Goal: Task Accomplishment & Management: Complete application form

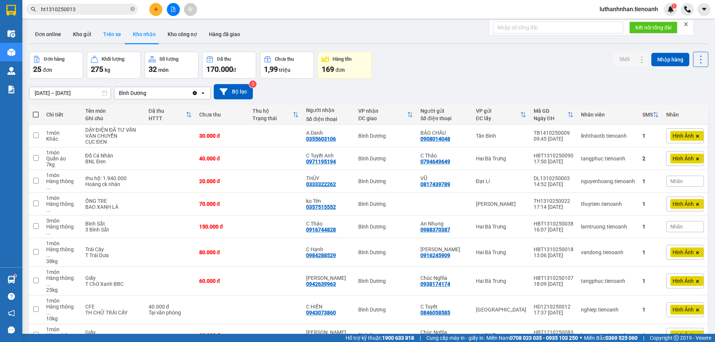
click at [114, 35] on button "Trên xe" at bounding box center [112, 34] width 30 height 18
type input "[DATE] – [DATE]"
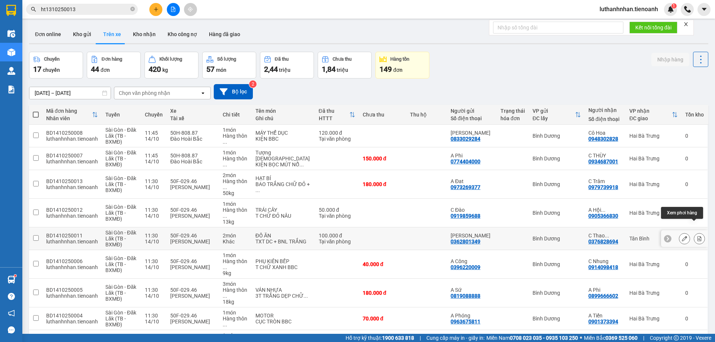
click at [698, 236] on icon at bounding box center [700, 238] width 4 height 5
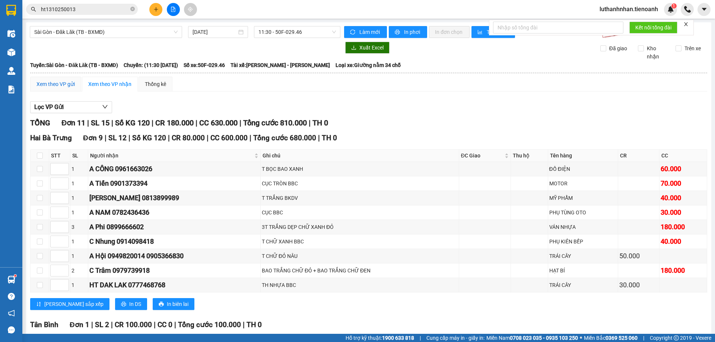
click at [51, 83] on div "Xem theo VP gửi" at bounding box center [55, 84] width 38 height 8
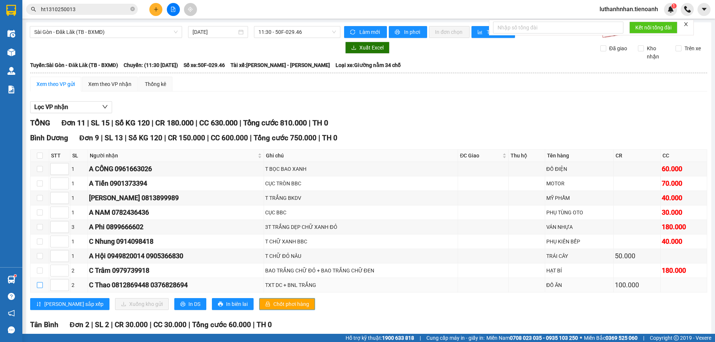
click at [40, 282] on label at bounding box center [40, 285] width 6 height 8
click at [40, 282] on input "checkbox" at bounding box center [40, 285] width 6 height 6
checkbox input "true"
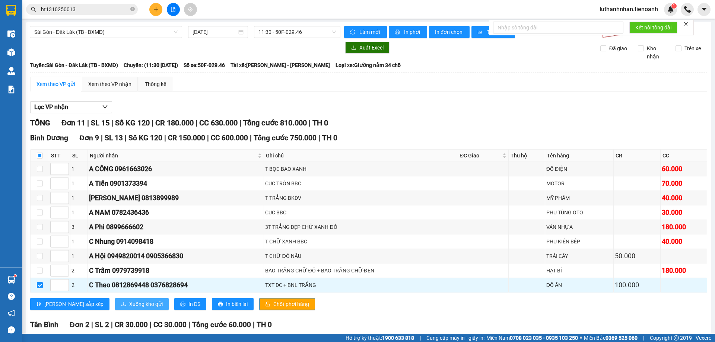
click at [129, 304] on span "Xuống kho gửi" at bounding box center [146, 304] width 34 height 8
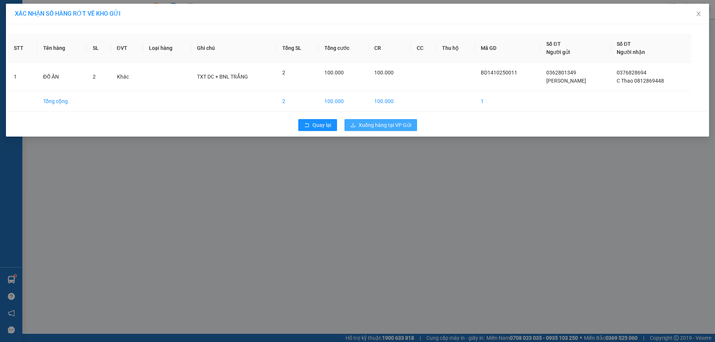
click at [374, 124] on span "Xuống hàng tại VP Gửi" at bounding box center [385, 125] width 53 height 8
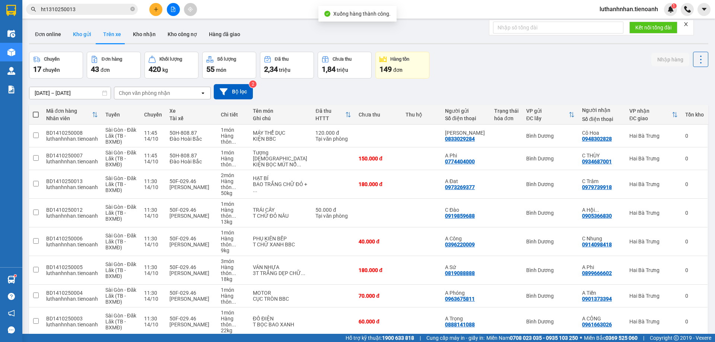
click at [72, 32] on button "Kho gửi" at bounding box center [82, 34] width 30 height 18
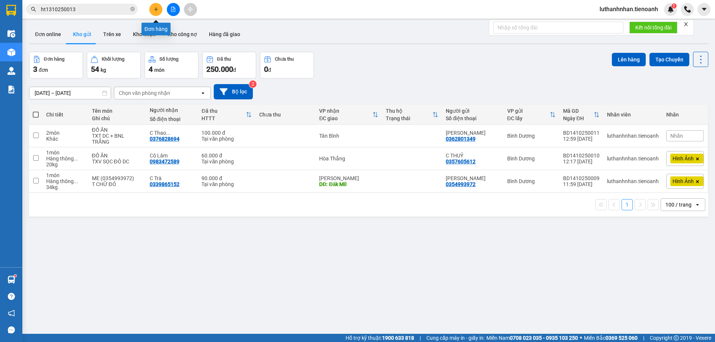
click at [153, 11] on button at bounding box center [155, 9] width 13 height 13
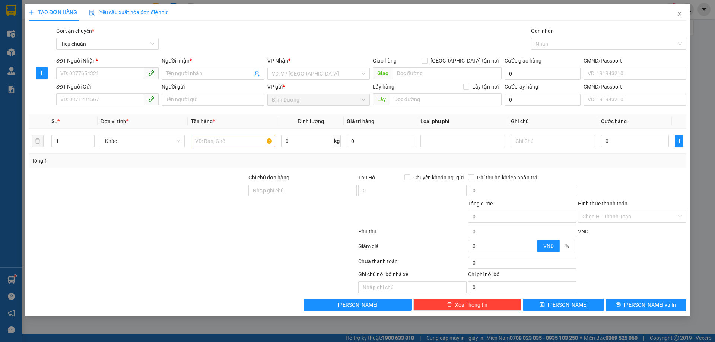
click at [212, 39] on div "Gói vận chuyển * Tiêu chuẩn Gán nhãn Nhãn" at bounding box center [371, 40] width 633 height 26
click at [117, 73] on input "SĐT Người Nhận *" at bounding box center [100, 73] width 88 height 12
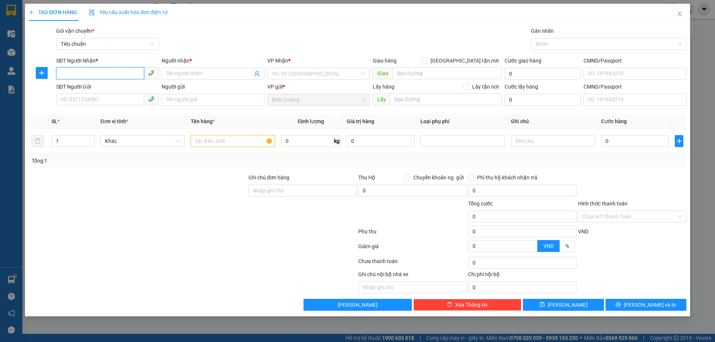
click at [117, 73] on input "SĐT Người Nhận *" at bounding box center [100, 73] width 88 height 12
click at [115, 72] on input "SĐT Người Nhận *" at bounding box center [100, 73] width 88 height 12
click at [96, 88] on div "0971922139 - A Hồng" at bounding box center [107, 89] width 93 height 8
type input "0971922139"
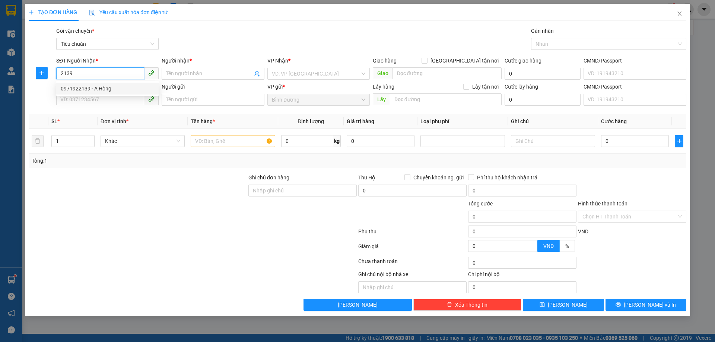
type input "A [DEMOGRAPHIC_DATA]"
type input "0971922139"
type input "30.000"
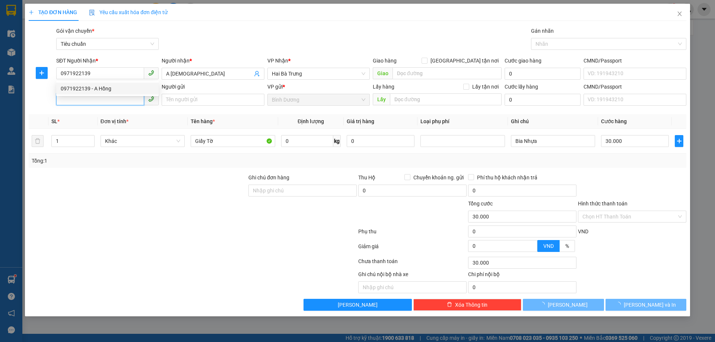
click at [98, 99] on input "SĐT Người Gửi" at bounding box center [100, 99] width 88 height 12
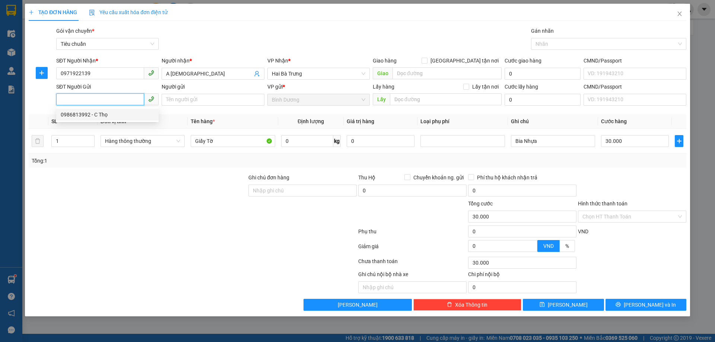
click at [123, 98] on input "SĐT Người Gửi" at bounding box center [100, 99] width 88 height 12
click at [126, 68] on input "0971922139" at bounding box center [100, 73] width 88 height 12
click at [124, 99] on input "SĐT Người Gửi" at bounding box center [100, 99] width 88 height 12
click at [122, 96] on input "SĐT Người Gửi" at bounding box center [100, 99] width 88 height 12
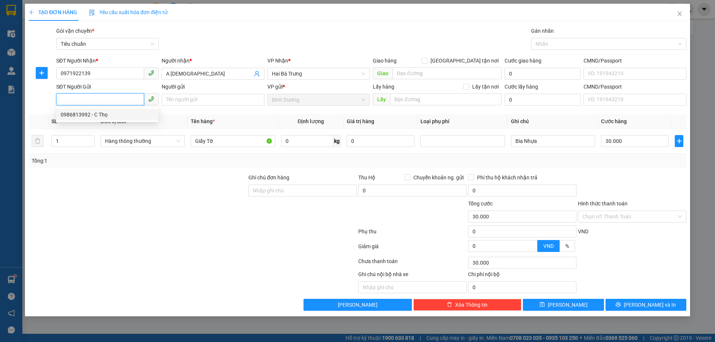
click at [122, 96] on input "SĐT Người Gửi" at bounding box center [100, 99] width 88 height 12
click at [125, 98] on input "SĐT Người Gửi" at bounding box center [100, 99] width 88 height 12
click at [72, 72] on input "0971922139" at bounding box center [100, 73] width 88 height 12
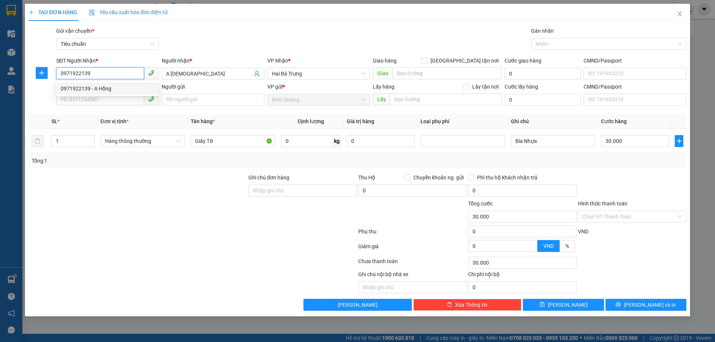
click at [80, 71] on input "0971922139" at bounding box center [100, 73] width 88 height 12
click at [107, 89] on div "0971922139 - A Hồng" at bounding box center [107, 89] width 93 height 8
click at [102, 99] on input "SĐT Người Gửi" at bounding box center [100, 99] width 88 height 12
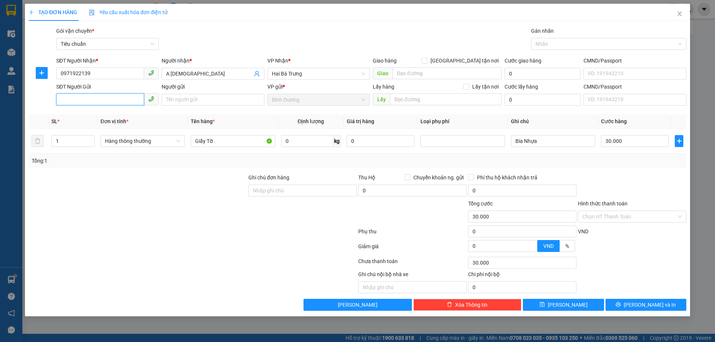
click at [102, 99] on input "SĐT Người Gửi" at bounding box center [100, 99] width 88 height 12
click at [105, 116] on div "0932215372 - A Dũng" at bounding box center [107, 115] width 93 height 8
type input "0932215372"
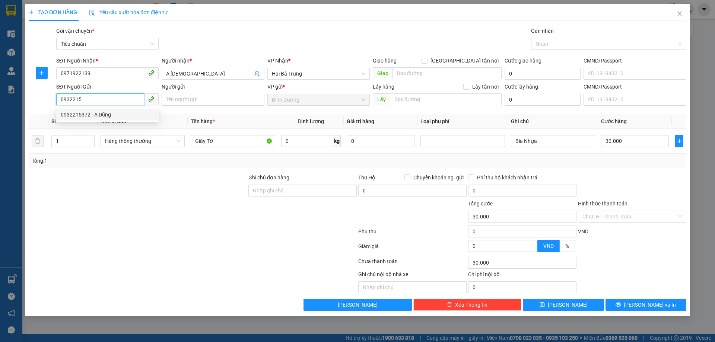
type input "A Dũng"
type input "280.000"
type input "0932215372"
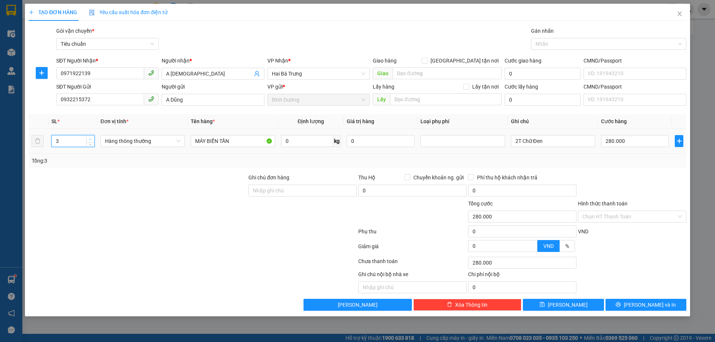
click at [89, 138] on icon "up" at bounding box center [90, 139] width 3 height 3
type input "6"
click at [89, 138] on icon "up" at bounding box center [90, 139] width 3 height 3
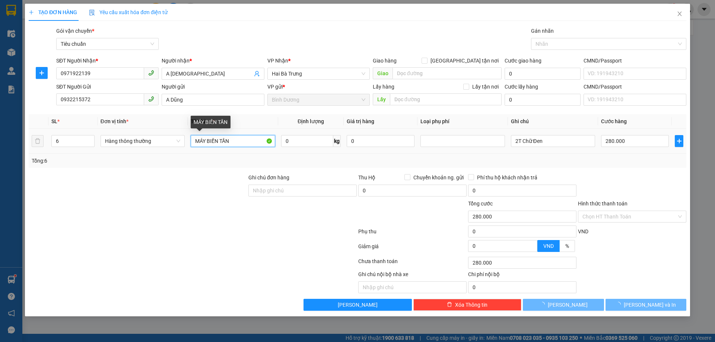
click at [201, 141] on input "MÁY BIẾN TẦN" at bounding box center [233, 141] width 84 height 12
type input "0"
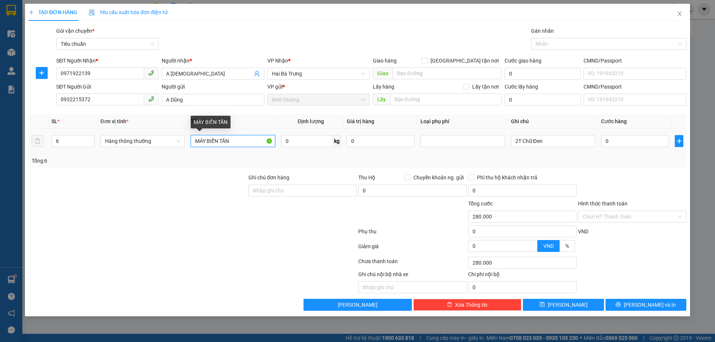
type input "0"
type input "BÌNH NĂNG LƯỢNG"
drag, startPoint x: 250, startPoint y: 154, endPoint x: 280, endPoint y: 147, distance: 31.7
click at [250, 154] on div "Tổng: 6" at bounding box center [358, 161] width 658 height 14
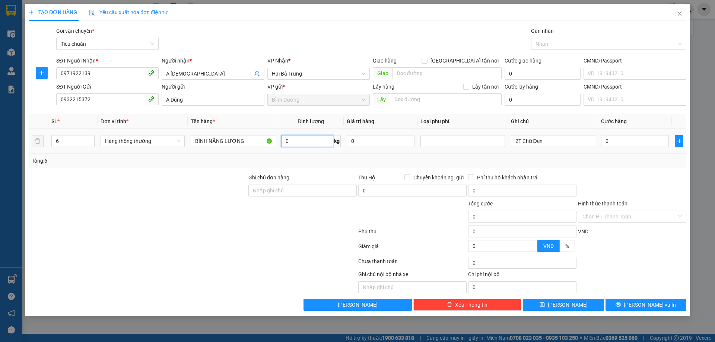
click at [293, 139] on input "0" at bounding box center [307, 141] width 52 height 12
click at [540, 142] on input "2T Chữ Đen" at bounding box center [553, 141] width 84 height 12
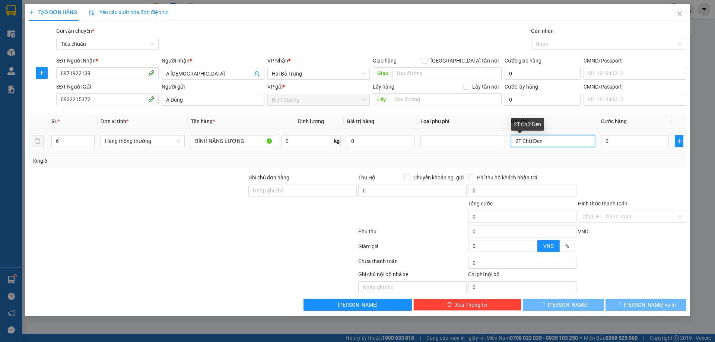
click at [540, 142] on input "2T Chữ Đen" at bounding box center [553, 141] width 84 height 12
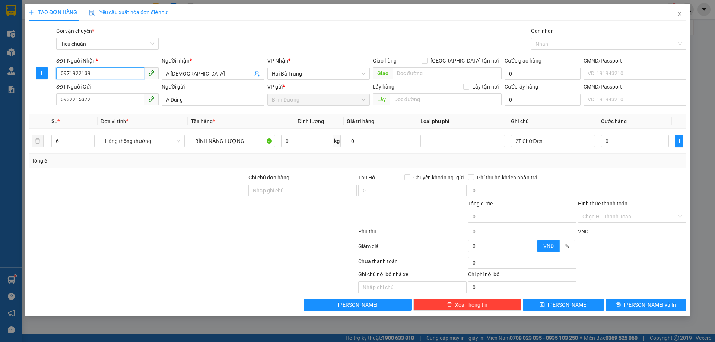
click at [106, 71] on input "0971922139" at bounding box center [100, 73] width 88 height 12
click at [203, 163] on div "Tổng: 6" at bounding box center [154, 161] width 244 height 8
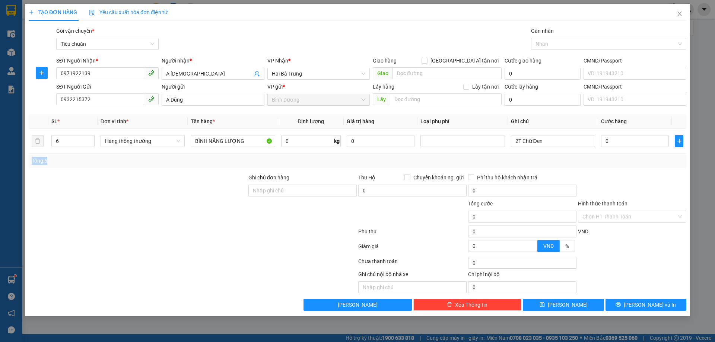
click at [203, 163] on div "Tổng: 6" at bounding box center [154, 161] width 244 height 8
click at [151, 164] on div "Tổng: 6" at bounding box center [154, 161] width 244 height 8
click at [530, 140] on input "2T Chữ Đen" at bounding box center [553, 141] width 84 height 12
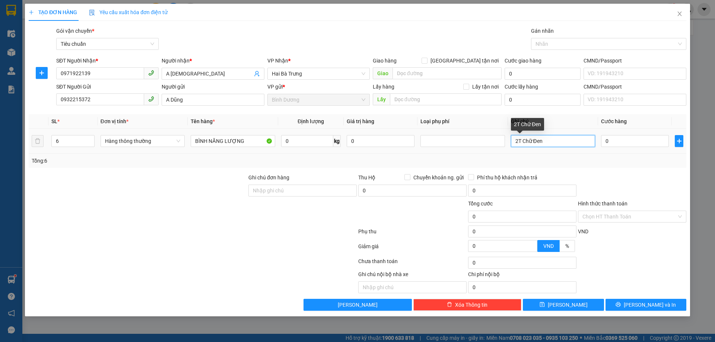
click at [530, 140] on input "2T Chữ Đen" at bounding box center [553, 141] width 84 height 12
click at [520, 139] on input "2T Chữ Đen" at bounding box center [553, 141] width 84 height 12
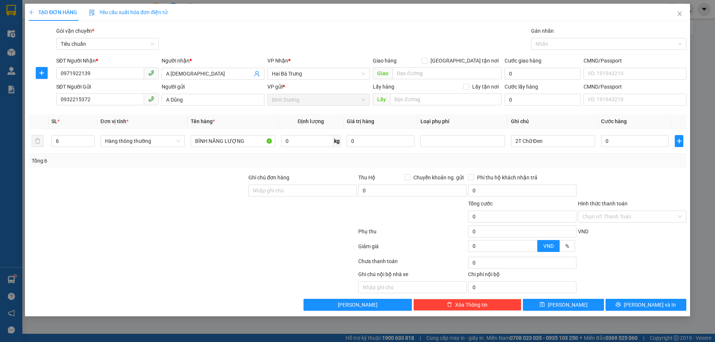
click at [215, 166] on div "Tổng: 6" at bounding box center [358, 161] width 658 height 14
click at [523, 142] on input "2T Chữ Đen" at bounding box center [553, 141] width 84 height 12
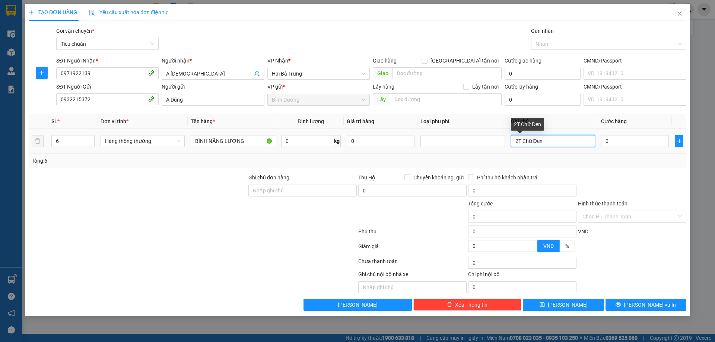
click at [523, 142] on input "2T Chữ Đen" at bounding box center [553, 141] width 84 height 12
click at [614, 141] on input "0" at bounding box center [635, 141] width 68 height 12
type input "4"
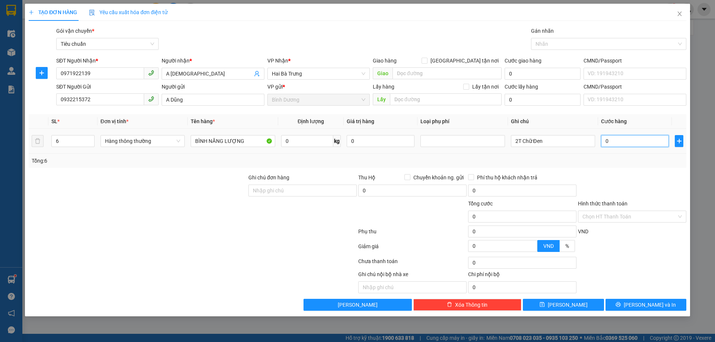
type input "4"
type input "48"
type input "480"
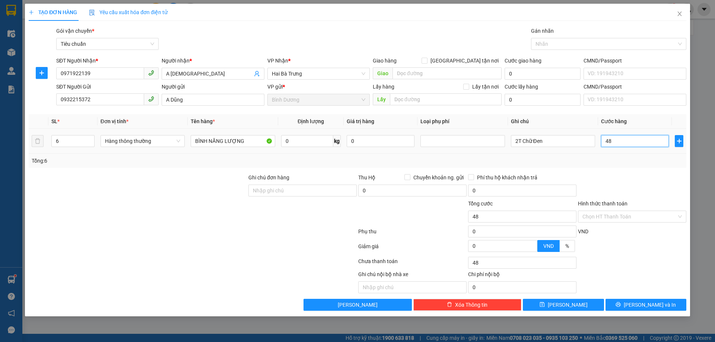
type input "480"
type input "480.000"
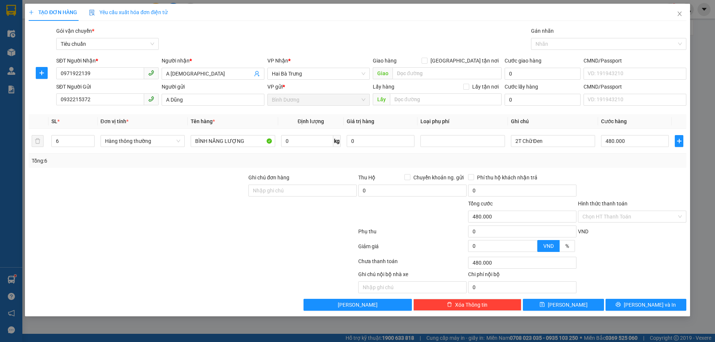
click at [619, 169] on div "Transit Pickup Surcharge Ids Transit Deliver Surcharge Ids Transit Deliver Surc…" at bounding box center [358, 169] width 658 height 284
click at [654, 308] on span "[PERSON_NAME] và In" at bounding box center [650, 305] width 52 height 8
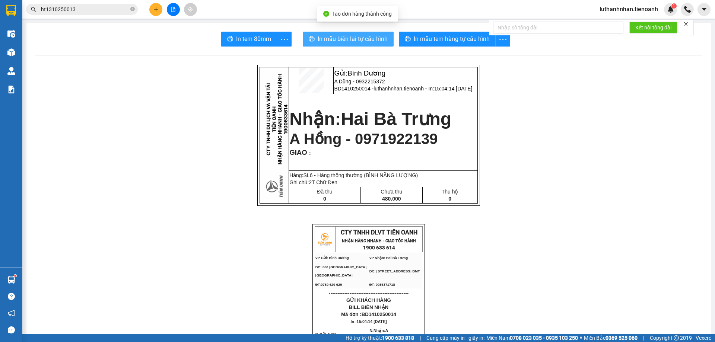
click at [348, 38] on span "In mẫu biên lai tự cấu hình" at bounding box center [353, 38] width 70 height 9
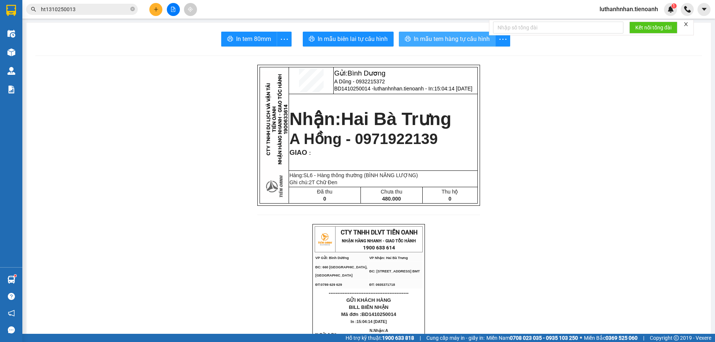
click at [451, 40] on span "In mẫu tem hàng tự cấu hình" at bounding box center [452, 38] width 76 height 9
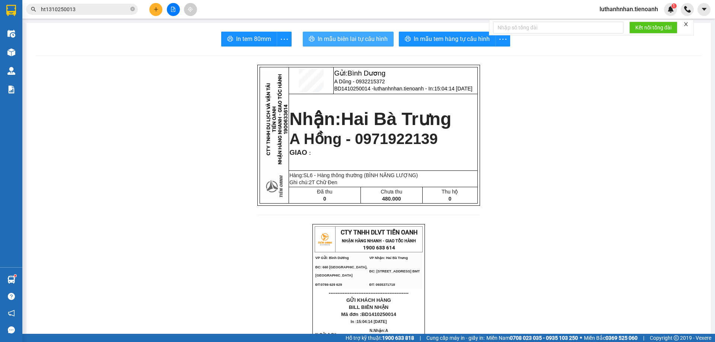
click at [344, 38] on span "In mẫu biên lai tự cấu hình" at bounding box center [353, 38] width 70 height 9
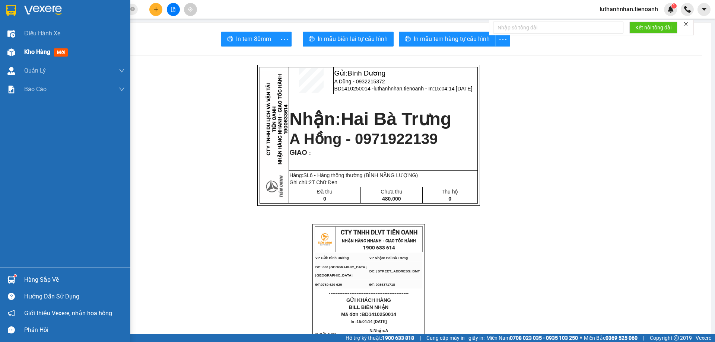
click at [15, 57] on div at bounding box center [11, 52] width 13 height 13
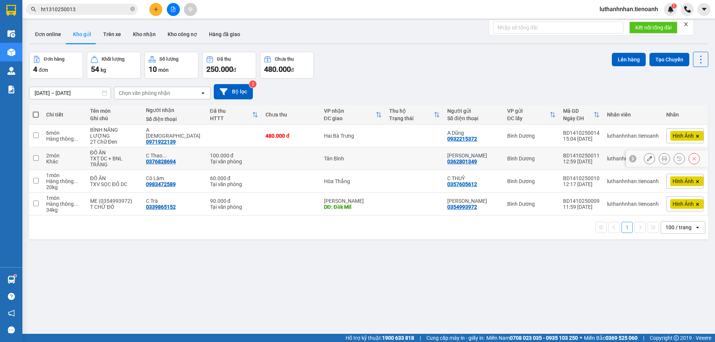
click at [659, 156] on button at bounding box center [664, 158] width 10 height 13
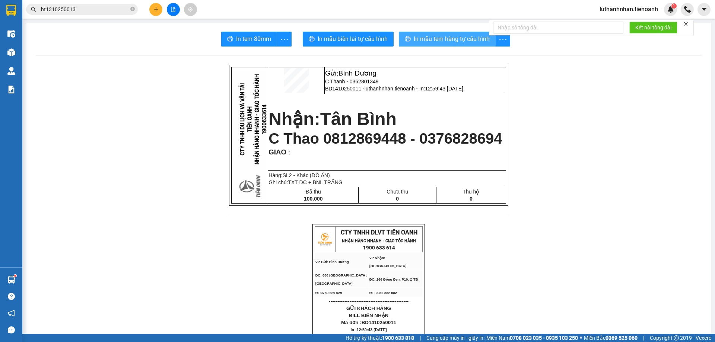
click at [482, 43] on span "In mẫu tem hàng tự cấu hình" at bounding box center [452, 38] width 76 height 9
click at [154, 12] on button at bounding box center [155, 9] width 13 height 13
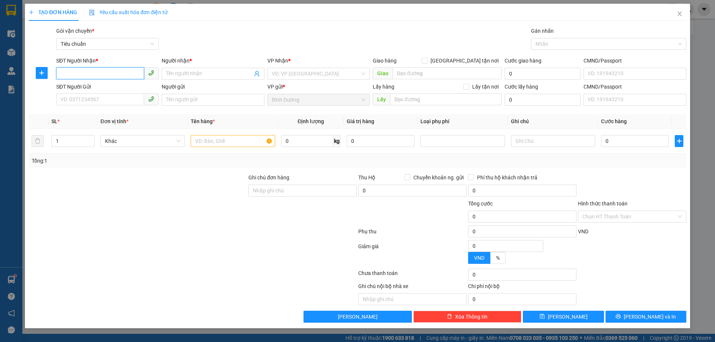
click at [116, 71] on input "SĐT Người Nhận *" at bounding box center [100, 73] width 88 height 12
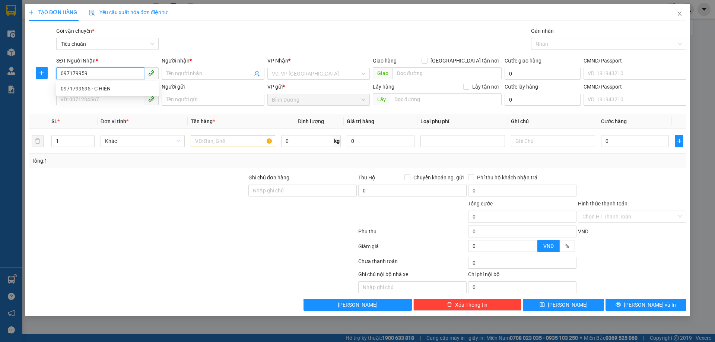
type input "0971799595"
click at [105, 90] on div "0971799595 - C HIỀN" at bounding box center [107, 89] width 93 height 8
type input "C HIỀN"
type input "Đủ hàng"
type input "350.000"
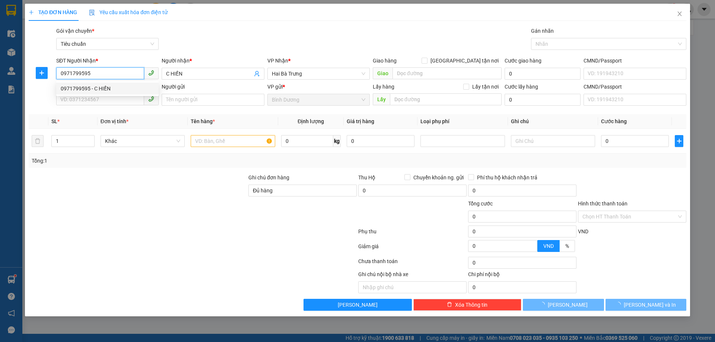
type input "350.000"
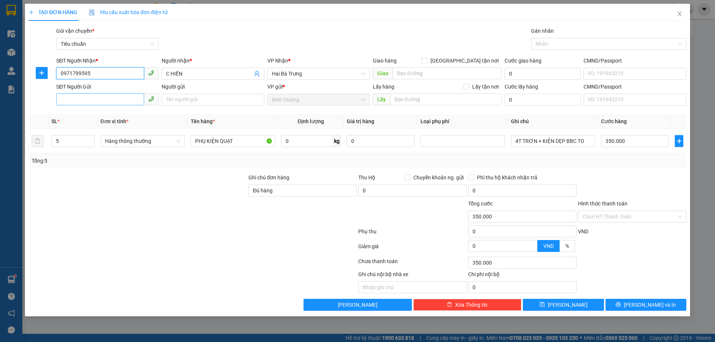
type input "0971799595"
click at [116, 101] on input "SĐT Người Gửi" at bounding box center [100, 99] width 88 height 12
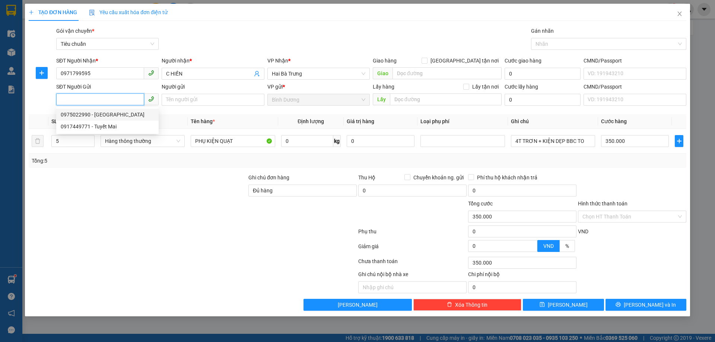
click at [114, 114] on div "0975022990 - [GEOGRAPHIC_DATA]" at bounding box center [107, 115] width 93 height 8
type input "0975022990"
type input "[GEOGRAPHIC_DATA]"
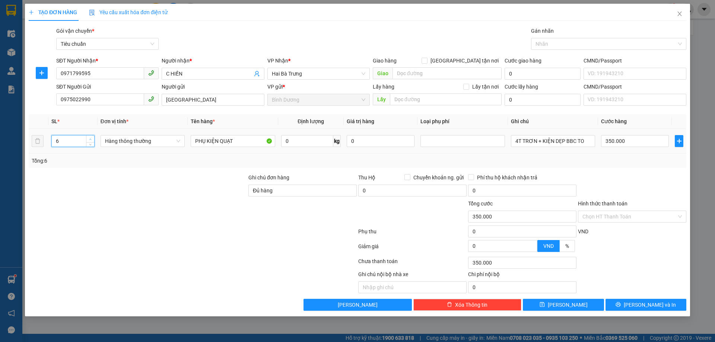
click at [90, 137] on span "up" at bounding box center [90, 139] width 4 height 4
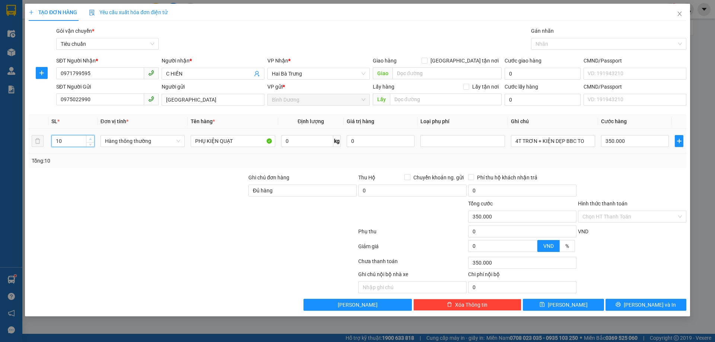
type input "11"
click at [90, 137] on span "up" at bounding box center [90, 139] width 4 height 4
click at [214, 141] on input "PHỤ KIỆN QUẠT" at bounding box center [233, 141] width 84 height 12
click at [215, 141] on input "PHỤ KIỆN QUẠT" at bounding box center [233, 141] width 84 height 12
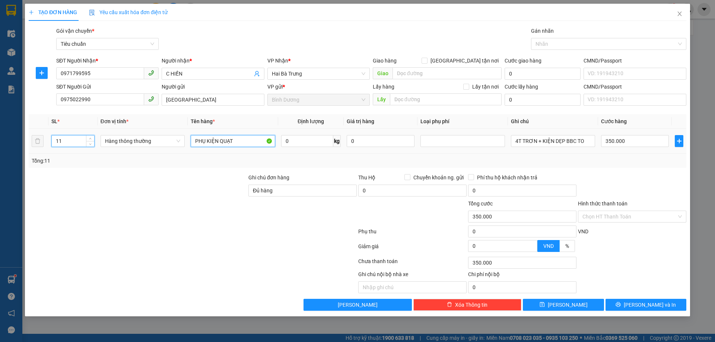
click at [215, 141] on input "PHỤ KIỆN QUẠT" at bounding box center [233, 141] width 84 height 12
type input "0"
click at [215, 141] on input "PHỤ KIỆN QUẠT" at bounding box center [233, 141] width 84 height 12
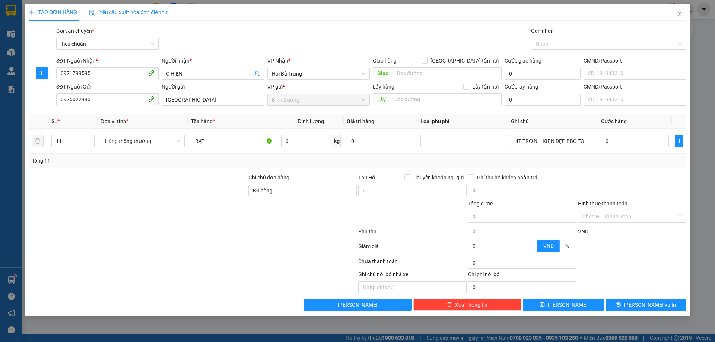
click at [232, 162] on div "Tổng: 11" at bounding box center [154, 161] width 244 height 8
click at [210, 144] on input "BẠT" at bounding box center [233, 141] width 84 height 12
type input "BẠT+ MOTOR"
click at [270, 159] on div "Tổng: 11" at bounding box center [154, 161] width 244 height 8
click at [285, 143] on input "0" at bounding box center [307, 141] width 52 height 12
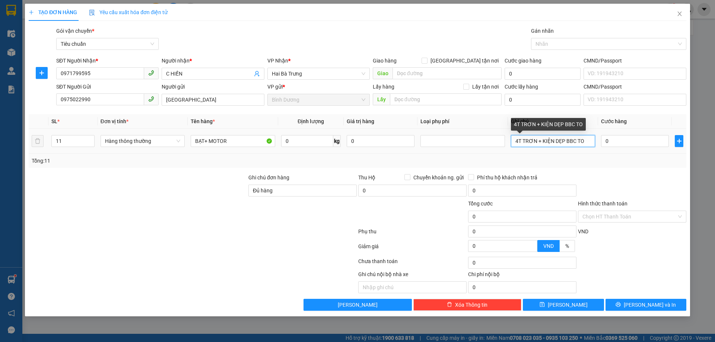
click at [536, 138] on input "4T TRƠN + KIỆN DẸP BBC TO" at bounding box center [553, 141] width 84 height 12
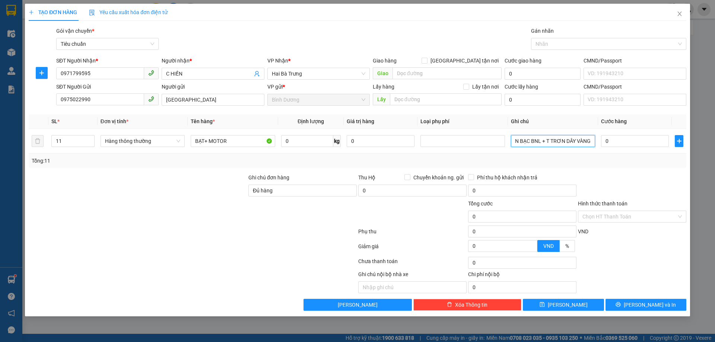
type input "10 CUỘN BẠC BNL + T TRƠN DÂY VÀNG"
click at [563, 166] on div "Tổng: 11" at bounding box center [358, 161] width 658 height 14
click at [619, 147] on div "0" at bounding box center [635, 141] width 68 height 15
click at [620, 139] on input "0" at bounding box center [635, 141] width 68 height 12
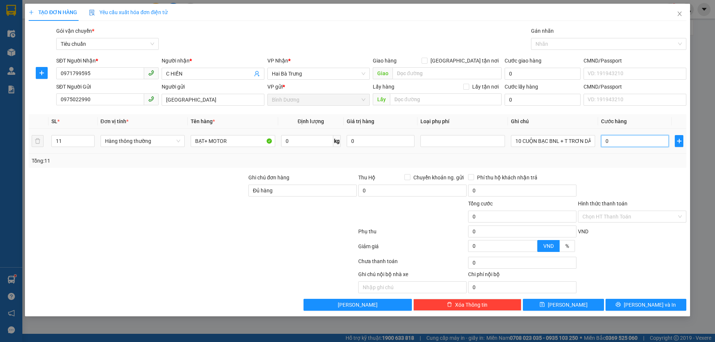
click at [625, 140] on input "0" at bounding box center [635, 141] width 68 height 12
type input "5"
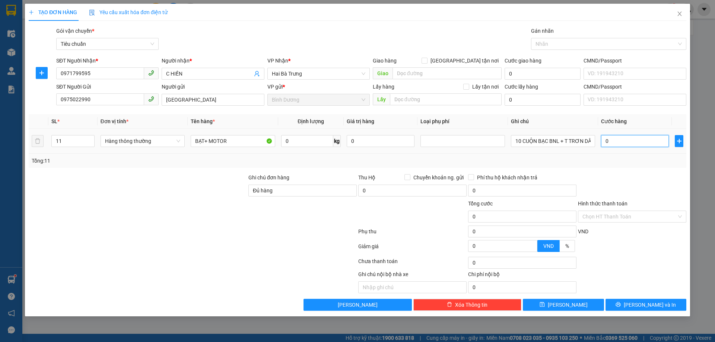
type input "5"
type input "55"
type input "550"
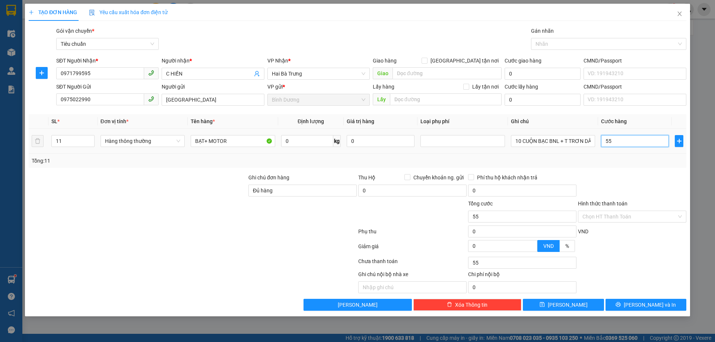
type input "550"
type input "550.000"
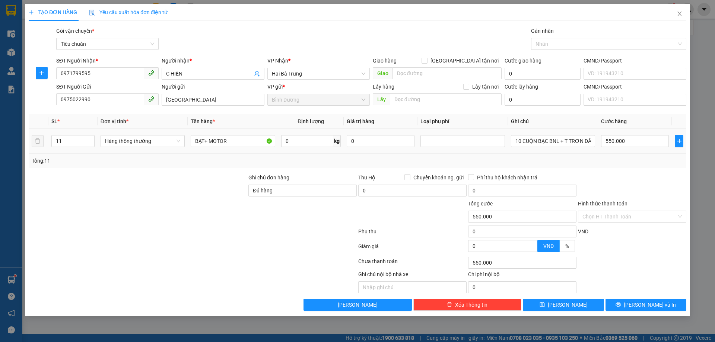
click at [633, 164] on div "Tổng: 11" at bounding box center [358, 161] width 652 height 8
click at [276, 197] on div "Ghi chú đơn hàng Đủ hàng" at bounding box center [302, 187] width 108 height 26
click at [277, 197] on div "Ghi chú đơn hàng Đủ hàng" at bounding box center [302, 187] width 108 height 26
click at [283, 194] on input "Đủ hàng" at bounding box center [302, 191] width 108 height 12
type input "Đ"
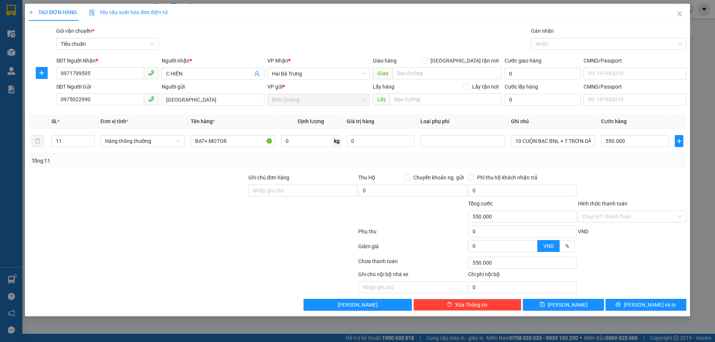
click at [312, 164] on div "Tổng: 11" at bounding box center [358, 161] width 652 height 8
click at [654, 308] on span "[PERSON_NAME] và In" at bounding box center [650, 305] width 52 height 8
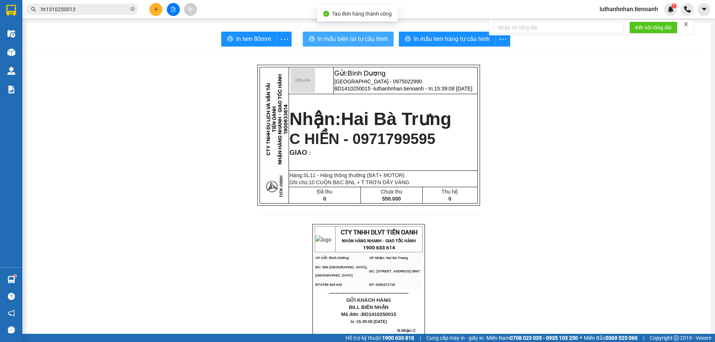
click at [372, 43] on span "In mẫu biên lai tự cấu hình" at bounding box center [353, 38] width 70 height 9
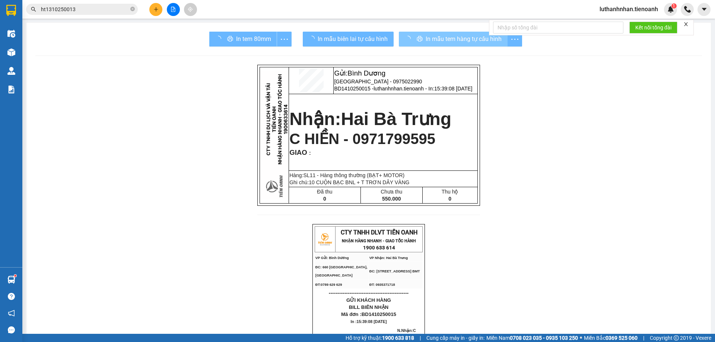
click at [473, 42] on span "In mẫu tem hàng tự cấu hình" at bounding box center [464, 38] width 76 height 9
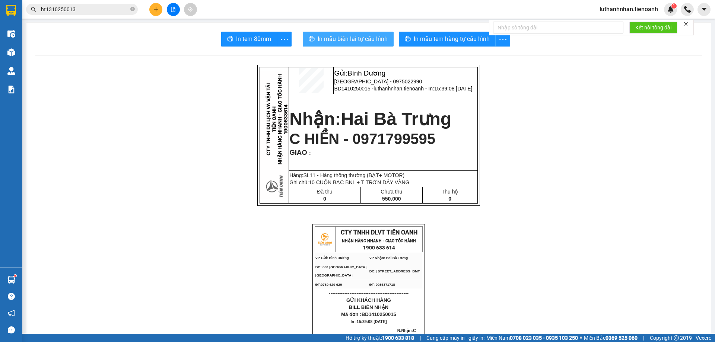
click at [346, 40] on span "In mẫu biên lai tự cấu hình" at bounding box center [353, 38] width 70 height 9
click at [94, 3] on div "Kết quả tìm kiếm ( 1 ) Bộ lọc Thuộc VP này Mã ĐH Trạng thái Món hàng Thu hộ Tổn…" at bounding box center [72, 9] width 145 height 13
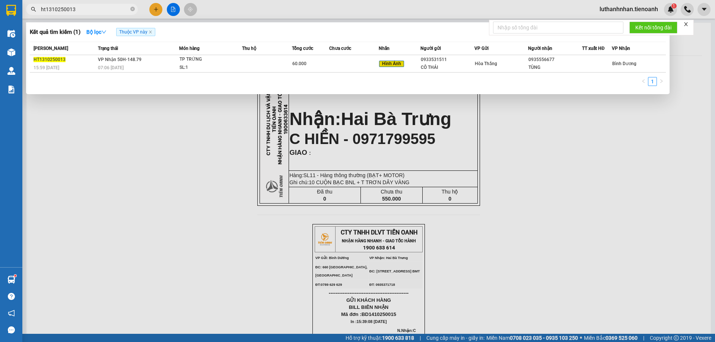
click at [99, 10] on input "ht1310250013" at bounding box center [85, 9] width 88 height 8
type input "1"
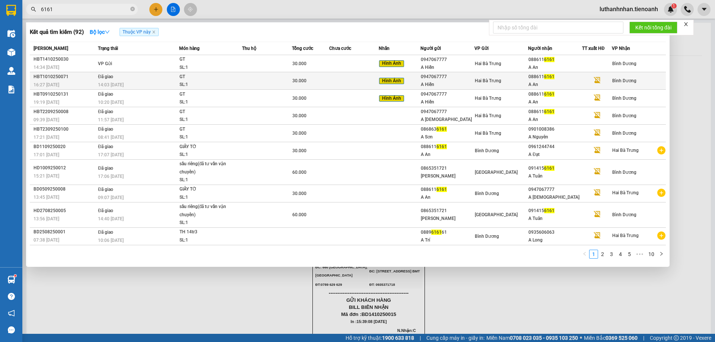
type input "6161"
click at [318, 79] on div "30.000" at bounding box center [310, 81] width 36 height 8
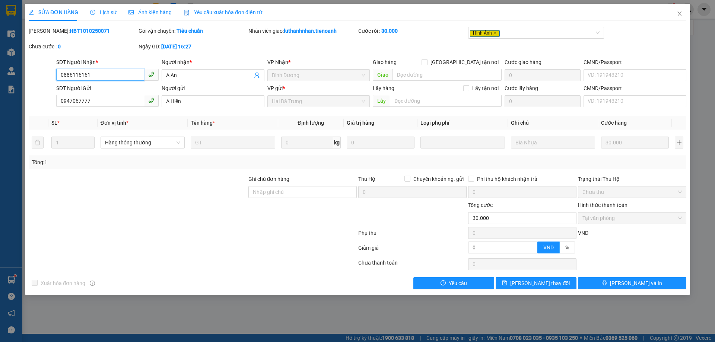
type input "0886116161"
type input "A An"
type input "0947067777"
type input "A Hiền"
type input "0"
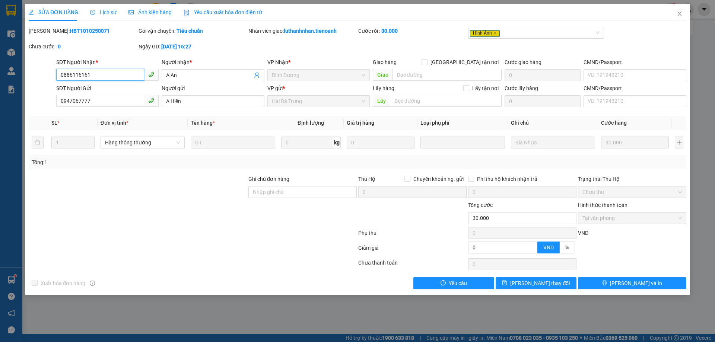
type input "30.000"
click at [679, 13] on icon "close" at bounding box center [679, 14] width 4 height 4
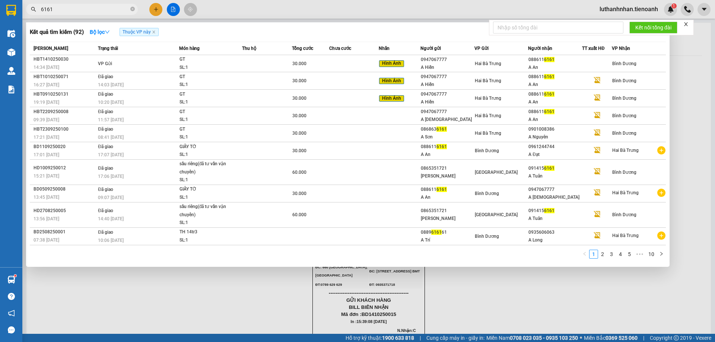
click at [73, 5] on input "6161" at bounding box center [85, 9] width 88 height 8
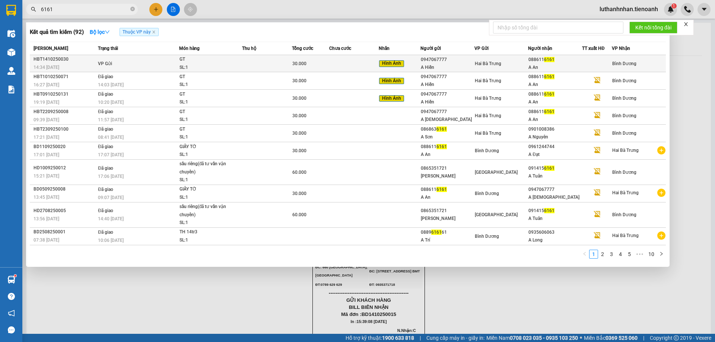
click at [158, 66] on td "VP Gửi" at bounding box center [137, 63] width 83 height 17
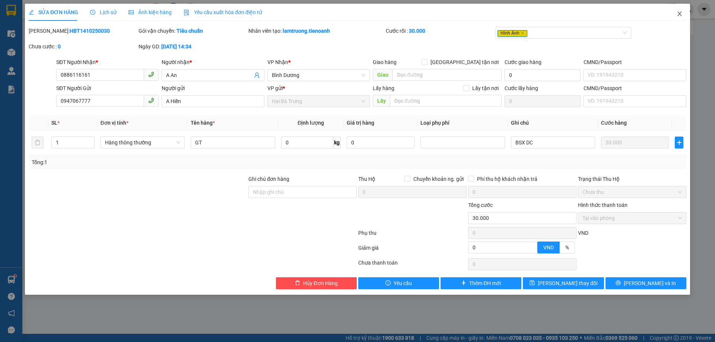
click at [680, 14] on icon "close" at bounding box center [679, 14] width 4 height 4
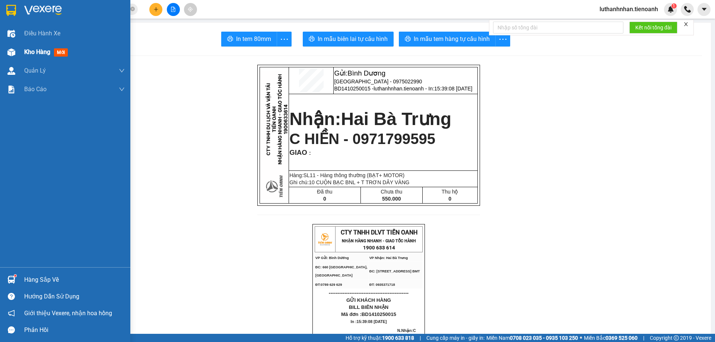
click at [48, 52] on span "Kho hàng" at bounding box center [37, 51] width 26 height 7
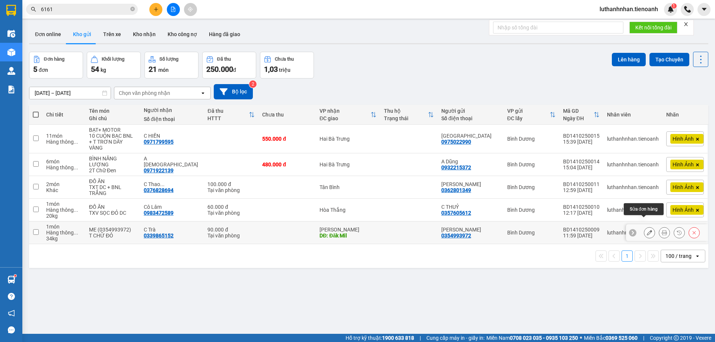
click at [647, 230] on icon at bounding box center [649, 232] width 5 height 5
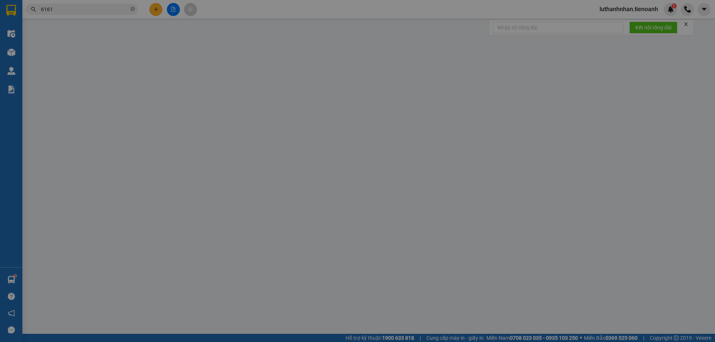
type input "0339865152"
type input "C Trà"
type input "Đăk Mil"
type input "0354993972"
type input "[PERSON_NAME]"
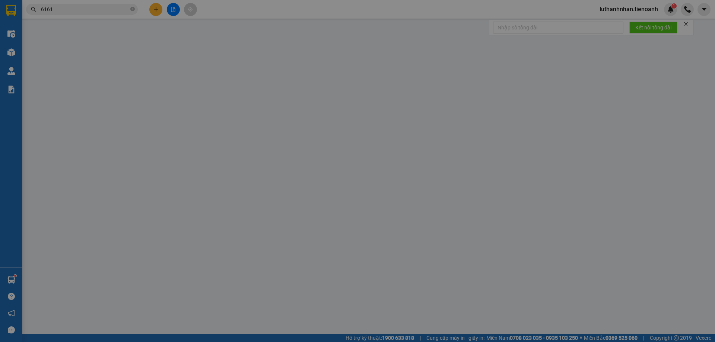
type input "đi sáng 15/10"
type input "0"
type input "90.000"
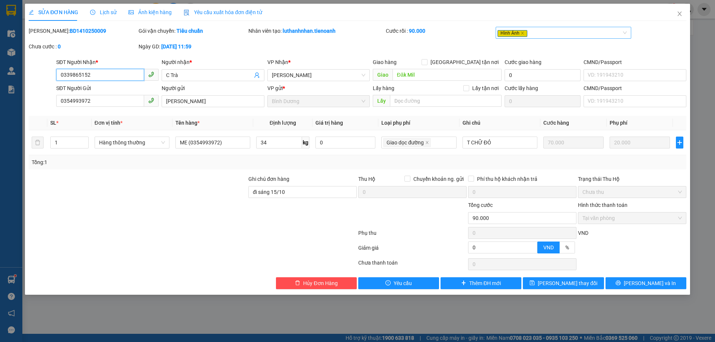
click at [583, 31] on div "Hình Ảnh" at bounding box center [560, 32] width 125 height 9
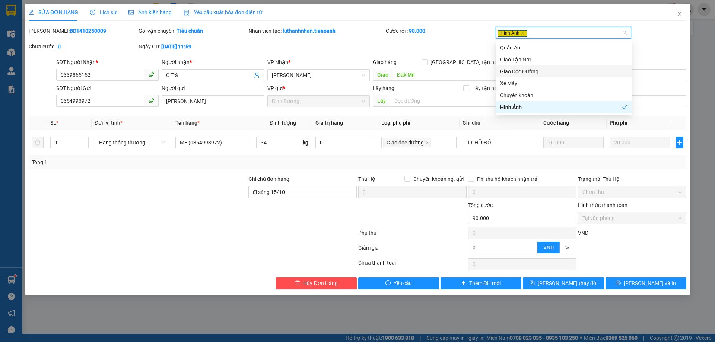
click at [536, 73] on div "Giao Dọc Đường" at bounding box center [563, 71] width 127 height 8
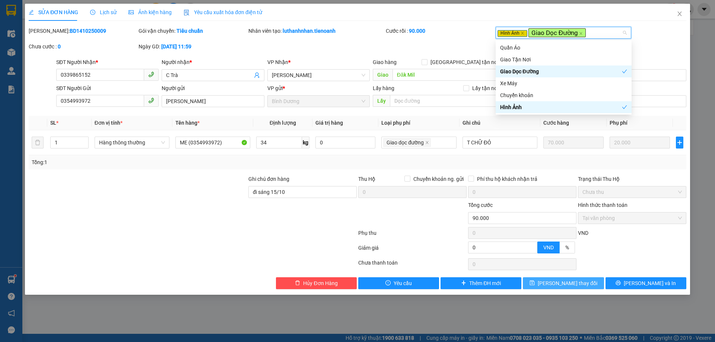
click at [582, 284] on button "[PERSON_NAME] thay đổi" at bounding box center [563, 283] width 81 height 12
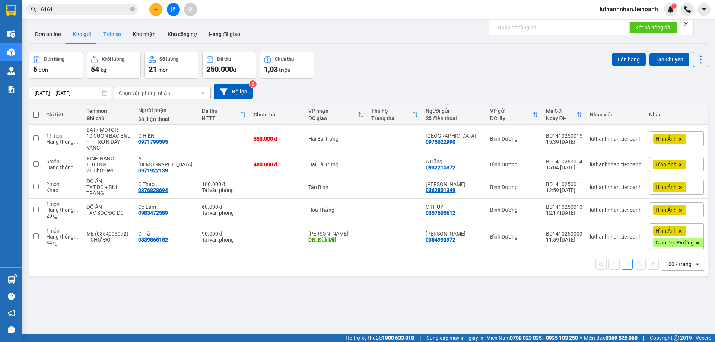
click at [111, 36] on button "Trên xe" at bounding box center [112, 34] width 30 height 18
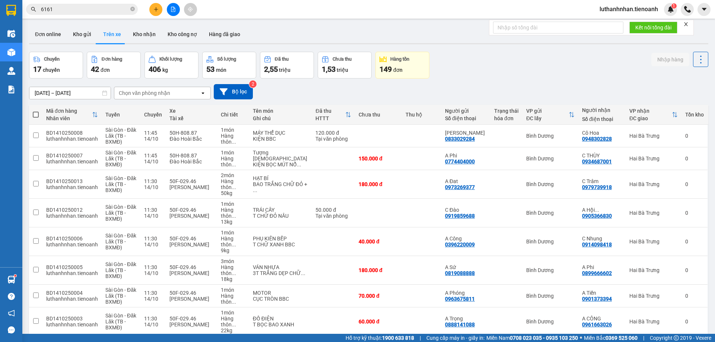
click at [186, 93] on div "Chọn văn phòng nhận" at bounding box center [157, 93] width 86 height 12
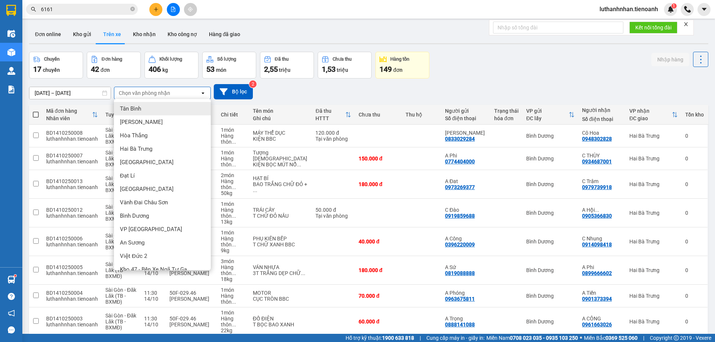
click at [201, 92] on icon "open" at bounding box center [203, 93] width 6 height 6
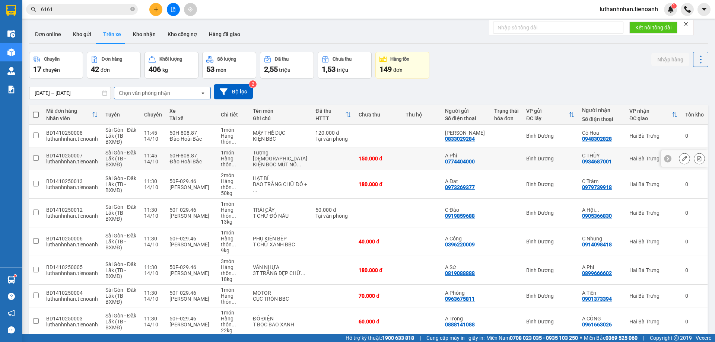
scroll to position [48, 0]
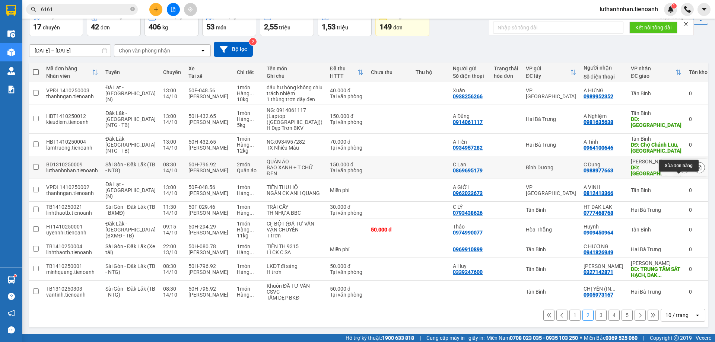
click at [682, 170] on icon at bounding box center [684, 167] width 5 height 5
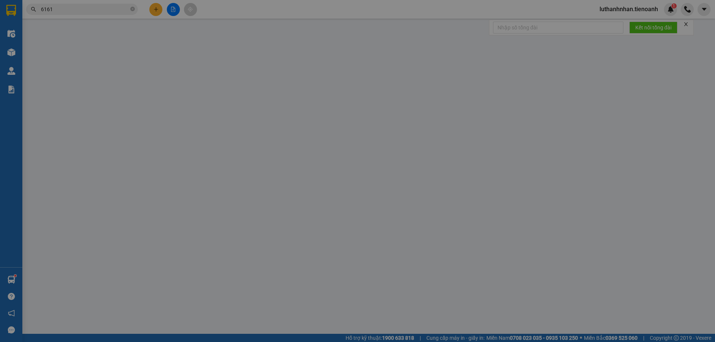
type input "0988977663"
type input "C Dung"
type input "KIẾN ĐỨC"
type input "0869695179"
type input "C Lan"
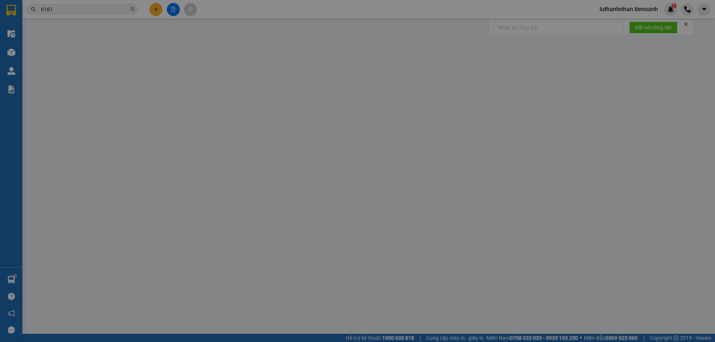
type input "0"
type input "150.000"
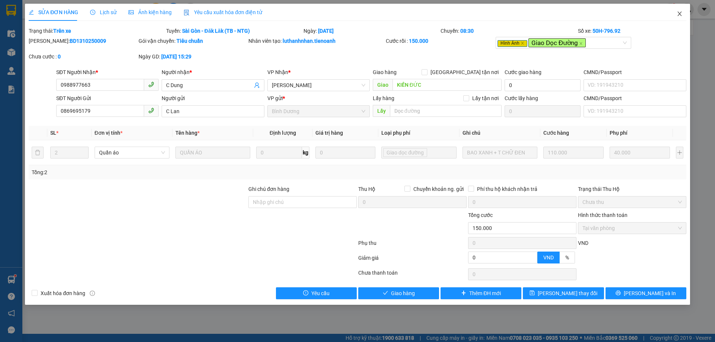
click at [680, 13] on icon "close" at bounding box center [680, 14] width 6 height 6
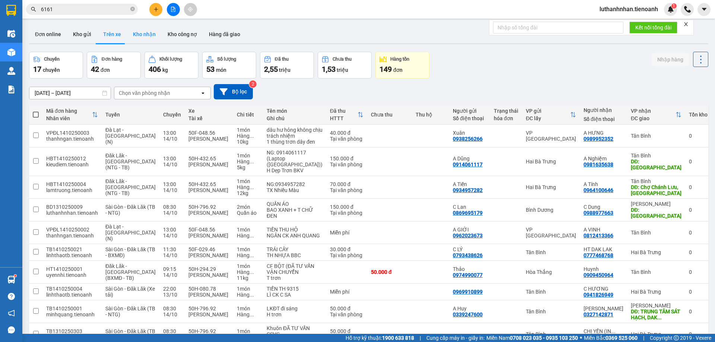
click at [149, 40] on button "Kho nhận" at bounding box center [144, 34] width 35 height 18
type input "[DATE] – [DATE]"
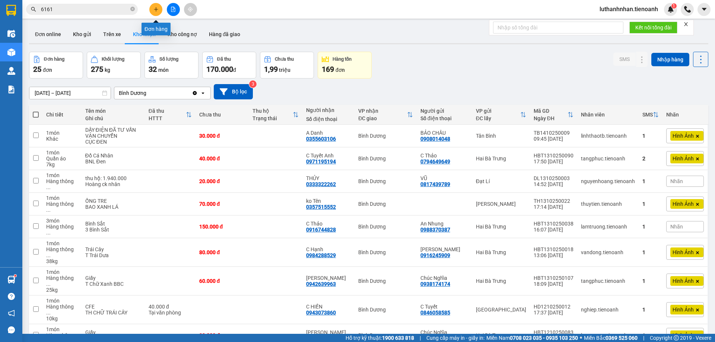
click at [155, 6] on button at bounding box center [155, 9] width 13 height 13
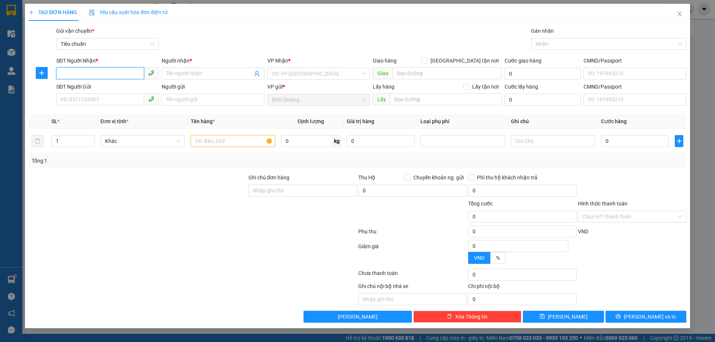
click at [111, 76] on input "SĐT Người Nhận *" at bounding box center [100, 73] width 88 height 12
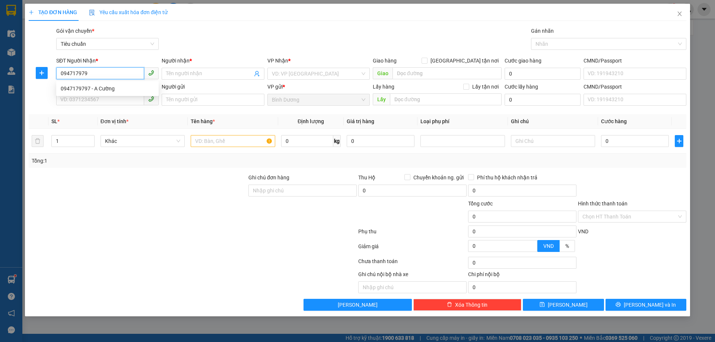
type input "0947179797"
click at [111, 87] on div "0947179797 - A Cường" at bounding box center [107, 89] width 93 height 8
type input "A Cường"
type input "100.000"
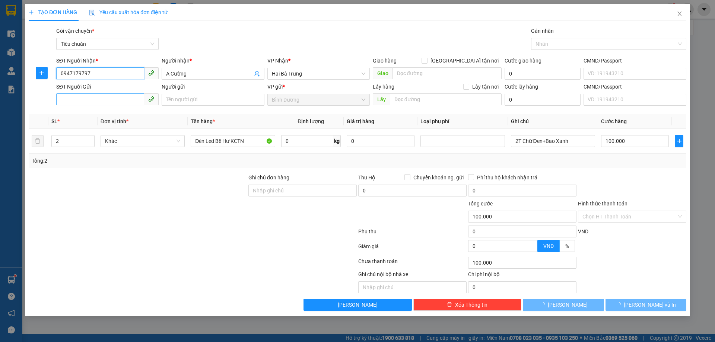
type input "0947179797"
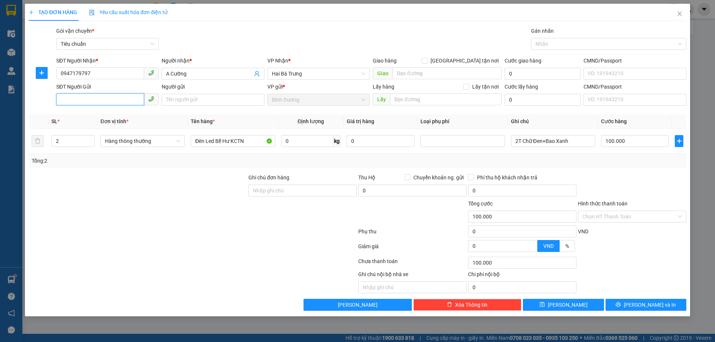
click at [105, 97] on input "SĐT Người Gửi" at bounding box center [100, 99] width 88 height 12
click at [107, 118] on div "0867522238 - A Hiếu" at bounding box center [107, 115] width 93 height 8
type input "0867522238"
type input "A Hiếu"
type input "1"
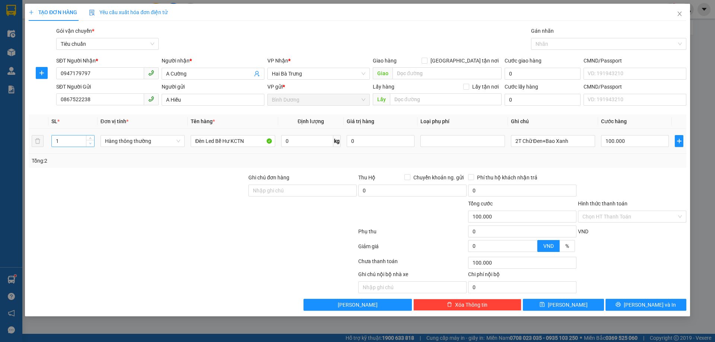
click at [90, 144] on icon "down" at bounding box center [90, 143] width 3 height 3
click at [105, 101] on input "0867522238" at bounding box center [100, 99] width 88 height 12
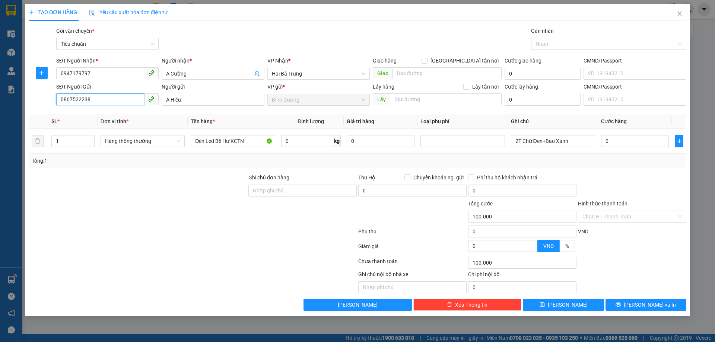
type input "0"
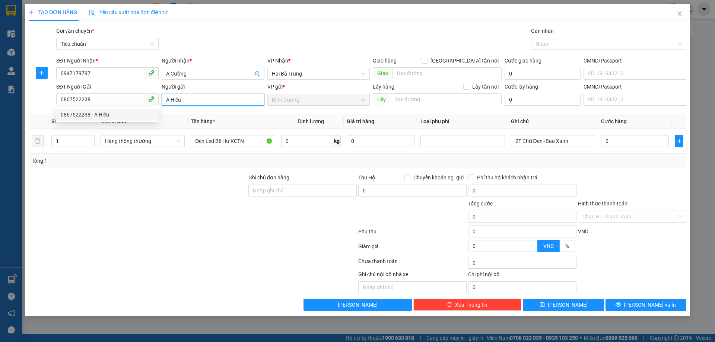
click at [177, 103] on input "A Hiếu" at bounding box center [213, 100] width 102 height 12
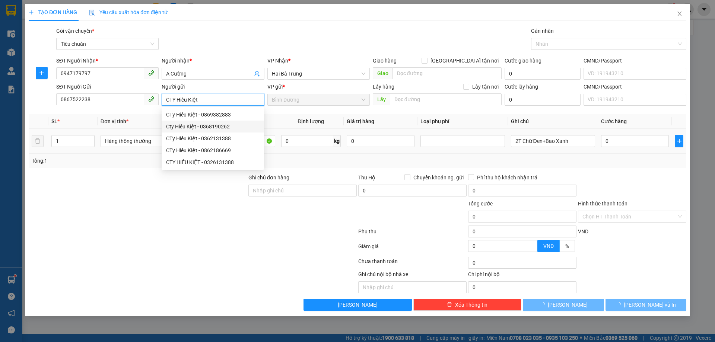
type input "CTY Hiếu Kiệt"
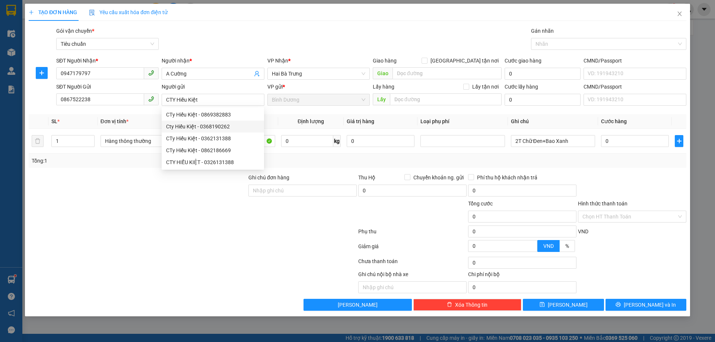
click at [112, 193] on div at bounding box center [138, 187] width 220 height 26
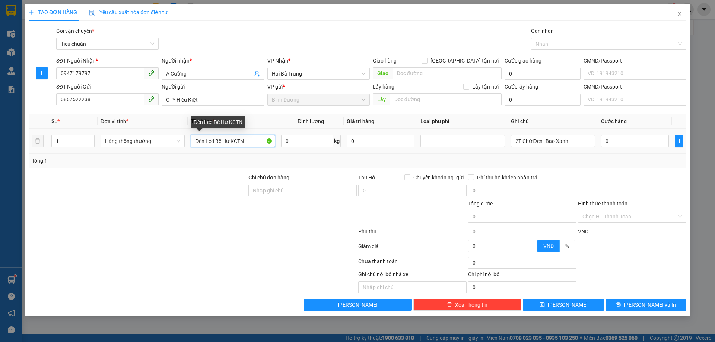
click at [218, 142] on input "Đèn Led Bể Hư KCTN" at bounding box center [233, 141] width 84 height 12
type input "D"
type input "ĐÈN"
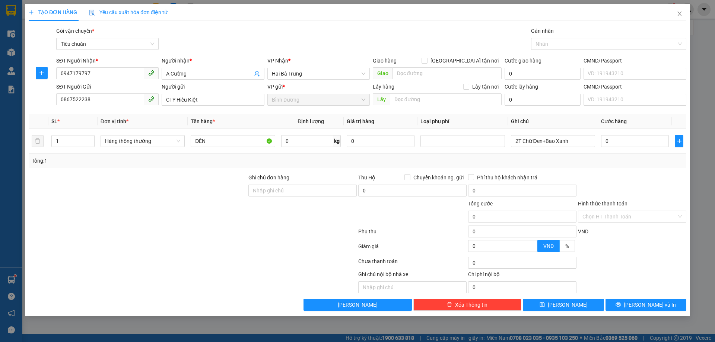
click at [286, 163] on div "Tổng: 1" at bounding box center [358, 161] width 652 height 8
click at [522, 144] on input "2T Chữ Đen+Bao Xanh" at bounding box center [553, 141] width 84 height 12
click at [309, 134] on span "0 kg" at bounding box center [311, 140] width 60 height 13
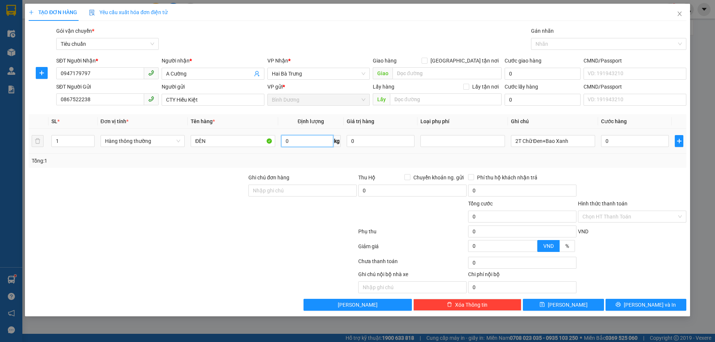
click at [315, 142] on input "0" at bounding box center [307, 141] width 52 height 12
type input "18"
click at [363, 160] on div "Tổng: 1" at bounding box center [358, 161] width 652 height 8
type input "55.000"
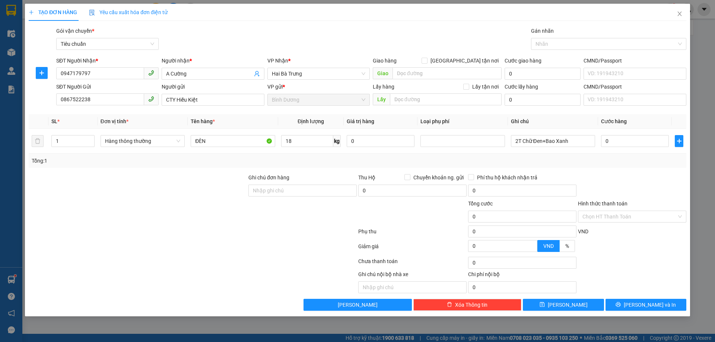
type input "55.000"
click at [525, 143] on input "2T Chữ Đen+Bao Xanh" at bounding box center [553, 141] width 84 height 12
type input "T CHỮ ĐEN"
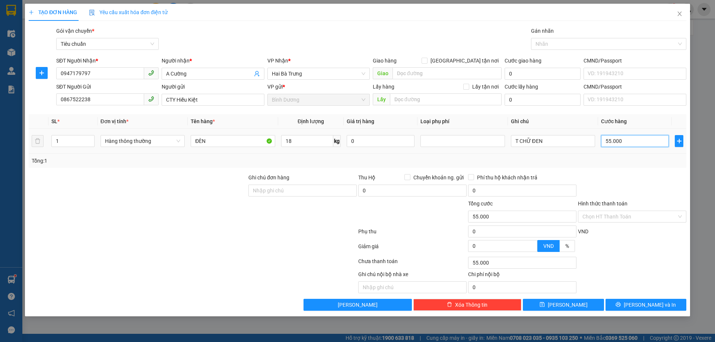
click at [634, 144] on input "55.000" at bounding box center [635, 141] width 68 height 12
type input "6"
type input "60"
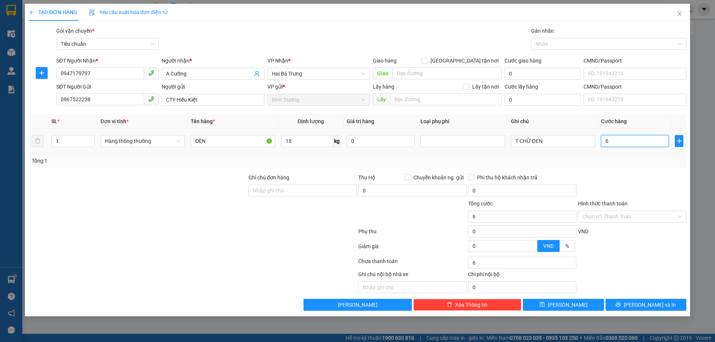
type input "60"
type input "60.000"
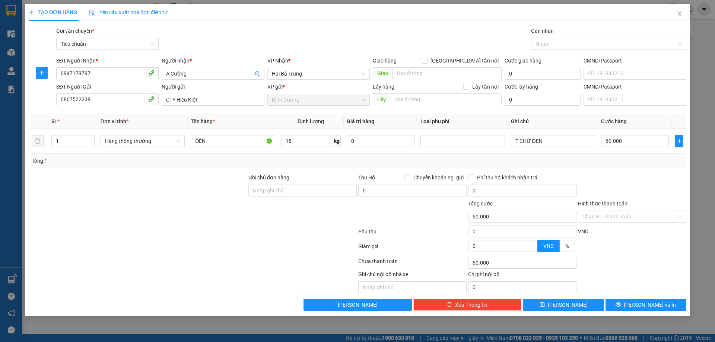
click at [650, 171] on div "Transit Pickup Surcharge Ids Transit Deliver Surcharge Ids Transit Deliver Surc…" at bounding box center [358, 169] width 658 height 284
click at [659, 306] on span "[PERSON_NAME] và In" at bounding box center [650, 305] width 52 height 8
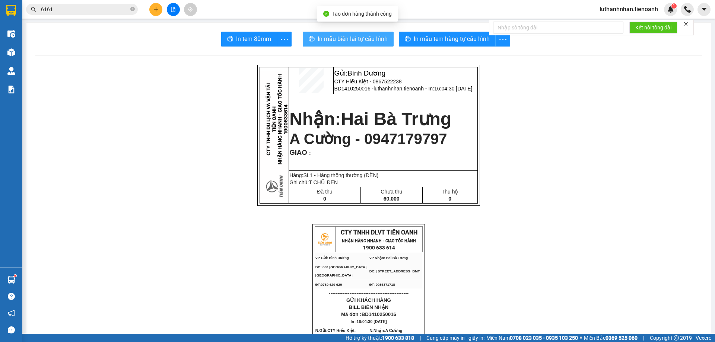
click at [381, 39] on span "In mẫu biên lai tự cấu hình" at bounding box center [353, 38] width 70 height 9
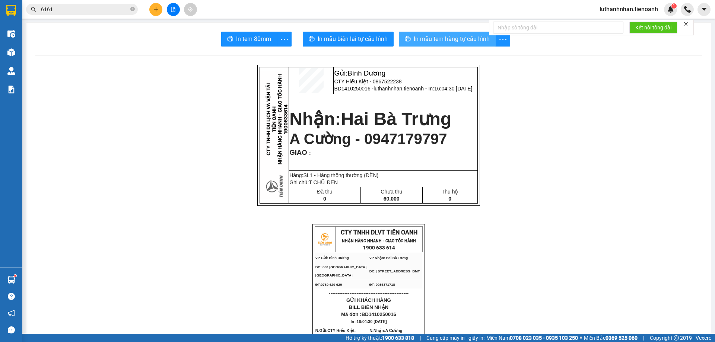
click at [463, 44] on button "In mẫu tem hàng tự cấu hình" at bounding box center [447, 39] width 97 height 15
click at [151, 10] on button at bounding box center [155, 9] width 13 height 13
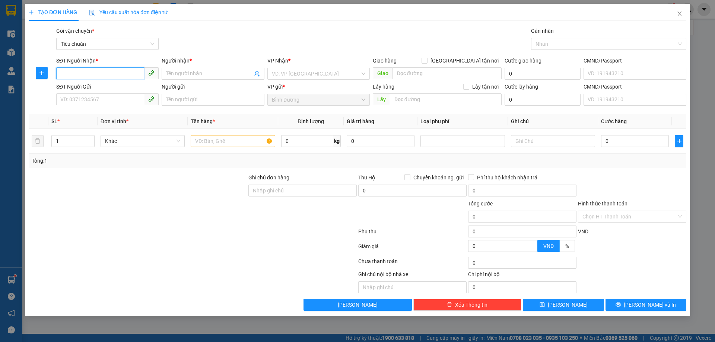
click at [120, 77] on input "SĐT Người Nhận *" at bounding box center [100, 73] width 88 height 12
click at [91, 92] on div "0947476688 - [PERSON_NAME]" at bounding box center [107, 89] width 93 height 8
type input "0947476688"
type input "[PERSON_NAME]"
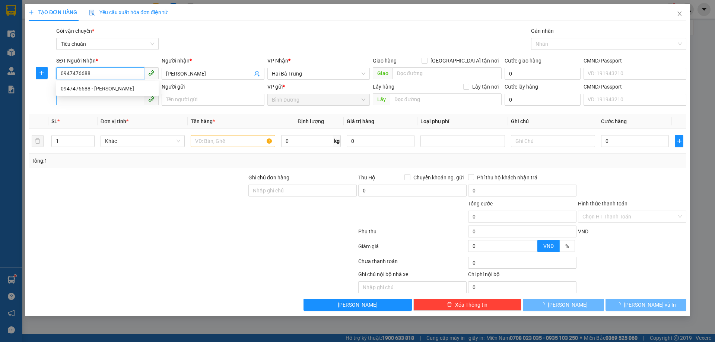
type input "70.000"
type input "0947476688"
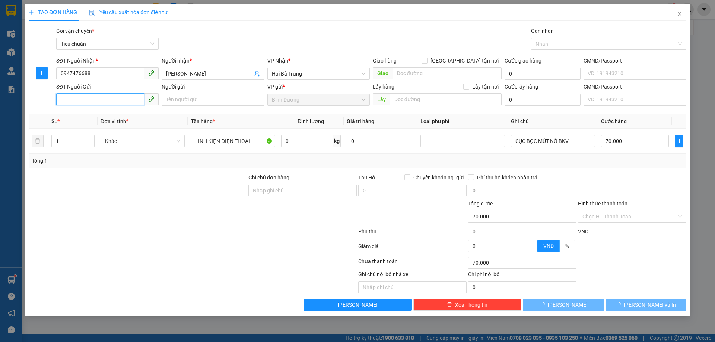
click at [94, 103] on input "SĐT Người Gửi" at bounding box center [100, 99] width 88 height 12
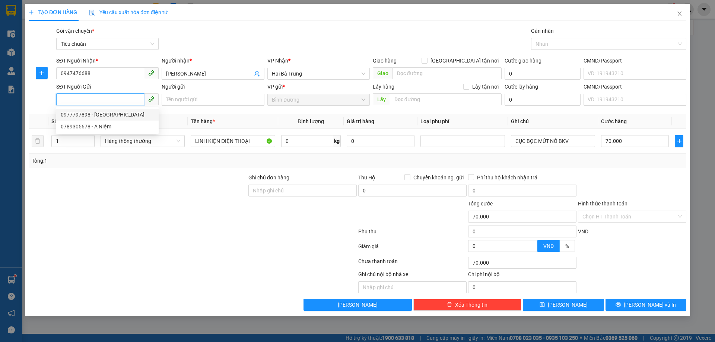
click at [112, 111] on div "0977797898 - [GEOGRAPHIC_DATA]" at bounding box center [107, 115] width 93 height 8
type input "0977797898"
type input "[PERSON_NAME]"
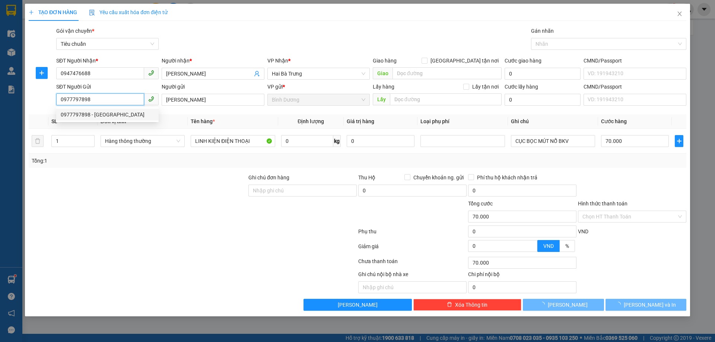
type input "50.000"
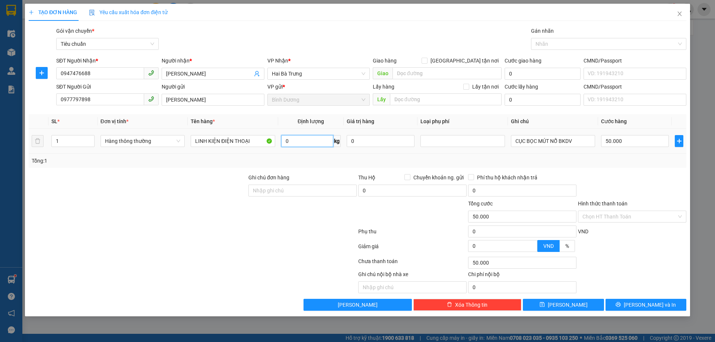
click at [301, 136] on input "0" at bounding box center [307, 141] width 52 height 12
type input "18"
drag, startPoint x: 572, startPoint y: 167, endPoint x: 619, endPoint y: 140, distance: 54.6
click at [572, 166] on div "Tổng: 1" at bounding box center [358, 161] width 658 height 14
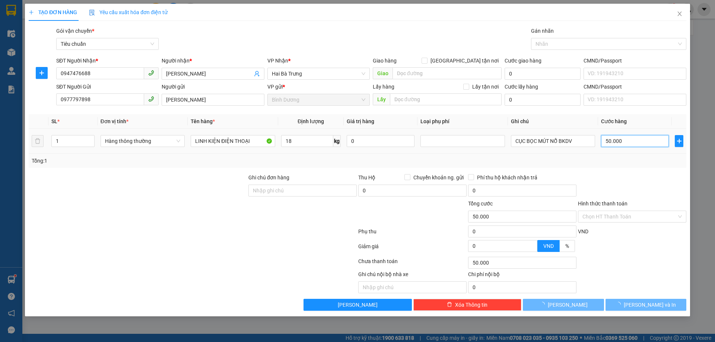
type input "55.000"
click at [619, 140] on input "55.000" at bounding box center [635, 141] width 68 height 12
type input "6"
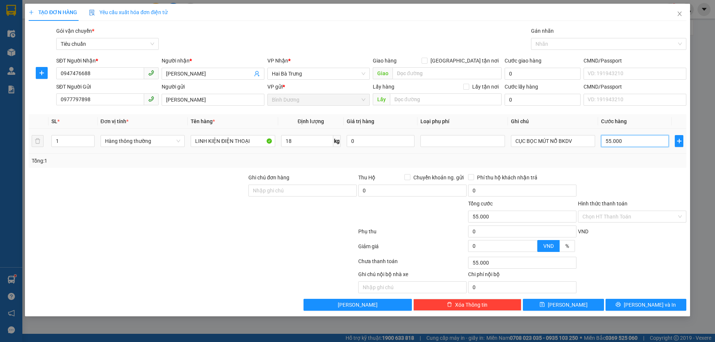
type input "6"
type input "60"
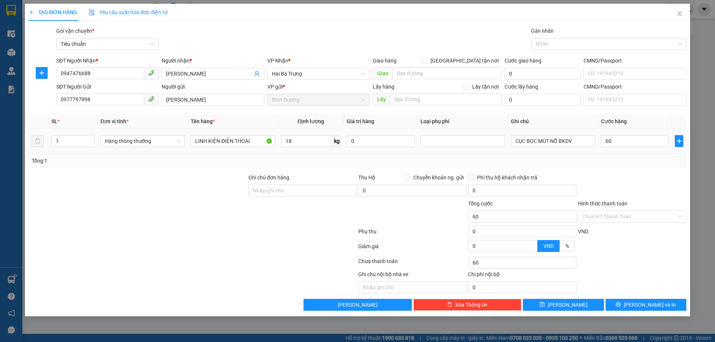
type input "60.000"
click at [629, 158] on div "Tổng: 1" at bounding box center [358, 161] width 652 height 8
click at [654, 301] on button "[PERSON_NAME] và In" at bounding box center [646, 305] width 81 height 12
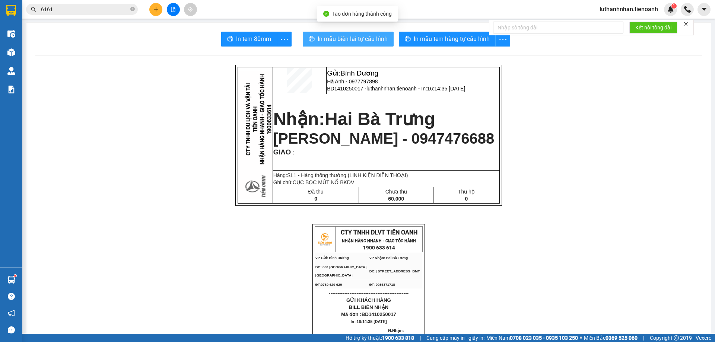
click at [383, 39] on span "In mẫu biên lai tự cấu hình" at bounding box center [353, 38] width 70 height 9
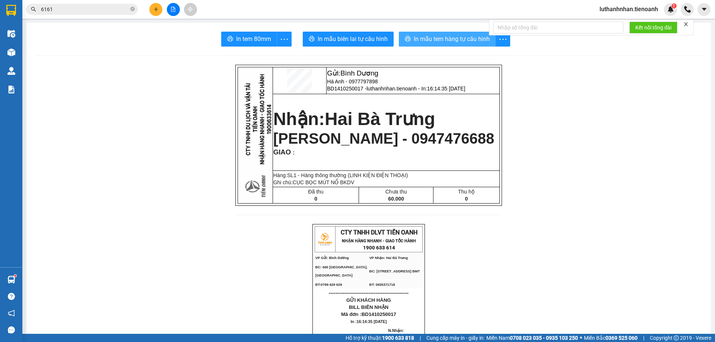
click at [450, 42] on span "In mẫu tem hàng tự cấu hình" at bounding box center [452, 38] width 76 height 9
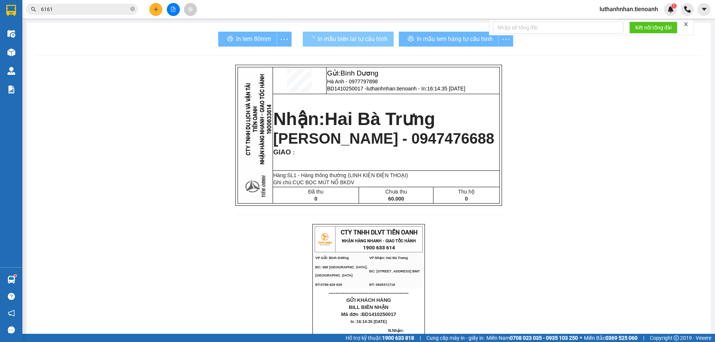
click at [347, 34] on button "In mẫu biên lai tự cấu hình" at bounding box center [348, 39] width 91 height 15
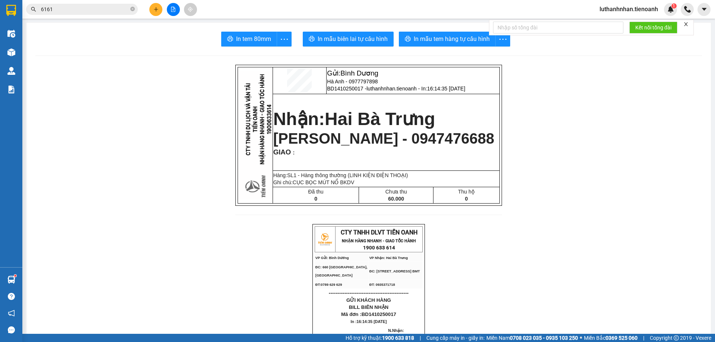
click at [153, 8] on button at bounding box center [155, 9] width 13 height 13
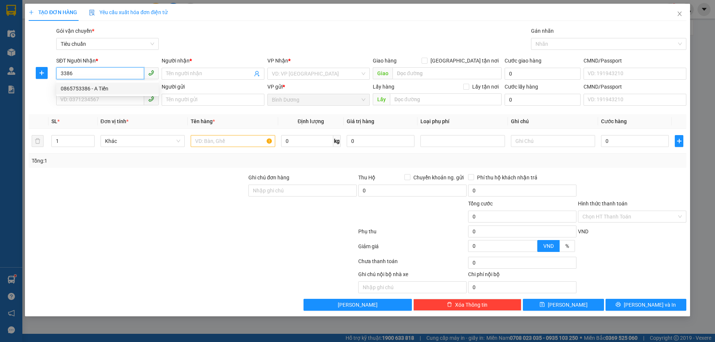
click at [112, 86] on div "0865753386 - A Tiến" at bounding box center [107, 89] width 93 height 8
type input "0865753386"
type input "A Tiến"
type input "mã hóa đơn: VBHPC19K_ZG2"
type input "30.000"
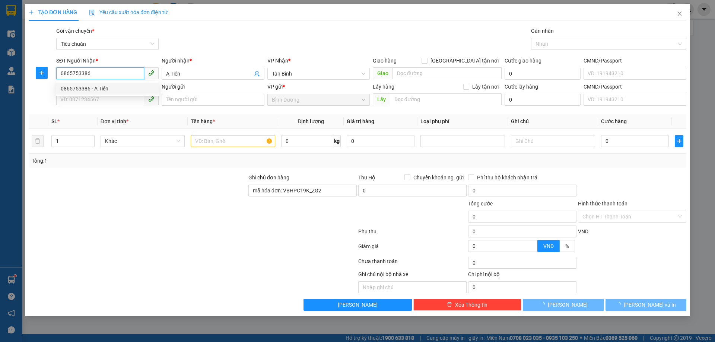
type input "30.000"
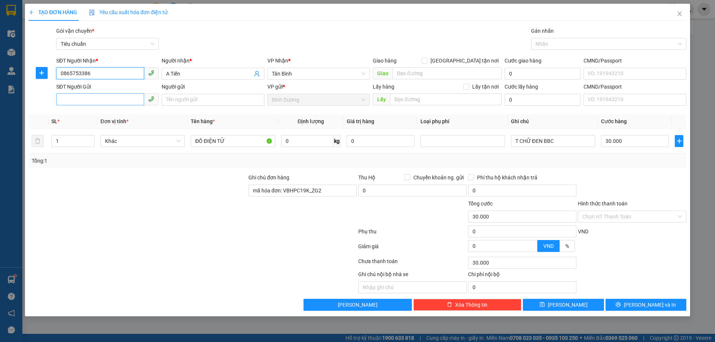
type input "0865753386"
click at [121, 97] on input "SĐT Người Gửi" at bounding box center [100, 99] width 88 height 12
click at [117, 116] on div "0866987386 - A Danh" at bounding box center [107, 115] width 93 height 8
type input "0866987386"
type input "A Danh"
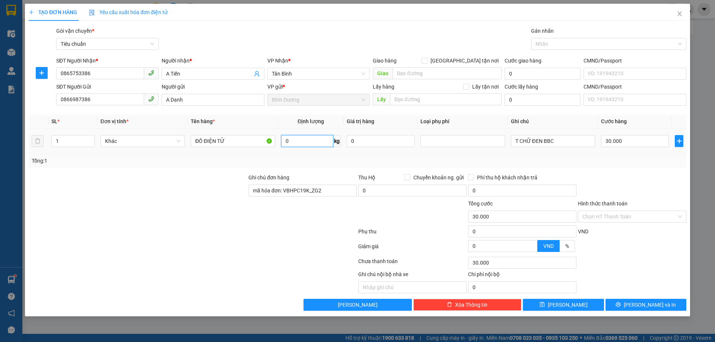
click at [292, 145] on input "0" at bounding box center [307, 141] width 52 height 12
type input "19"
click at [371, 162] on div "Tổng: 1" at bounding box center [358, 161] width 652 height 8
click at [608, 144] on input "30.000" at bounding box center [635, 141] width 68 height 12
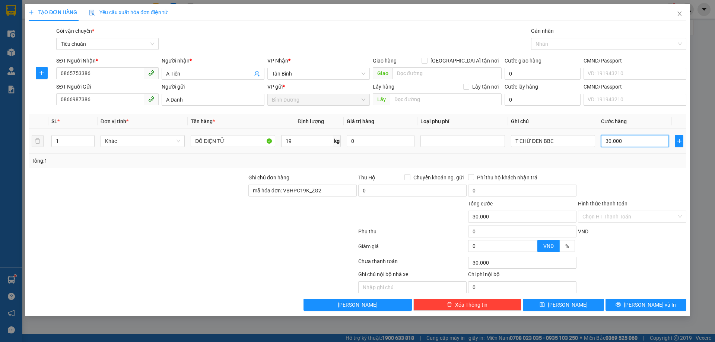
type input "T"
type input "0"
type input "T TRẮNG ĐEN BBC"
click at [609, 138] on input "T TRẮNG ĐEN BBC" at bounding box center [635, 141] width 68 height 12
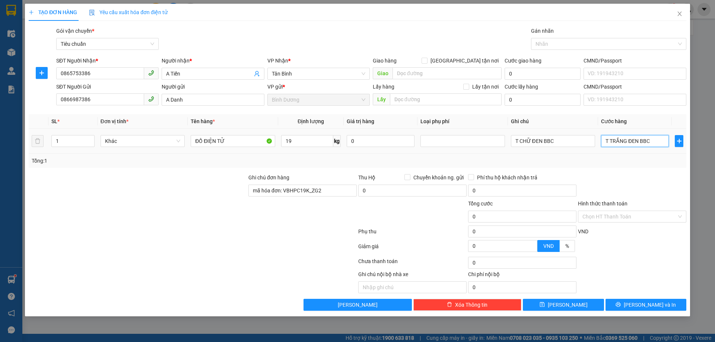
click at [614, 139] on input "T TRẮNG ĐEN BBC" at bounding box center [635, 141] width 68 height 12
type input "6"
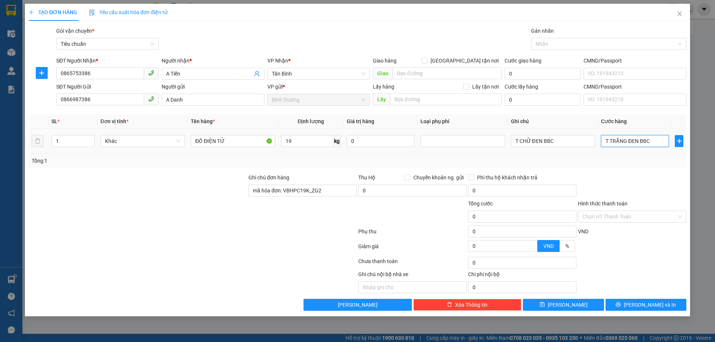
type input "6"
type input "60"
type input "60.000"
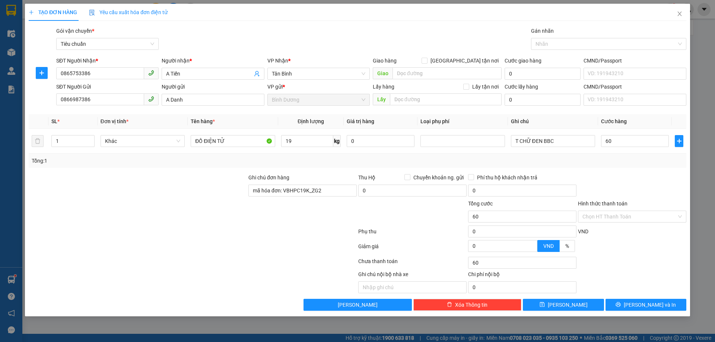
type input "60.000"
click at [633, 166] on div "Tổng: 1" at bounding box center [358, 161] width 658 height 14
click at [660, 305] on span "[PERSON_NAME] và In" at bounding box center [650, 305] width 52 height 8
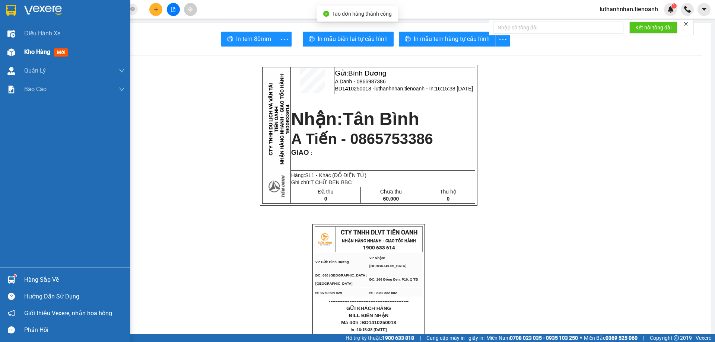
click at [34, 55] on span "Kho hàng" at bounding box center [37, 51] width 26 height 7
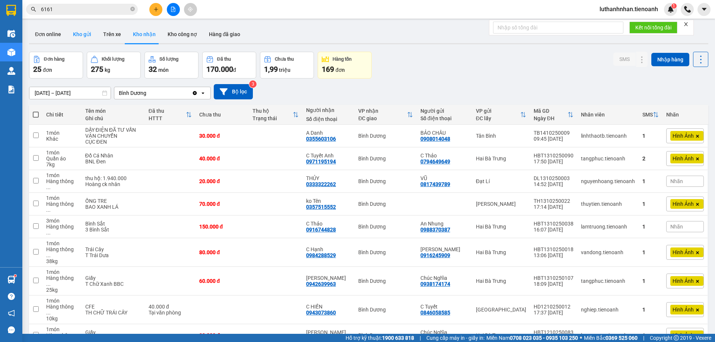
click at [85, 36] on button "Kho gửi" at bounding box center [82, 34] width 30 height 18
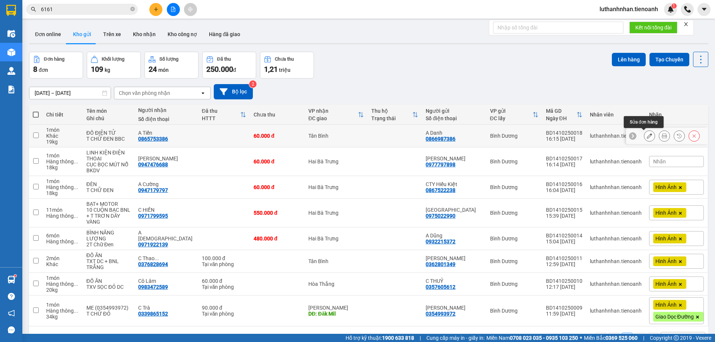
click at [647, 139] on icon at bounding box center [649, 135] width 5 height 5
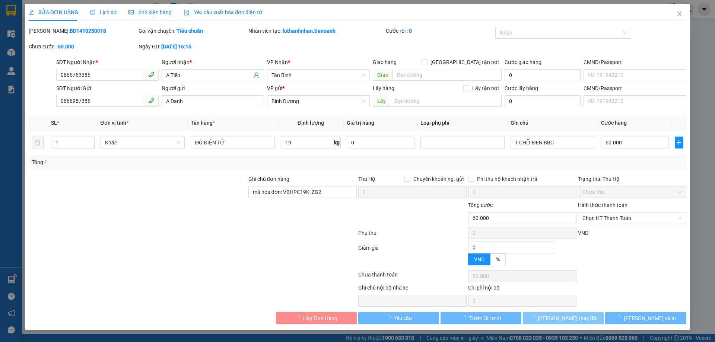
type input "0865753386"
type input "A Tiến"
type input "0866987386"
type input "A Danh"
type input "mã hóa đơn: VBHPC19K_ZG2"
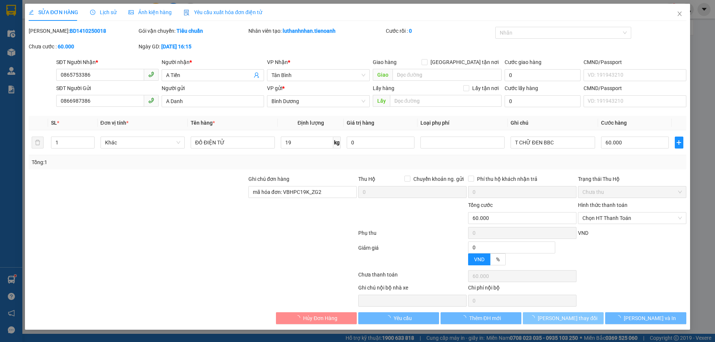
type input "0"
type input "60.000"
click at [612, 214] on span "Chọn HT Thanh Toán" at bounding box center [631, 218] width 99 height 11
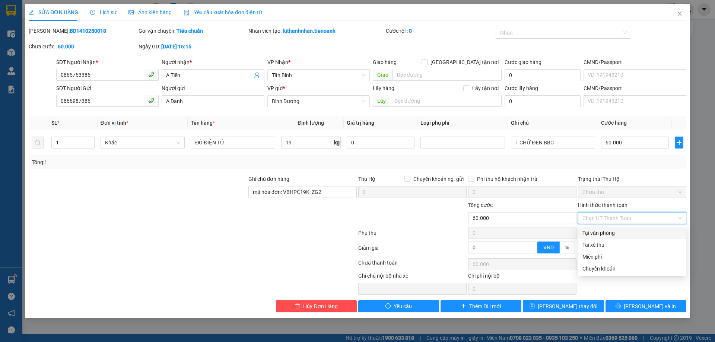
click at [614, 235] on div "Tại văn phòng" at bounding box center [631, 233] width 99 height 8
type input "0"
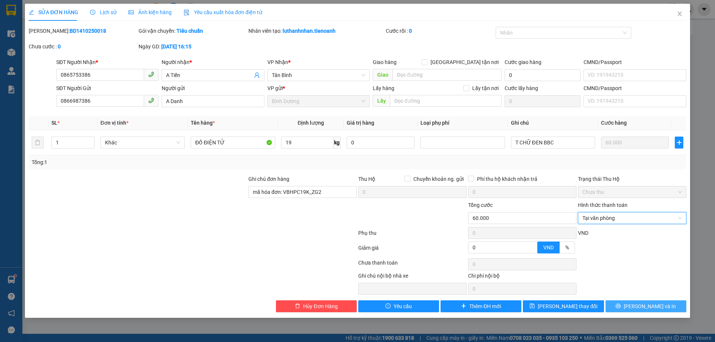
click at [654, 310] on span "[PERSON_NAME] và In" at bounding box center [650, 306] width 52 height 8
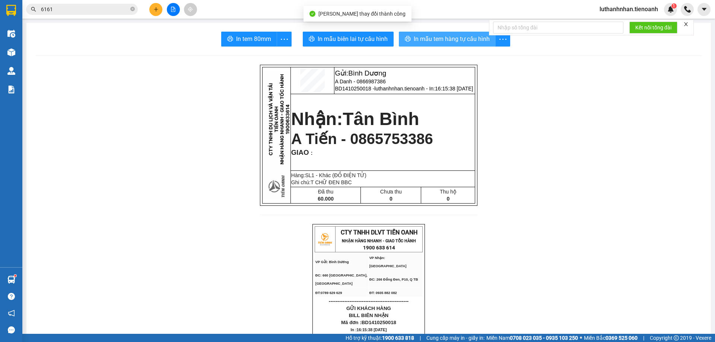
click at [449, 34] on button "In mẫu tem hàng tự cấu hình" at bounding box center [447, 39] width 97 height 15
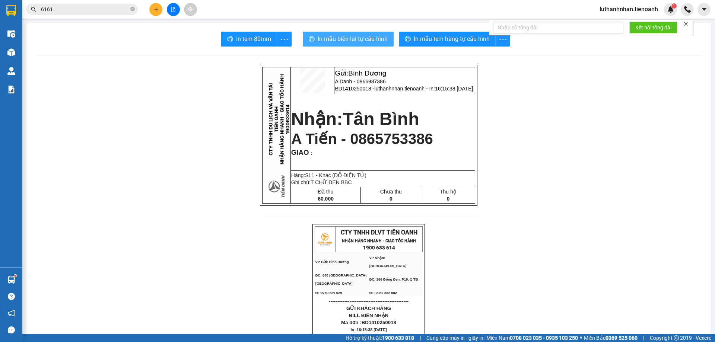
click at [372, 40] on span "In mẫu biên lai tự cấu hình" at bounding box center [353, 38] width 70 height 9
click at [361, 45] on button "In mẫu biên lai tự cấu hình" at bounding box center [348, 39] width 91 height 15
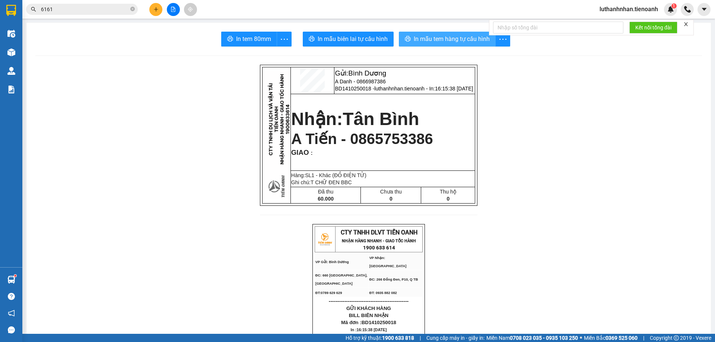
click at [450, 39] on span "In mẫu tem hàng tự cấu hình" at bounding box center [452, 38] width 76 height 9
click at [159, 9] on button at bounding box center [155, 9] width 13 height 13
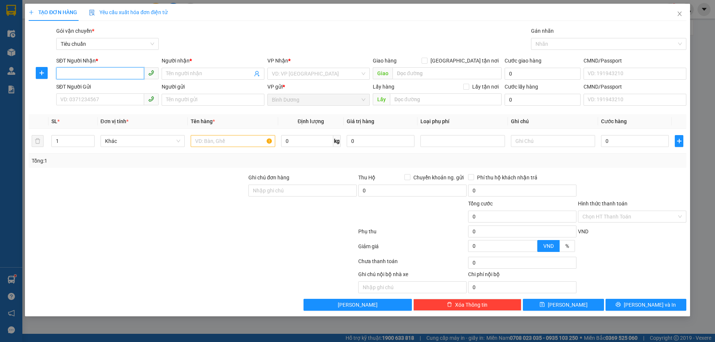
click at [111, 74] on input "SĐT Người Nhận *" at bounding box center [100, 73] width 88 height 12
click at [122, 77] on input "0968614647" at bounding box center [100, 73] width 88 height 12
type input "0968614647"
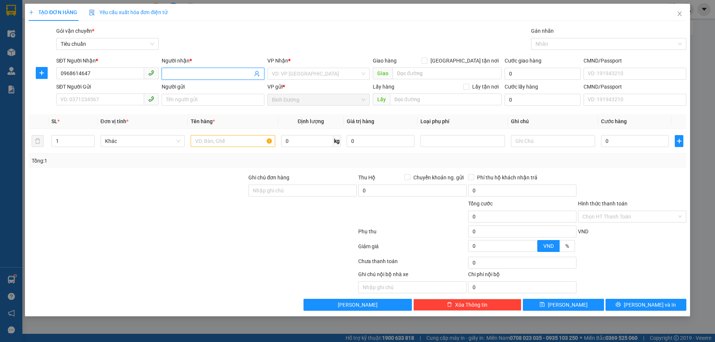
click at [190, 73] on input "Người nhận *" at bounding box center [209, 74] width 86 height 8
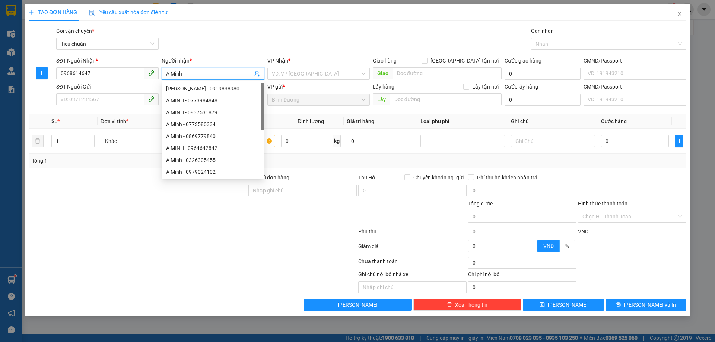
type input "A Minh"
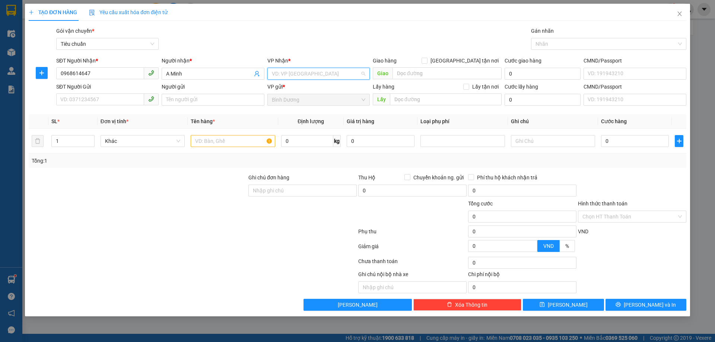
click at [313, 71] on input "search" at bounding box center [316, 73] width 88 height 11
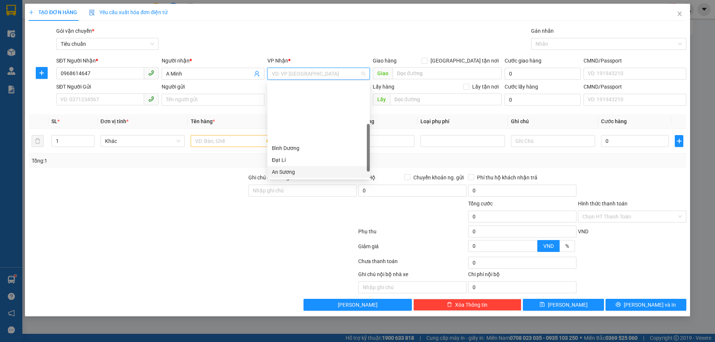
scroll to position [72, 0]
drag, startPoint x: 288, startPoint y: 112, endPoint x: 273, endPoint y: 111, distance: 14.9
click at [289, 111] on div "Hai Bà Trưng" at bounding box center [318, 112] width 93 height 8
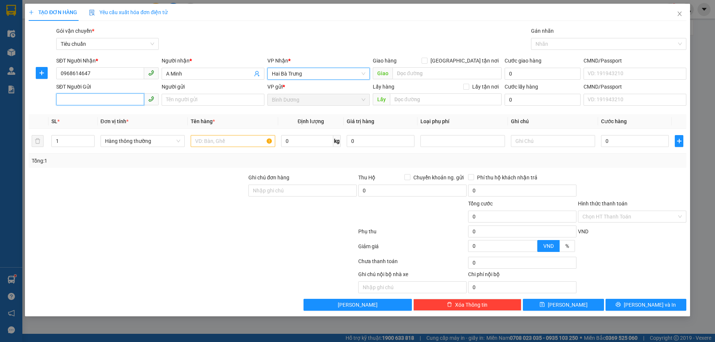
click at [109, 97] on input "SĐT Người Gửi" at bounding box center [100, 99] width 88 height 12
click at [95, 95] on input "SĐT Người Gửi" at bounding box center [100, 99] width 88 height 12
click at [103, 117] on div "0888194660 - [PERSON_NAME]" at bounding box center [107, 115] width 93 height 8
type input "0888194660"
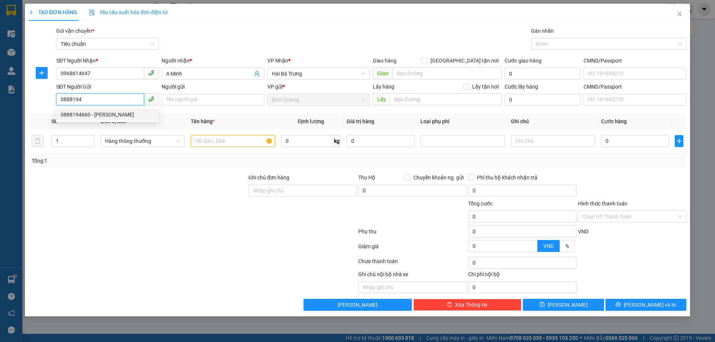
type input "C Trang"
type input "079085032056"
type input "50.000"
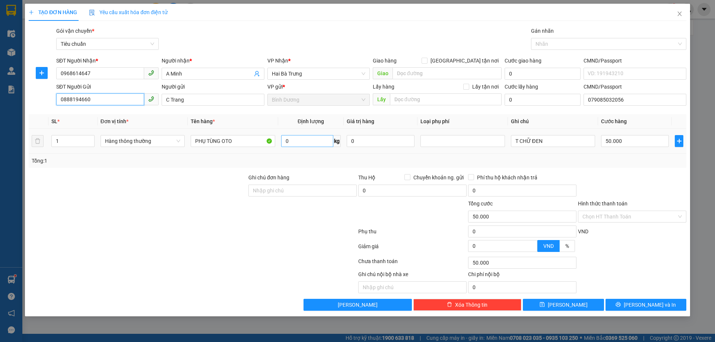
type input "0888194660"
click at [307, 142] on input "0" at bounding box center [307, 141] width 52 height 12
type input "24"
click at [367, 168] on div "Tổng: 1" at bounding box center [358, 161] width 658 height 14
type input "60.000"
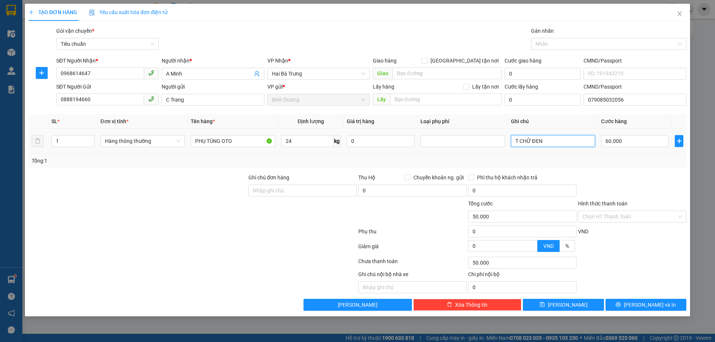
type input "60.000"
click at [539, 142] on input "T CHỮ ĐEN" at bounding box center [553, 141] width 84 height 12
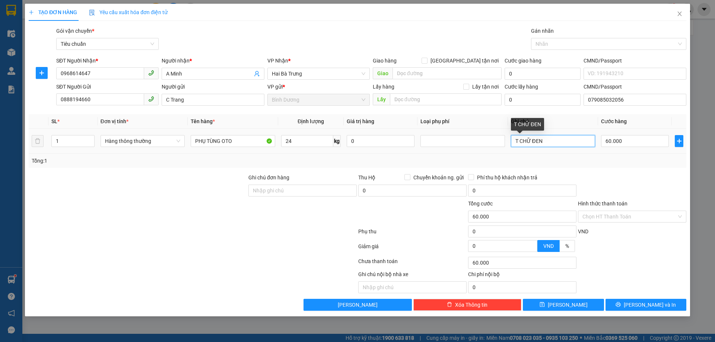
click at [539, 142] on input "T CHỮ ĐEN" at bounding box center [553, 141] width 84 height 12
type input "T BKV"
click at [566, 157] on div "Tổng: 1" at bounding box center [358, 161] width 652 height 8
click at [648, 215] on input "Hình thức thanh toán" at bounding box center [629, 216] width 94 height 11
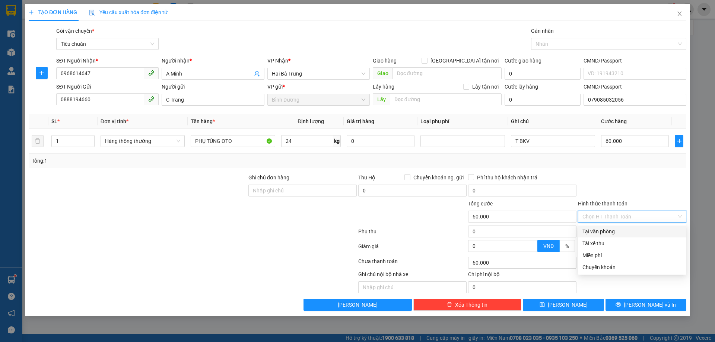
click at [629, 232] on div "Tại văn phòng" at bounding box center [631, 232] width 99 height 8
type input "0"
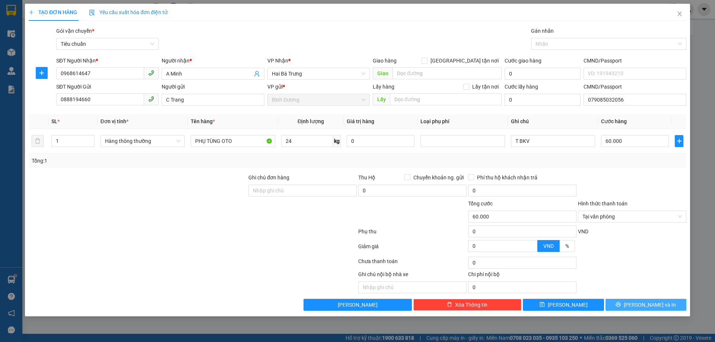
click at [621, 306] on icon "printer" at bounding box center [618, 304] width 5 height 5
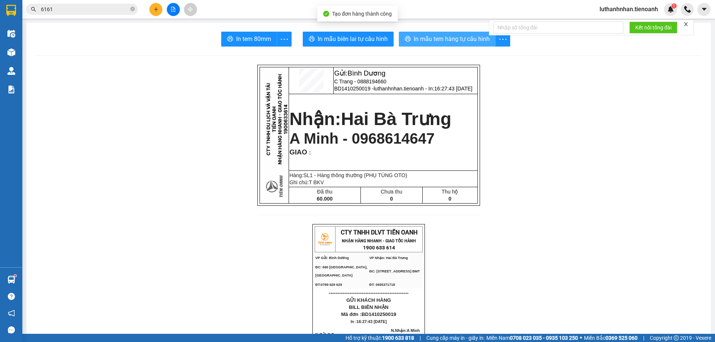
click at [431, 37] on span "In mẫu tem hàng tự cấu hình" at bounding box center [452, 38] width 76 height 9
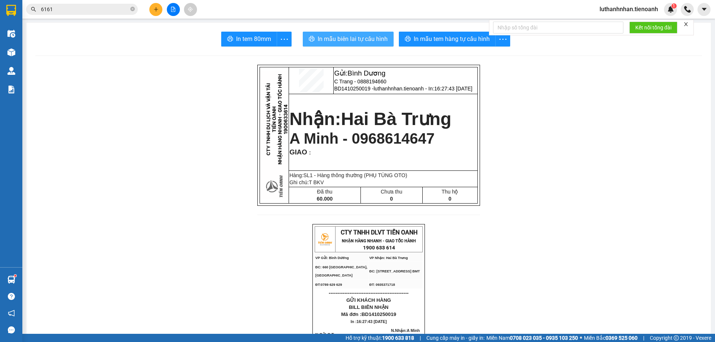
click at [358, 41] on span "In mẫu biên lai tự cấu hình" at bounding box center [353, 38] width 70 height 9
click at [156, 10] on icon "plus" at bounding box center [156, 9] width 0 height 4
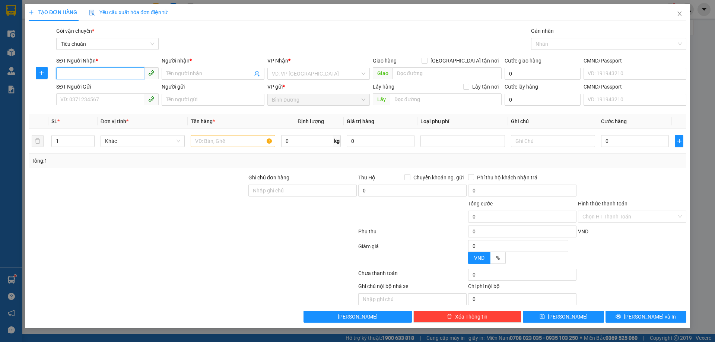
click at [106, 76] on input "SĐT Người Nhận *" at bounding box center [100, 73] width 88 height 12
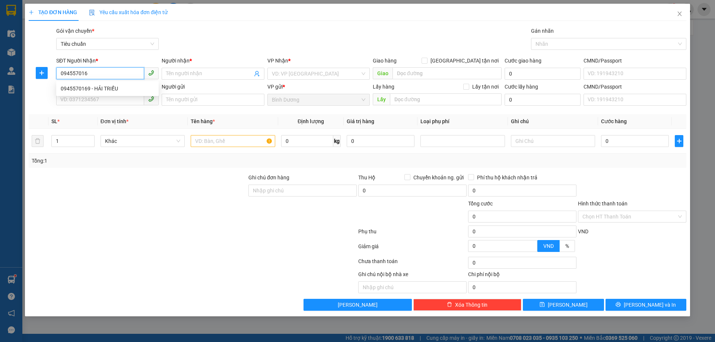
type input "0945570169"
click at [102, 89] on div "0945570169 - HẢI TRIỀU" at bounding box center [107, 89] width 93 height 8
type input "HẢI TRIỀU"
type input "80.000"
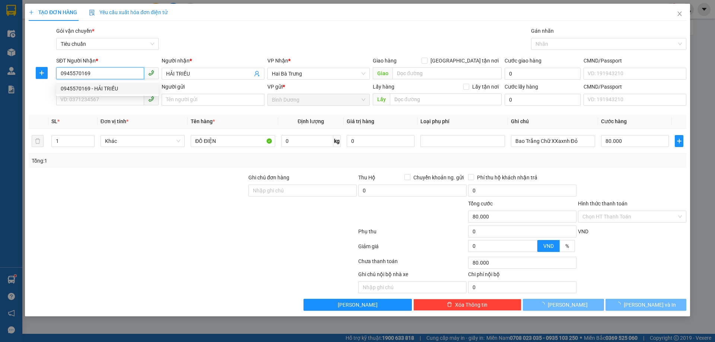
type input "0945570169"
click at [104, 106] on div "SĐT Người Gửi VD: 0371234567" at bounding box center [107, 96] width 102 height 26
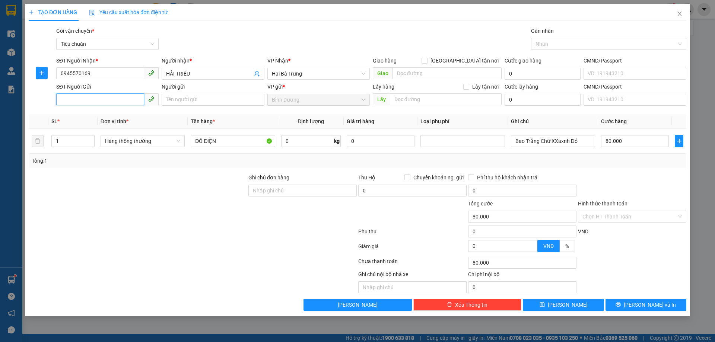
click at [104, 101] on input "SĐT Người Gửi" at bounding box center [100, 99] width 88 height 12
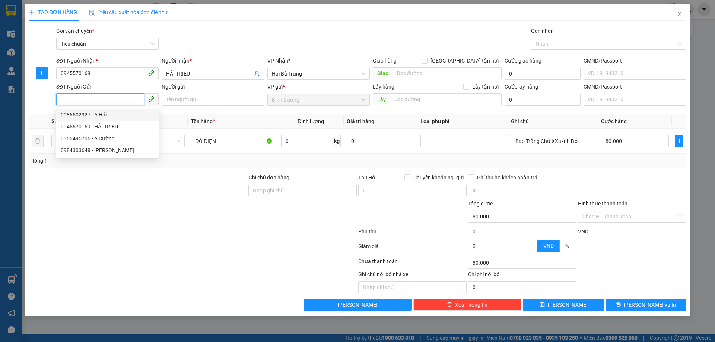
click at [87, 117] on div "0986502327 - A Hải" at bounding box center [107, 115] width 93 height 8
type input "0986502327"
type input "A Hải"
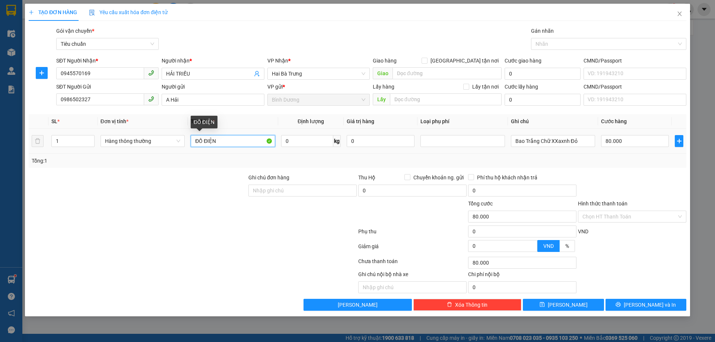
click at [234, 143] on input "ĐỒ ĐIỆN" at bounding box center [233, 141] width 84 height 12
click at [89, 138] on icon "up" at bounding box center [90, 139] width 3 height 3
type input "4"
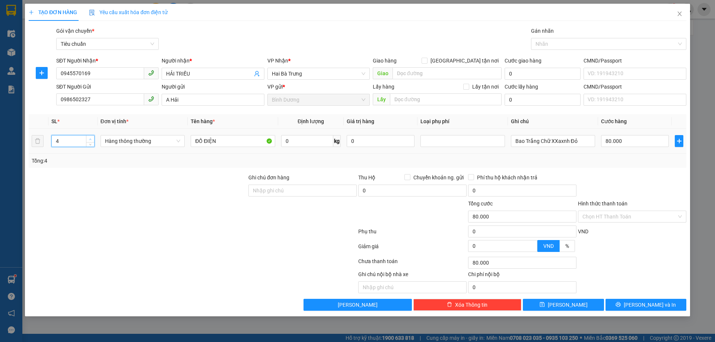
click at [89, 138] on icon "up" at bounding box center [90, 139] width 3 height 3
type input "0"
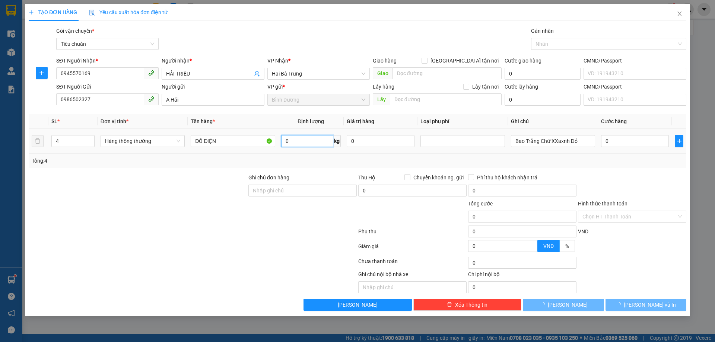
click at [301, 142] on input "0" at bounding box center [307, 141] width 52 height 12
type input "37"
click at [320, 163] on div "Tổng: 4" at bounding box center [358, 161] width 652 height 8
type input "80.000"
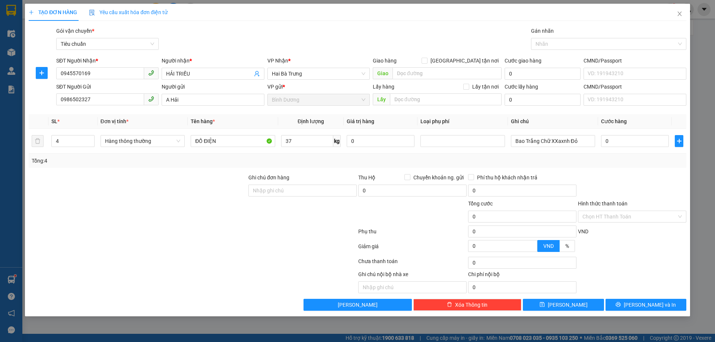
type input "80.000"
click at [551, 147] on input "Bao Trắng Chữ XXaxnh Đỏ" at bounding box center [553, 141] width 84 height 12
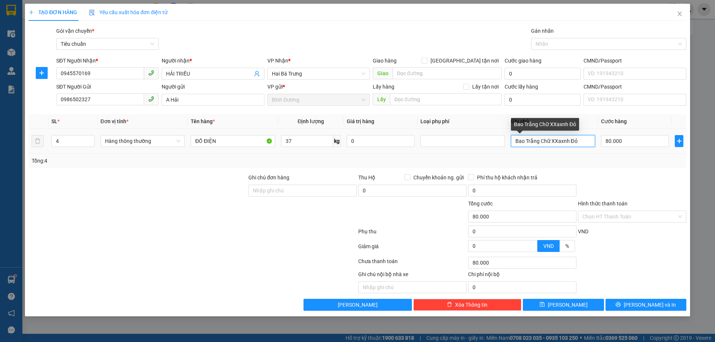
click at [551, 147] on input "Bao Trắng Chữ XXaxnh Đỏ" at bounding box center [553, 141] width 84 height 12
type input "4T BKV BBC"
click at [568, 157] on div "Tổng: 4" at bounding box center [358, 161] width 652 height 8
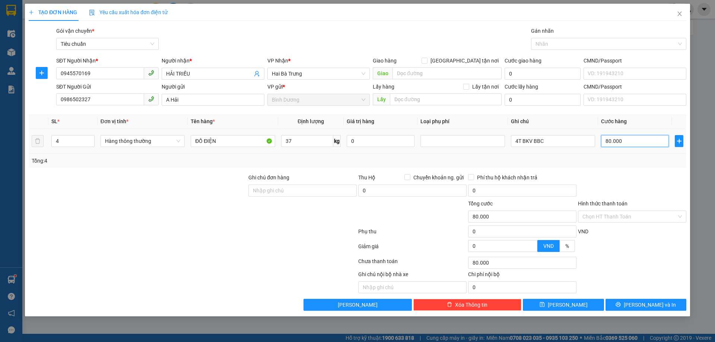
click at [608, 142] on input "80.000" at bounding box center [635, 141] width 68 height 12
type input "3"
type input "32"
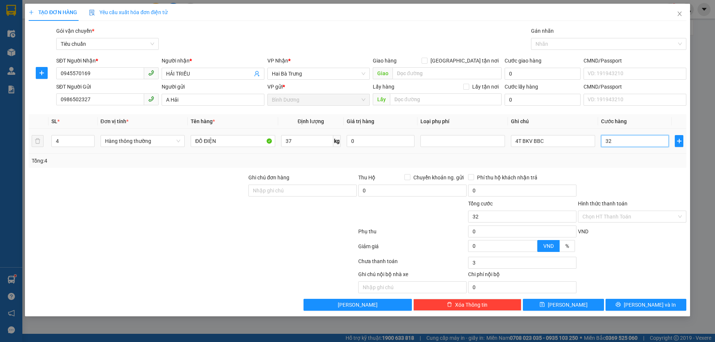
type input "32"
type input "320"
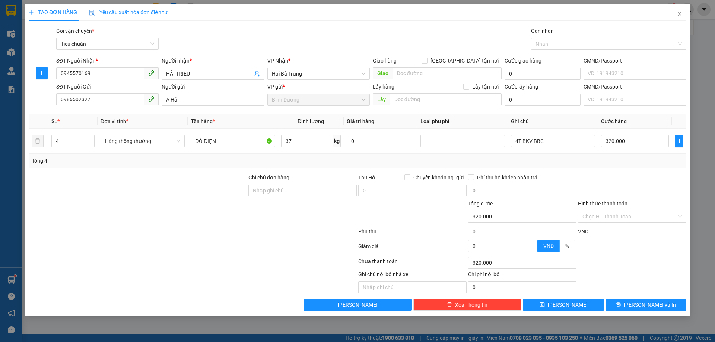
click at [633, 177] on div at bounding box center [632, 187] width 110 height 26
click at [651, 305] on span "[PERSON_NAME] và In" at bounding box center [650, 305] width 52 height 8
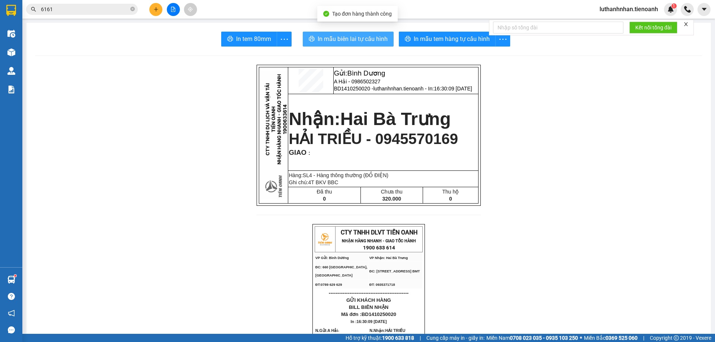
click at [367, 40] on span "In mẫu biên lai tự cấu hình" at bounding box center [353, 38] width 70 height 9
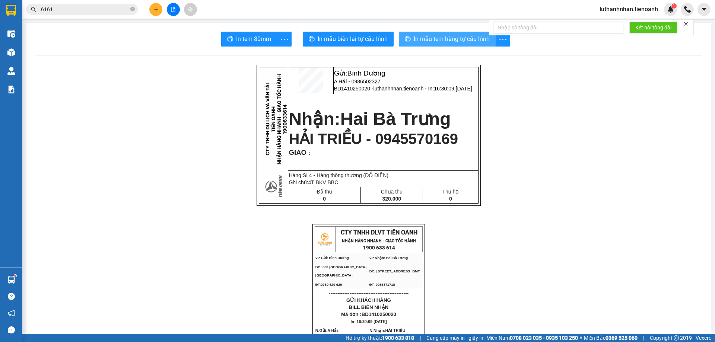
click at [456, 38] on span "In mẫu tem hàng tự cấu hình" at bounding box center [452, 38] width 76 height 9
click at [160, 11] on button at bounding box center [155, 9] width 13 height 13
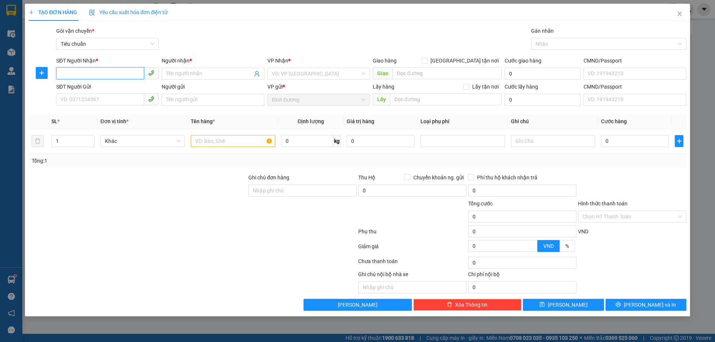
click at [104, 69] on input "SĐT Người Nhận *" at bounding box center [100, 73] width 88 height 12
click at [109, 73] on input "SĐT Người Nhận *" at bounding box center [100, 73] width 88 height 12
click at [190, 72] on input "Người nhận *" at bounding box center [209, 74] width 86 height 8
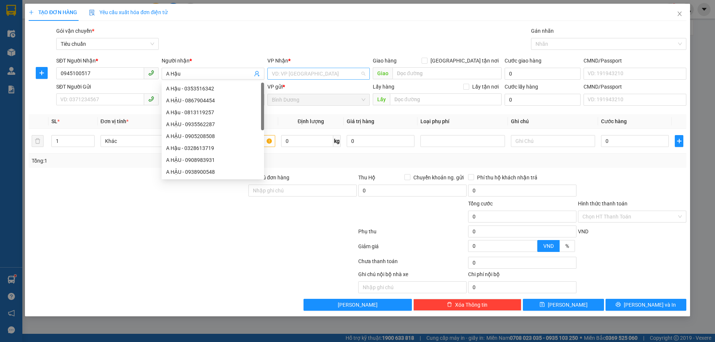
click at [309, 75] on input "search" at bounding box center [316, 73] width 88 height 11
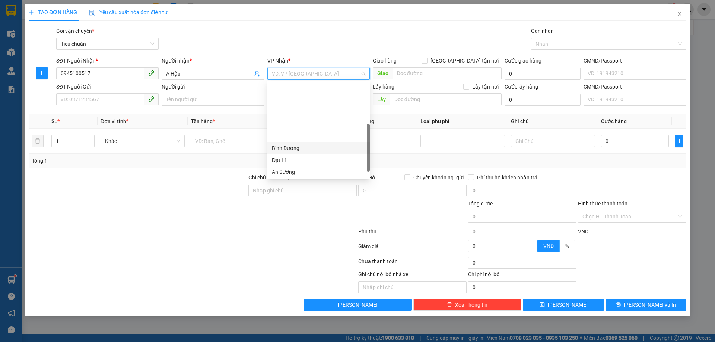
scroll to position [72, 0]
click at [292, 113] on div "Hai Bà Trưng" at bounding box center [318, 112] width 93 height 8
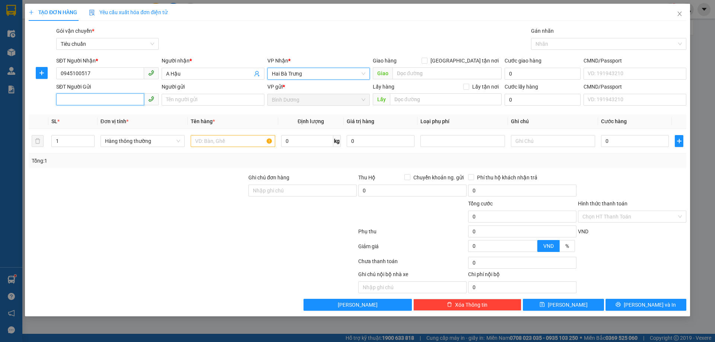
click at [87, 101] on input "SĐT Người Gửi" at bounding box center [100, 99] width 88 height 12
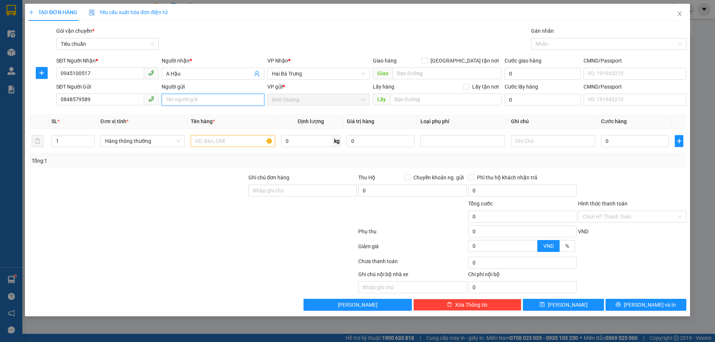
click at [206, 98] on input "Người gửi" at bounding box center [213, 100] width 102 height 12
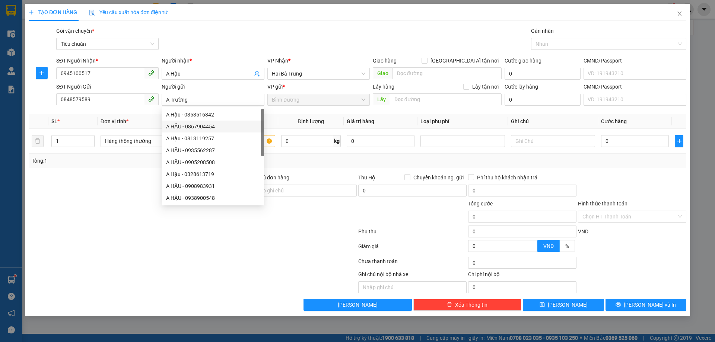
click at [70, 218] on div at bounding box center [138, 213] width 220 height 26
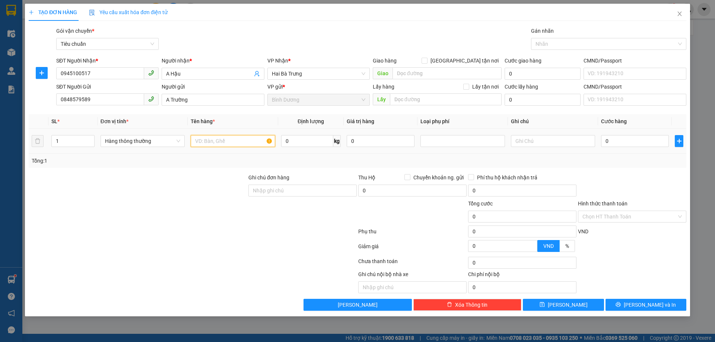
click at [208, 138] on input "text" at bounding box center [233, 141] width 84 height 12
click at [210, 140] on input "text" at bounding box center [233, 141] width 84 height 12
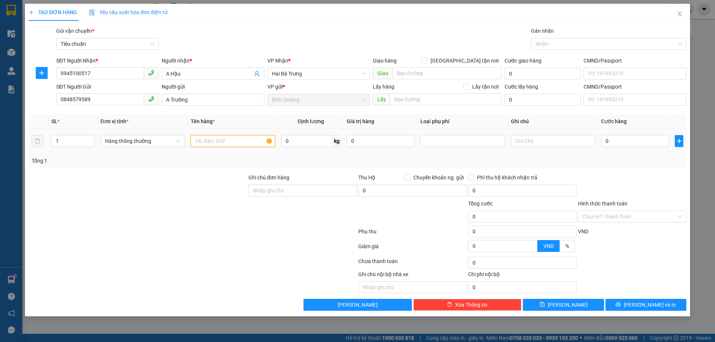
click at [210, 140] on input "text" at bounding box center [233, 141] width 84 height 12
click at [89, 139] on span "up" at bounding box center [90, 139] width 4 height 4
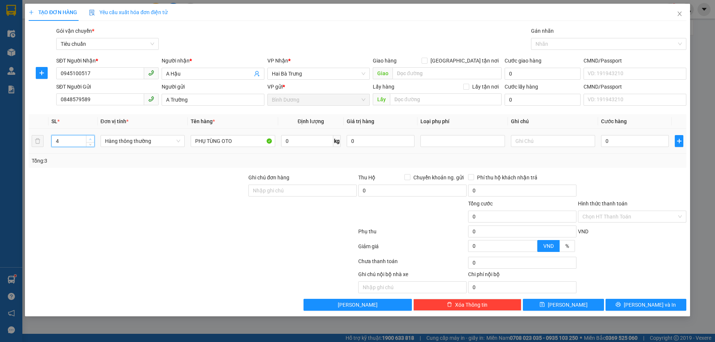
click at [89, 139] on span "up" at bounding box center [90, 139] width 4 height 4
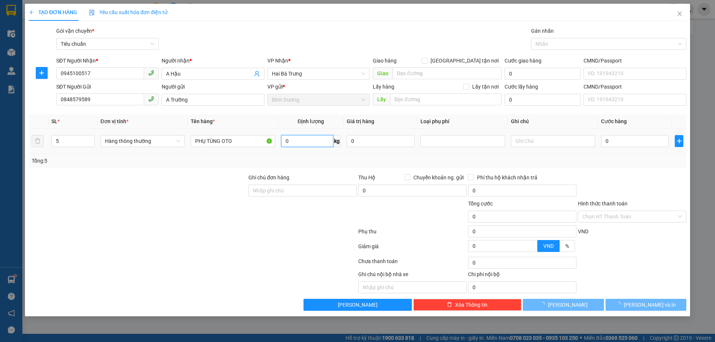
click at [303, 143] on input "0" at bounding box center [307, 141] width 52 height 12
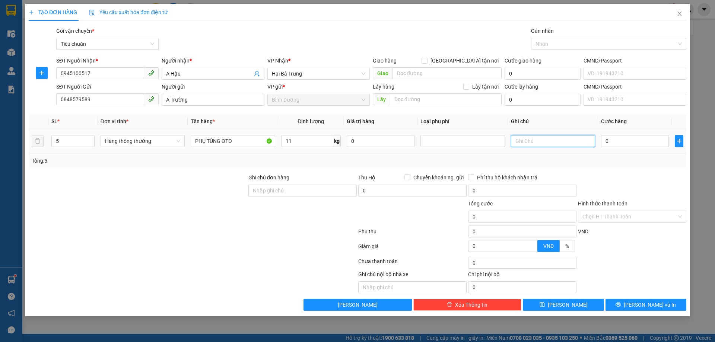
click at [548, 142] on input "text" at bounding box center [553, 141] width 84 height 12
click at [597, 165] on div "Tổng: 5" at bounding box center [358, 161] width 652 height 8
click at [630, 141] on input "50.000" at bounding box center [635, 141] width 68 height 12
click at [649, 193] on div at bounding box center [632, 187] width 110 height 26
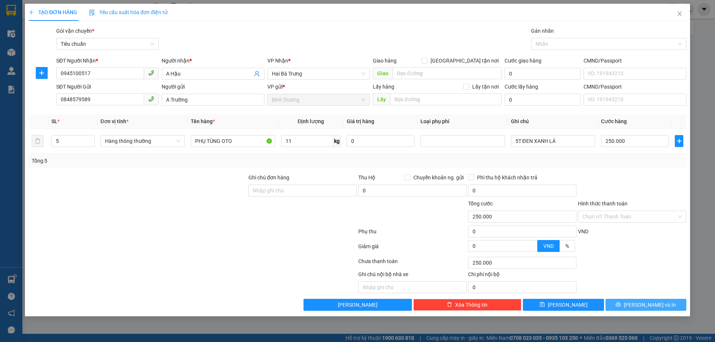
click at [657, 307] on span "[PERSON_NAME] và In" at bounding box center [650, 305] width 52 height 8
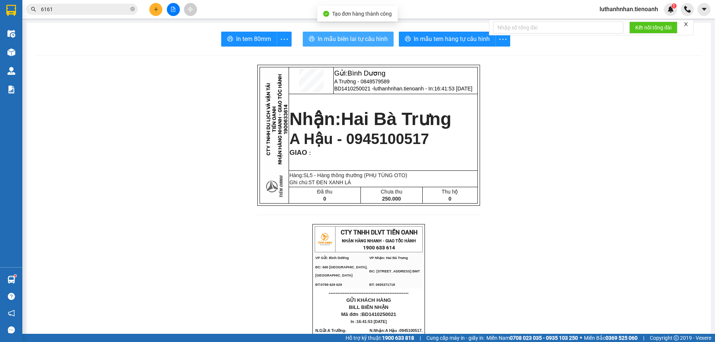
click at [369, 39] on span "In mẫu biên lai tự cấu hình" at bounding box center [353, 38] width 70 height 9
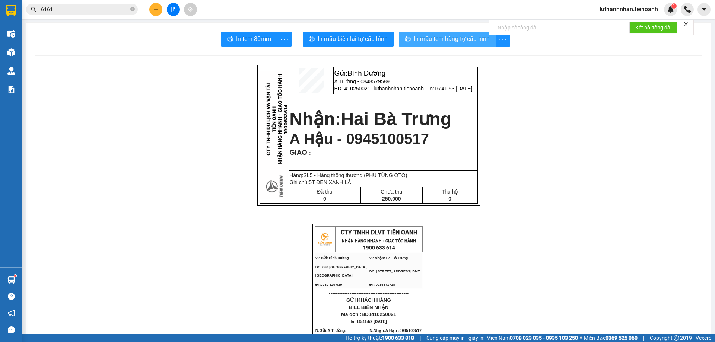
click at [447, 38] on span "In mẫu tem hàng tự cấu hình" at bounding box center [452, 38] width 76 height 9
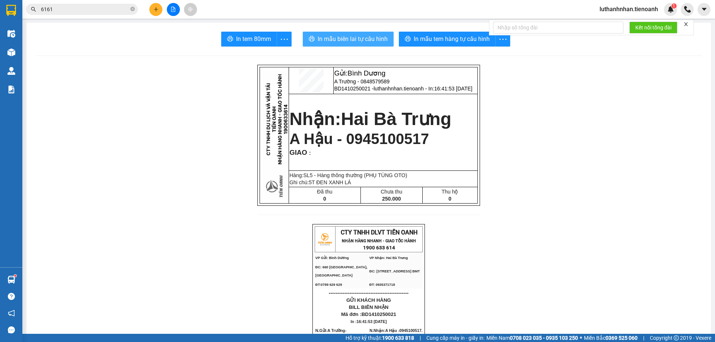
click at [371, 38] on span "In mẫu biên lai tự cấu hình" at bounding box center [353, 38] width 70 height 9
click at [156, 7] on icon "plus" at bounding box center [155, 9] width 5 height 5
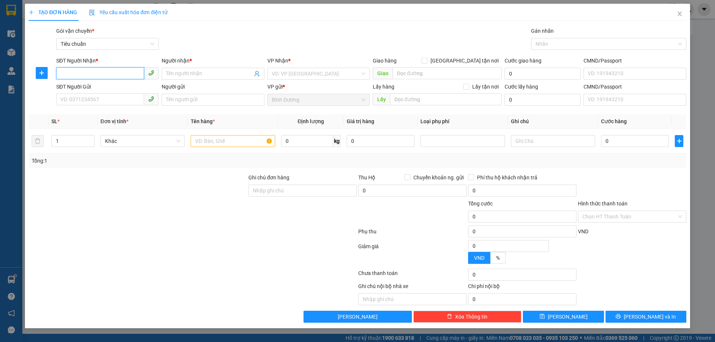
click at [107, 72] on input "SĐT Người Nhận *" at bounding box center [100, 73] width 88 height 12
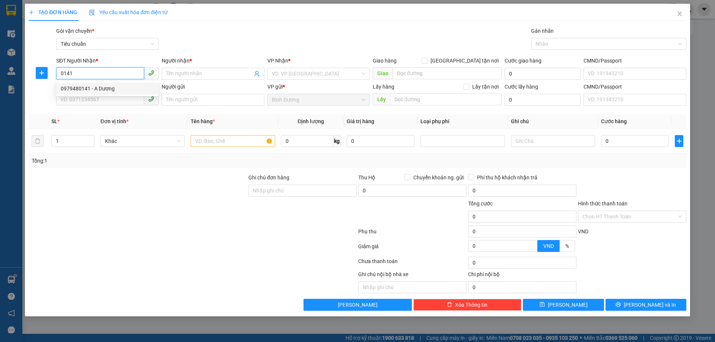
click at [90, 88] on div "0979480141 - A Dương" at bounding box center [107, 89] width 93 height 8
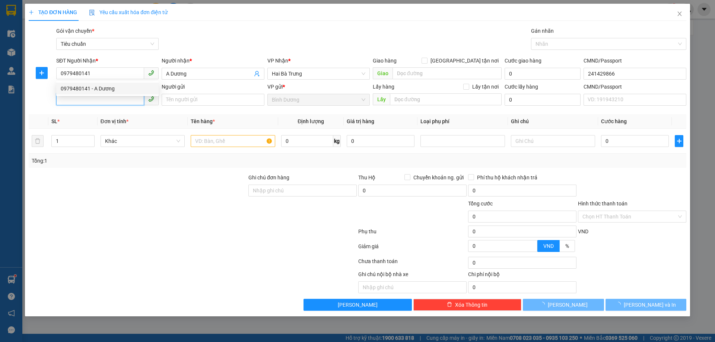
click at [88, 98] on input "SĐT Người Gửi" at bounding box center [100, 99] width 88 height 12
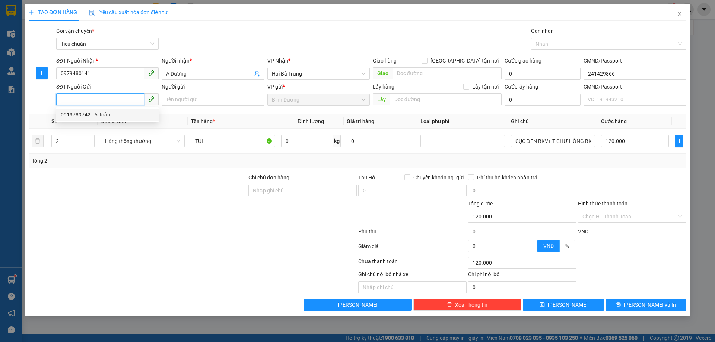
click at [100, 114] on div "0913789742 - A Toàn" at bounding box center [107, 115] width 93 height 8
click at [89, 142] on span "down" at bounding box center [90, 144] width 4 height 4
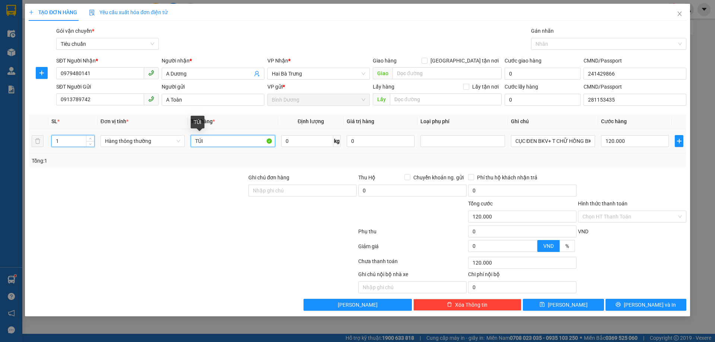
click at [211, 144] on input "TÚI" at bounding box center [233, 141] width 84 height 12
click at [150, 149] on td "Hàng thông thường" at bounding box center [143, 141] width 90 height 25
click at [145, 144] on span "Hàng thông thường" at bounding box center [142, 141] width 75 height 11
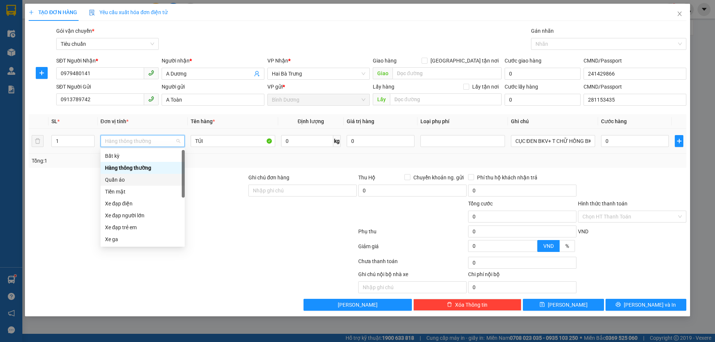
click at [120, 178] on div "Quần áo" at bounding box center [142, 180] width 75 height 8
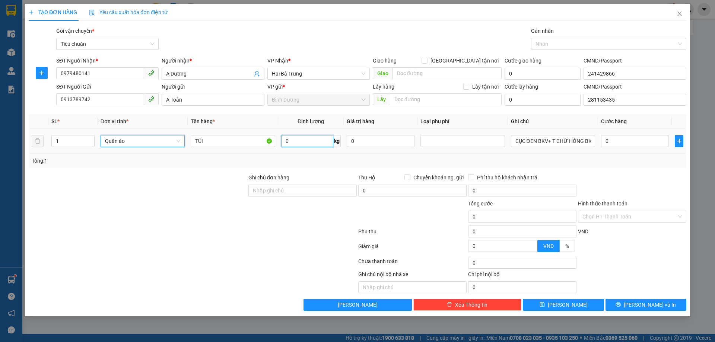
click at [289, 145] on input "0" at bounding box center [307, 141] width 52 height 12
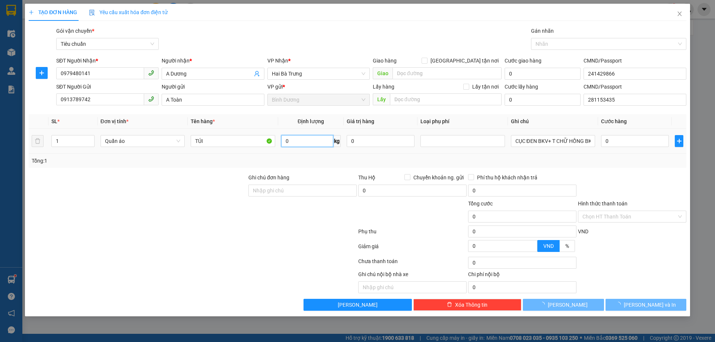
click at [289, 145] on input "0" at bounding box center [307, 141] width 52 height 12
click at [290, 145] on input "0" at bounding box center [307, 141] width 52 height 12
click at [307, 169] on div "Transit Pickup Surcharge Ids Transit Deliver Surcharge Ids Transit Deliver Surc…" at bounding box center [358, 169] width 658 height 284
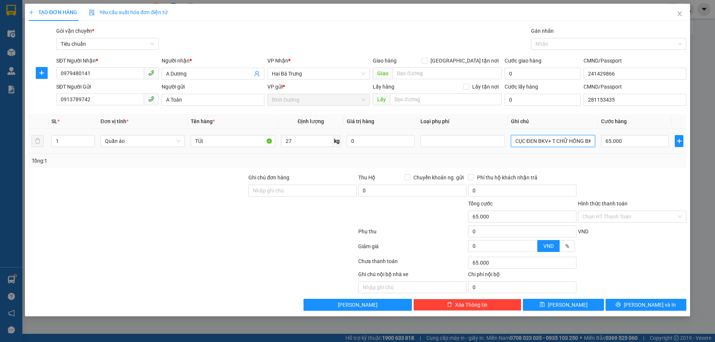
click at [571, 143] on input "CỤC ĐEN BKV+ T CHỮ HỒNG BKV" at bounding box center [553, 141] width 84 height 12
drag, startPoint x: 584, startPoint y: 159, endPoint x: 599, endPoint y: 155, distance: 15.4
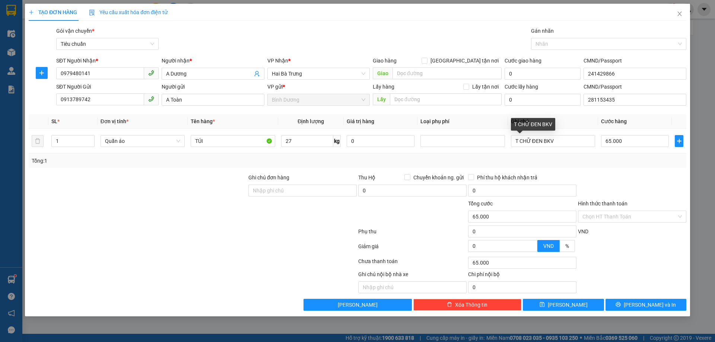
click at [584, 159] on div "Tổng: 1" at bounding box center [358, 161] width 652 height 8
click at [617, 145] on input "65.000" at bounding box center [635, 141] width 68 height 12
click at [637, 174] on div at bounding box center [632, 187] width 110 height 26
click at [654, 306] on span "[PERSON_NAME] và In" at bounding box center [650, 305] width 52 height 8
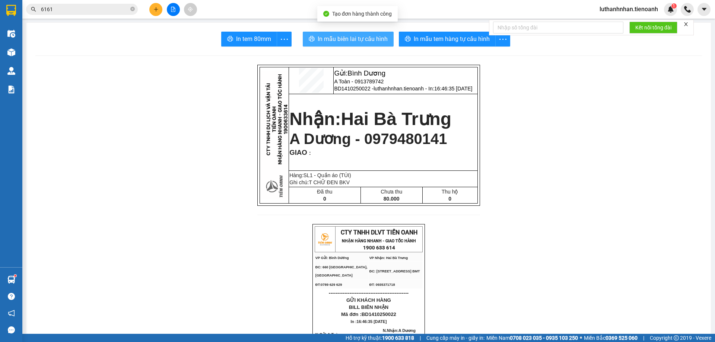
click at [365, 45] on button "In mẫu biên lai tự cấu hình" at bounding box center [348, 39] width 91 height 15
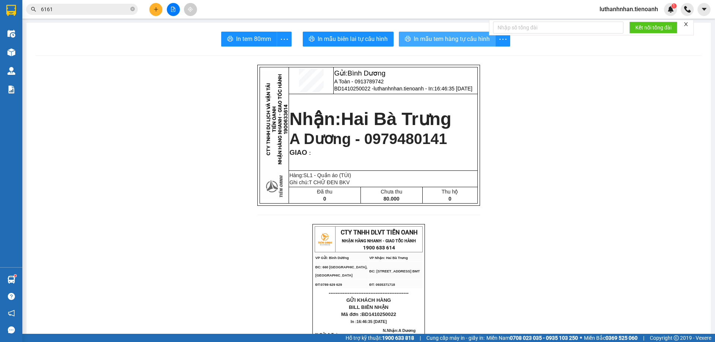
click at [450, 42] on span "In mẫu tem hàng tự cấu hình" at bounding box center [452, 38] width 76 height 9
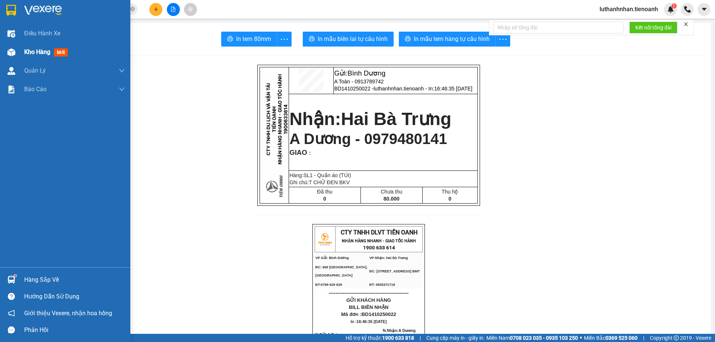
click at [22, 48] on div "Kho hàng mới" at bounding box center [65, 52] width 130 height 19
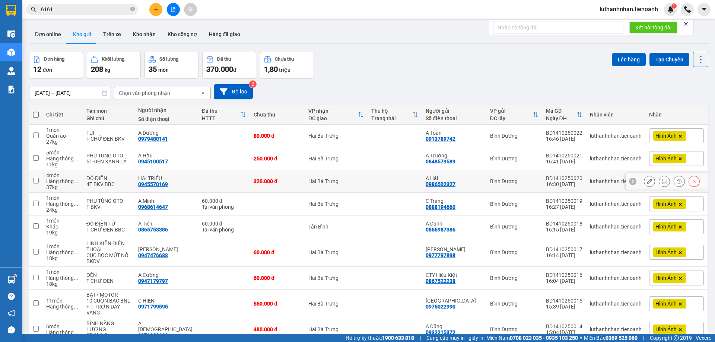
scroll to position [114, 0]
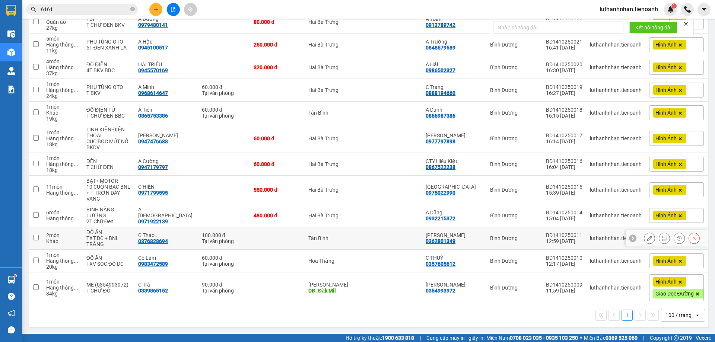
click at [281, 238] on td at bounding box center [277, 238] width 55 height 23
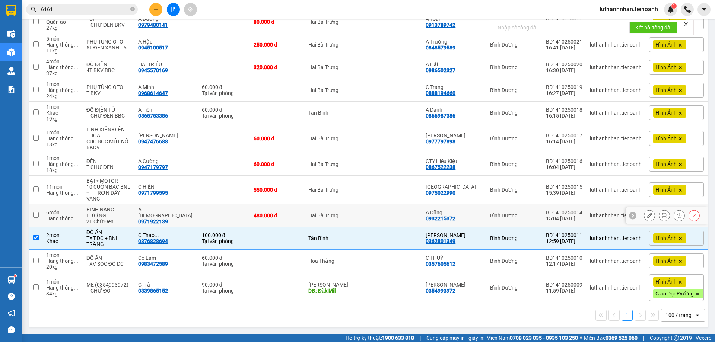
scroll to position [52, 0]
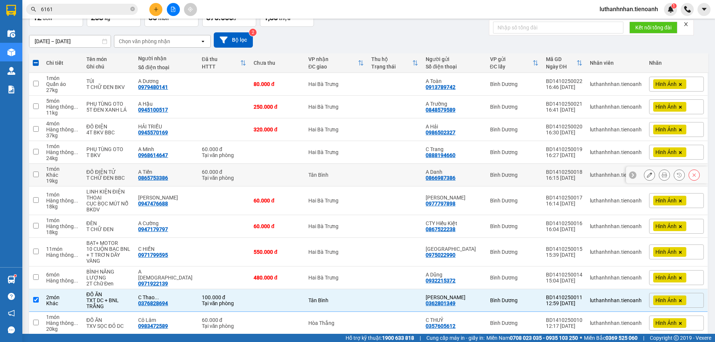
click at [279, 178] on td at bounding box center [277, 175] width 55 height 23
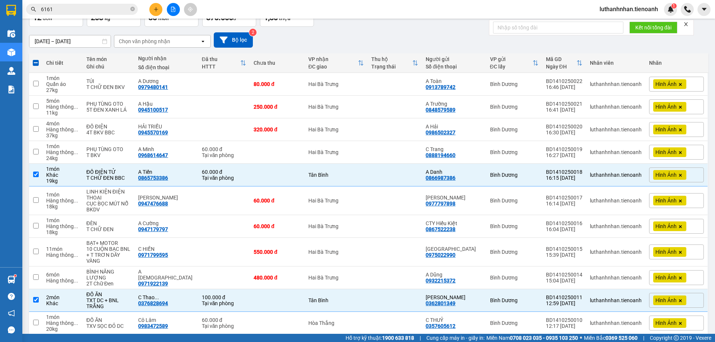
scroll to position [0, 0]
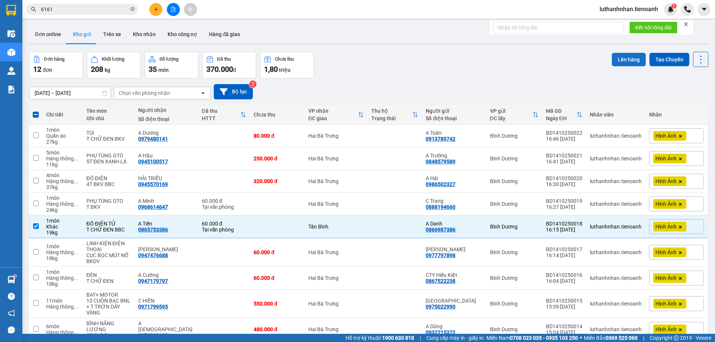
click at [633, 60] on button "Lên hàng" at bounding box center [629, 59] width 34 height 13
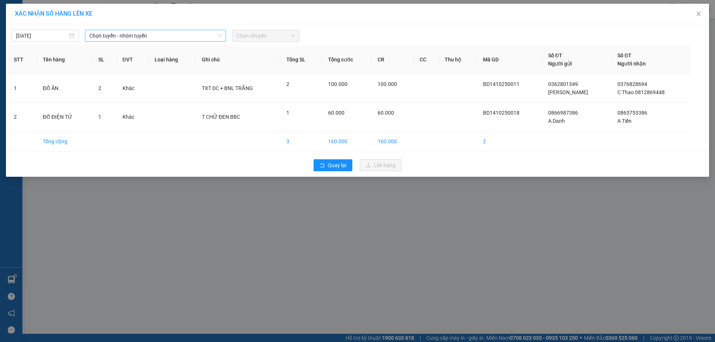
click at [153, 36] on span "Chọn tuyến - nhóm tuyến" at bounding box center [155, 35] width 132 height 11
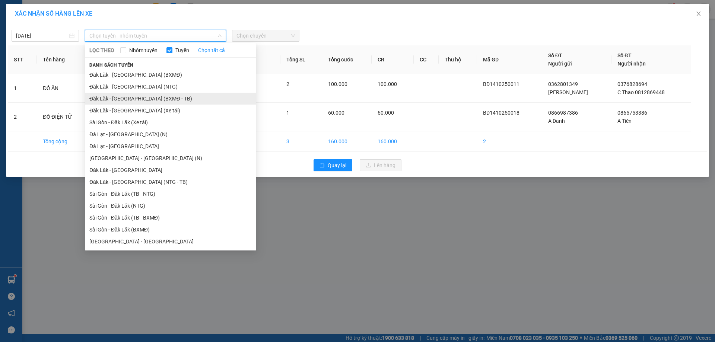
click at [123, 98] on li "Đăk Lăk - [GEOGRAPHIC_DATA] (BXMĐ - TB)" at bounding box center [170, 99] width 171 height 12
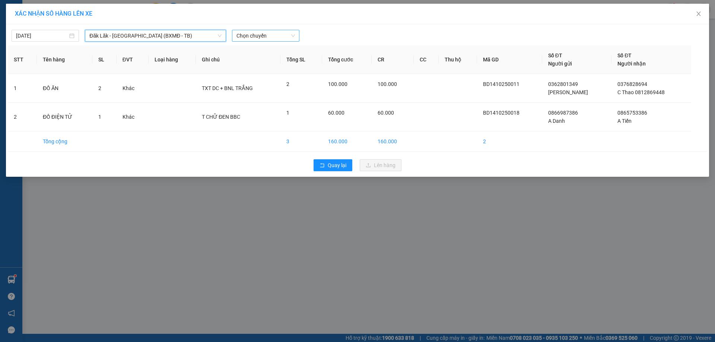
click at [255, 34] on span "Chọn chuyến" at bounding box center [265, 35] width 58 height 11
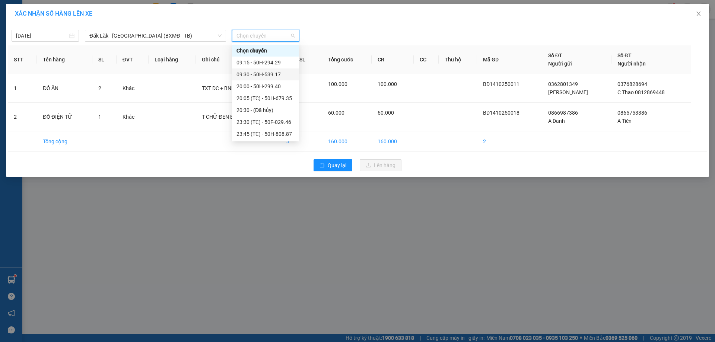
click at [265, 76] on div "09:30 - 50H-539.17" at bounding box center [265, 74] width 58 height 8
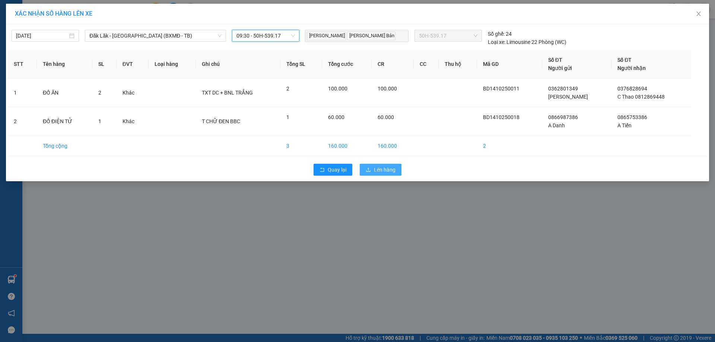
click at [380, 171] on span "Lên hàng" at bounding box center [385, 170] width 22 height 8
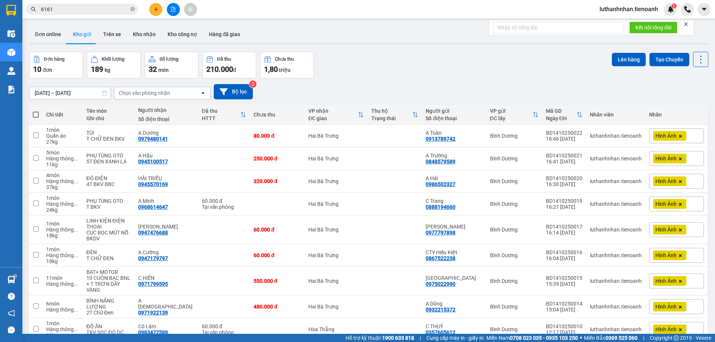
click at [68, 12] on input "6161" at bounding box center [85, 9] width 88 height 8
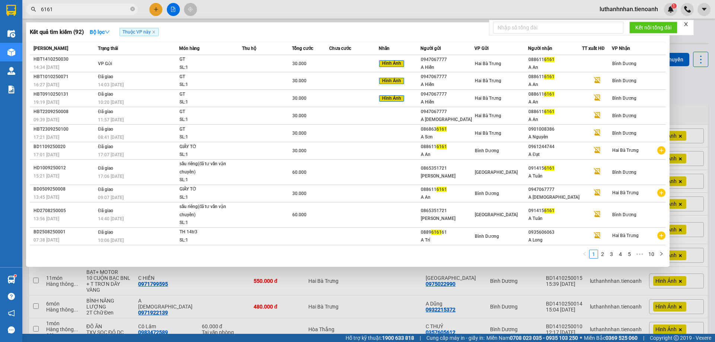
click at [68, 12] on input "6161" at bounding box center [85, 9] width 88 height 8
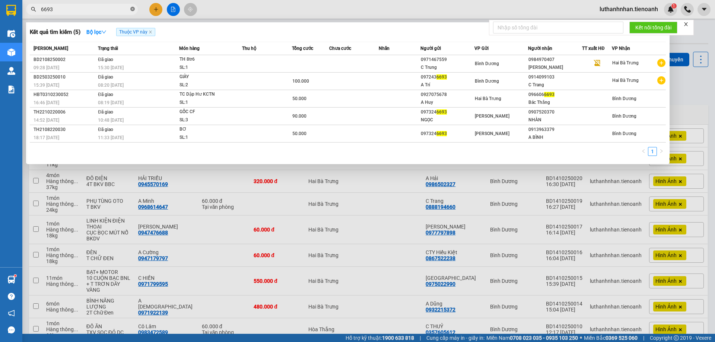
click at [132, 9] on icon "close-circle" at bounding box center [132, 9] width 4 height 4
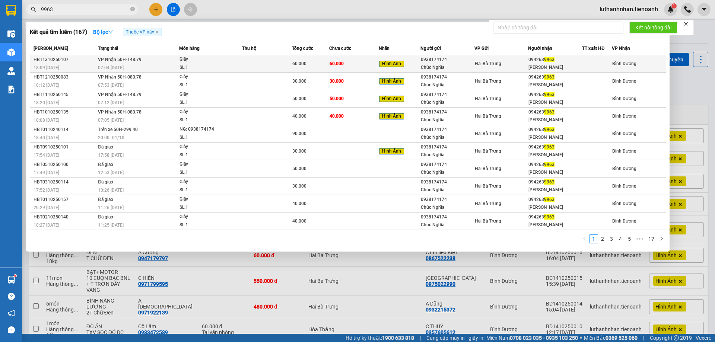
click at [225, 67] on div "SL: 1" at bounding box center [208, 68] width 56 height 8
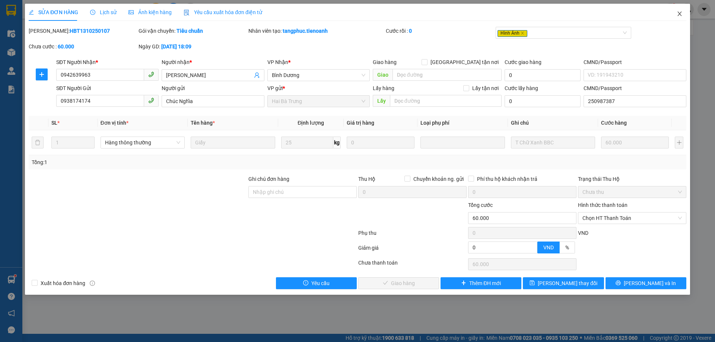
click at [680, 15] on icon "close" at bounding box center [680, 14] width 6 height 6
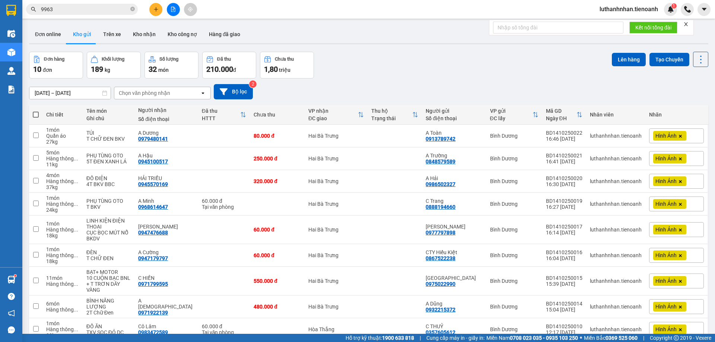
click at [98, 8] on input "9963" at bounding box center [85, 9] width 88 height 8
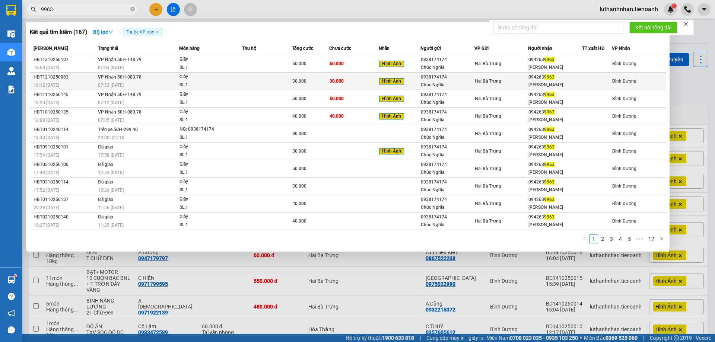
click at [335, 80] on span "30.000" at bounding box center [337, 81] width 14 height 5
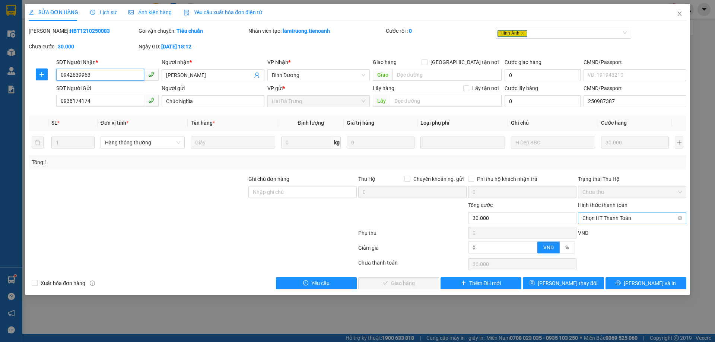
click at [595, 218] on span "Chọn HT Thanh Toán" at bounding box center [631, 218] width 99 height 11
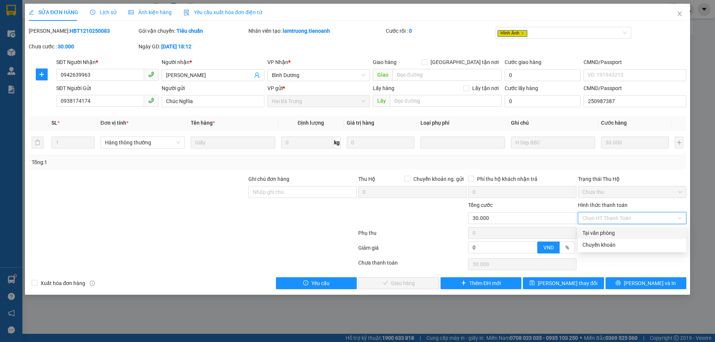
click at [595, 234] on div "Tại văn phòng" at bounding box center [631, 233] width 99 height 8
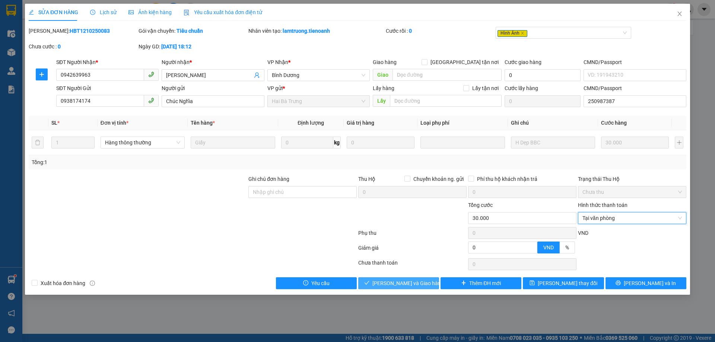
click at [422, 283] on span "[PERSON_NAME] và Giao hàng" at bounding box center [408, 283] width 72 height 8
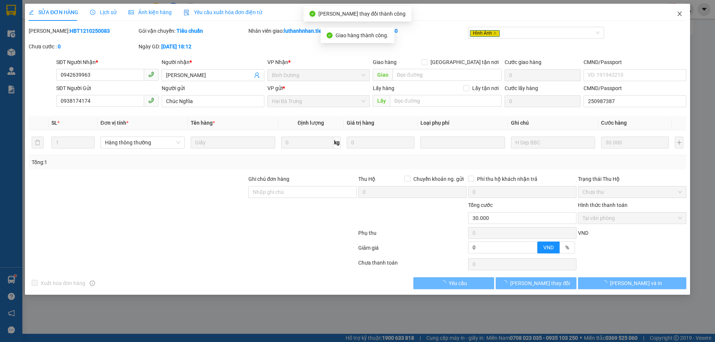
click at [679, 16] on icon "close" at bounding box center [680, 14] width 6 height 6
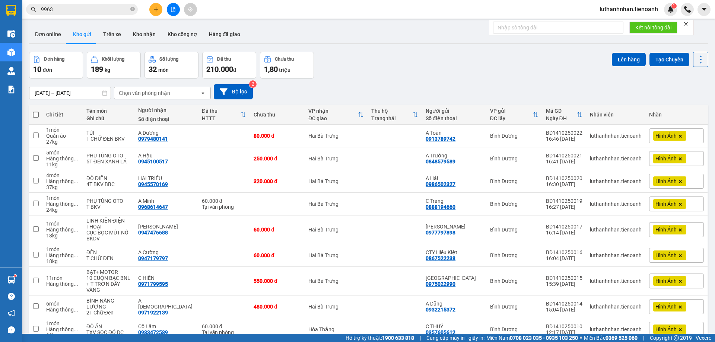
click at [95, 7] on input "9963" at bounding box center [85, 9] width 88 height 8
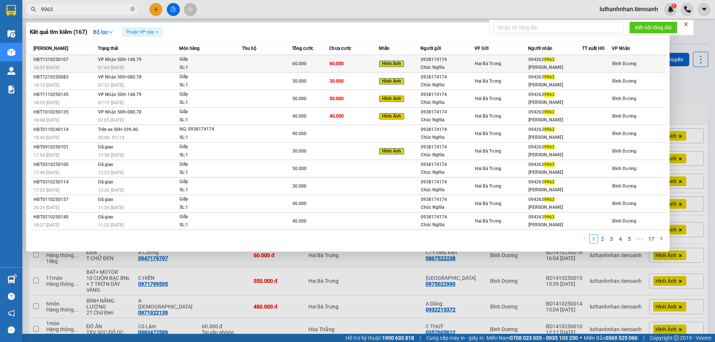
click at [215, 63] on div "Giấy" at bounding box center [208, 59] width 56 height 8
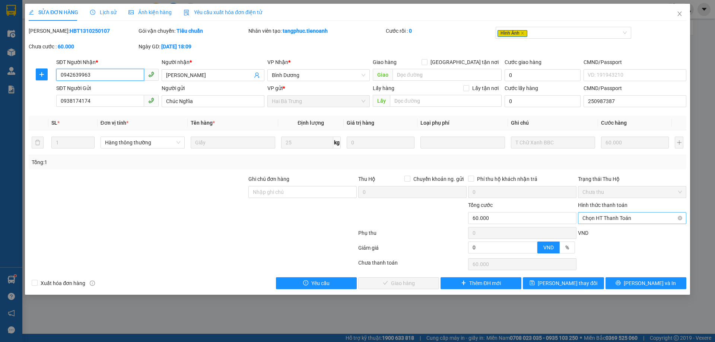
click at [610, 221] on span "Chọn HT Thanh Toán" at bounding box center [631, 218] width 99 height 11
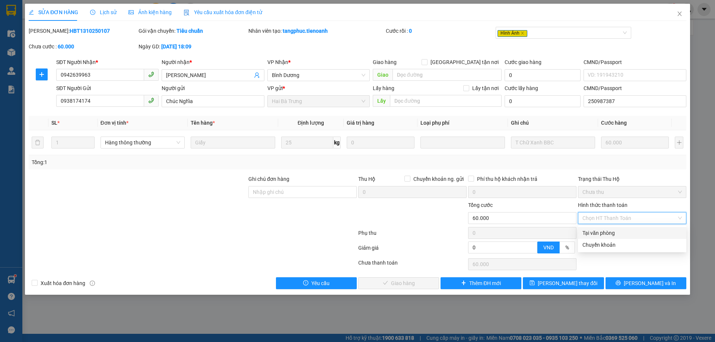
click at [596, 231] on div "Tại văn phòng" at bounding box center [631, 233] width 99 height 8
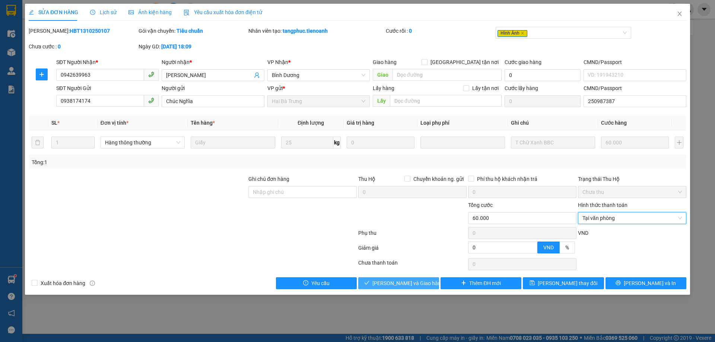
click at [425, 279] on button "[PERSON_NAME] và Giao hàng" at bounding box center [398, 283] width 81 height 12
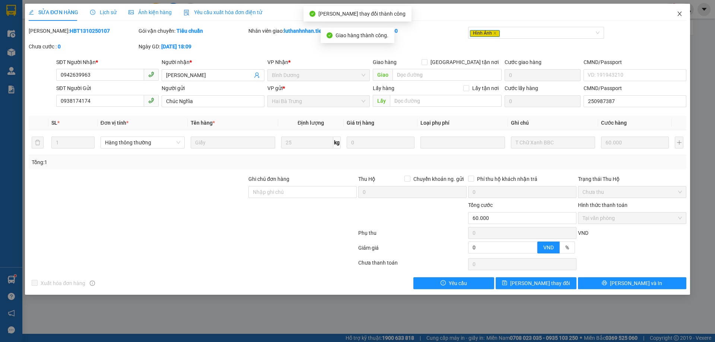
click at [679, 16] on icon "close" at bounding box center [680, 14] width 6 height 6
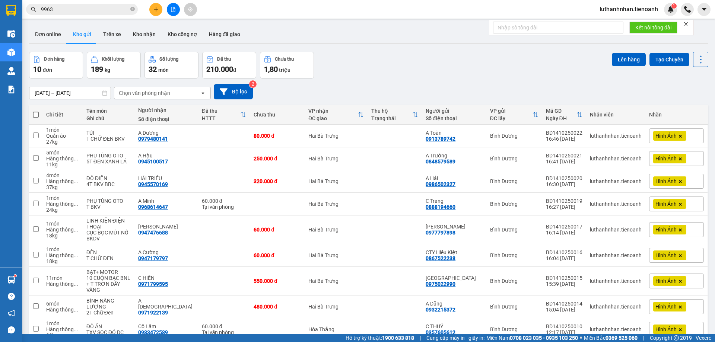
click at [436, 85] on div "[DATE] – [DATE] Press the down arrow key to interact with the calendar and sele…" at bounding box center [368, 91] width 679 height 15
click at [154, 7] on icon "plus" at bounding box center [155, 9] width 5 height 5
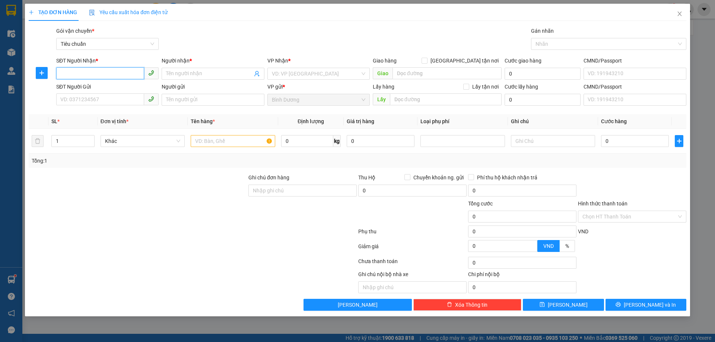
click at [115, 77] on input "SĐT Người Nhận *" at bounding box center [100, 73] width 88 height 12
click at [120, 73] on input "SĐT Người Nhận *" at bounding box center [100, 73] width 88 height 12
click at [115, 90] on div "0962724196 - C Nhung" at bounding box center [107, 89] width 93 height 8
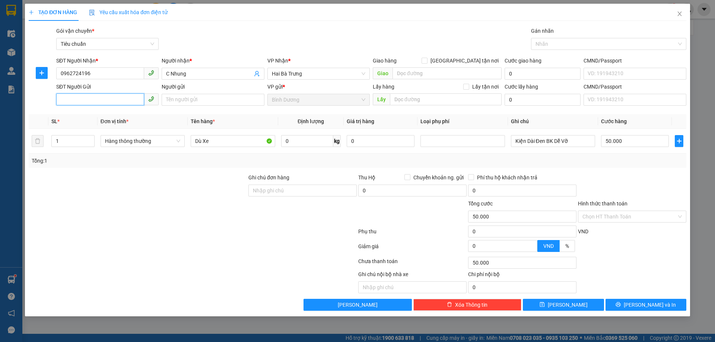
click at [111, 99] on input "SĐT Người Gửi" at bounding box center [100, 99] width 88 height 12
click at [113, 115] on div "0328017018 - C Nhàn" at bounding box center [107, 115] width 93 height 8
click at [221, 143] on input "Dù Xe" at bounding box center [233, 141] width 84 height 12
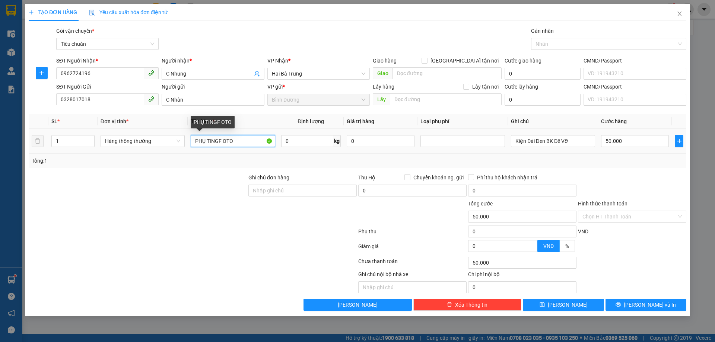
drag, startPoint x: 224, startPoint y: 139, endPoint x: 210, endPoint y: 142, distance: 14.8
click at [210, 142] on input "PHỤ TINGF OTO" at bounding box center [233, 141] width 84 height 12
click at [259, 159] on div "Tổng: 1" at bounding box center [154, 161] width 244 height 8
click at [331, 156] on div "Tổng: 1" at bounding box center [358, 161] width 658 height 14
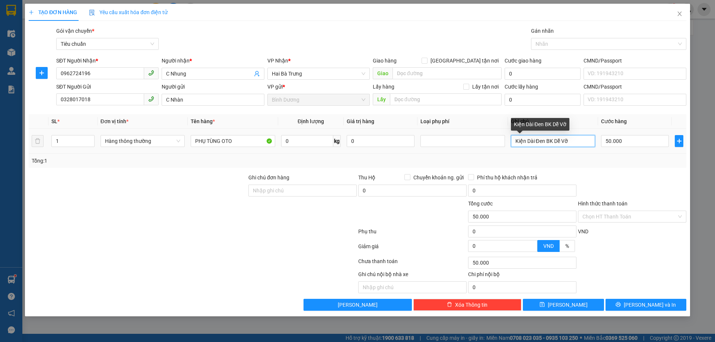
click at [522, 140] on input "Kiện Dài Đen BK Dễ Vỡ" at bounding box center [553, 141] width 84 height 12
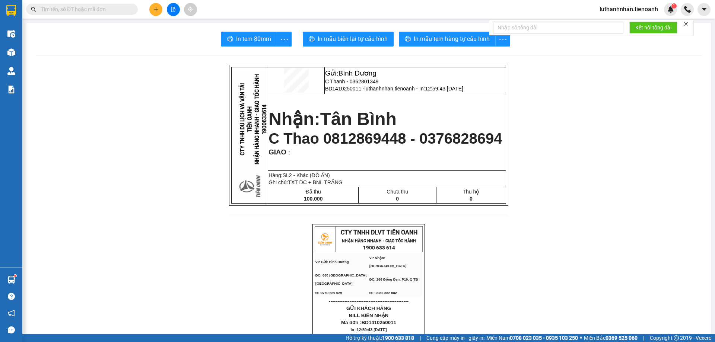
click at [109, 8] on input "text" at bounding box center [85, 9] width 88 height 8
paste input "0971922139"
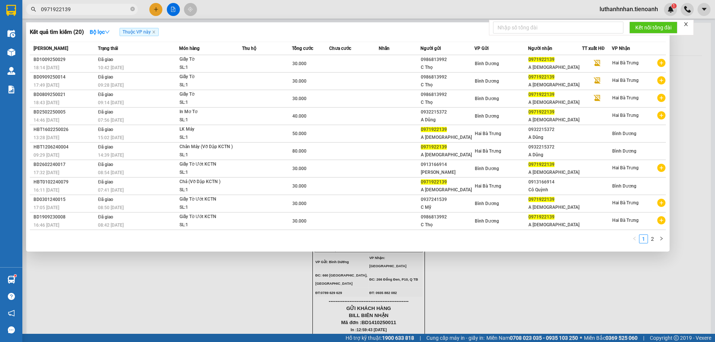
type input "0971922139"
click at [653, 240] on link "2" at bounding box center [652, 239] width 8 height 8
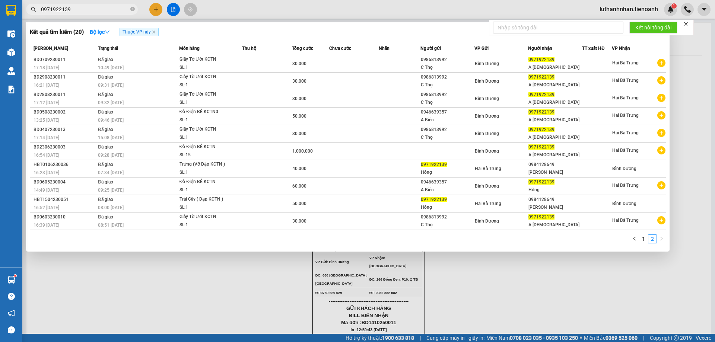
click at [86, 10] on input "0971922139" at bounding box center [85, 9] width 88 height 8
paste input "68614647"
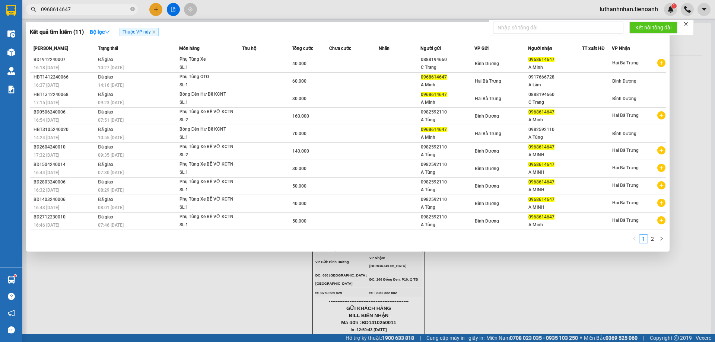
type input "0968614647"
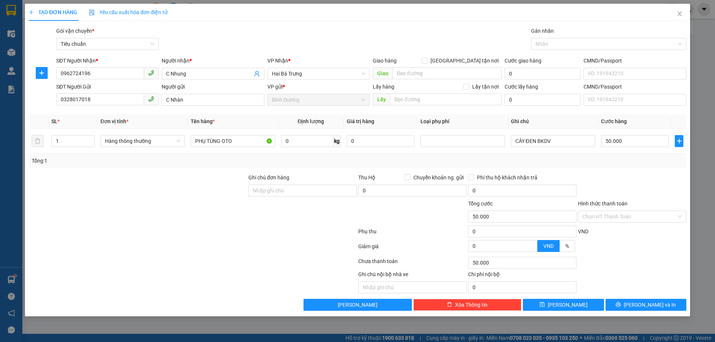
type input "CÂY ĐEN BKDV"
click at [553, 154] on div "Tổng: 1" at bounding box center [358, 161] width 658 height 14
click at [615, 137] on input "50.000" at bounding box center [635, 141] width 68 height 12
type input "4"
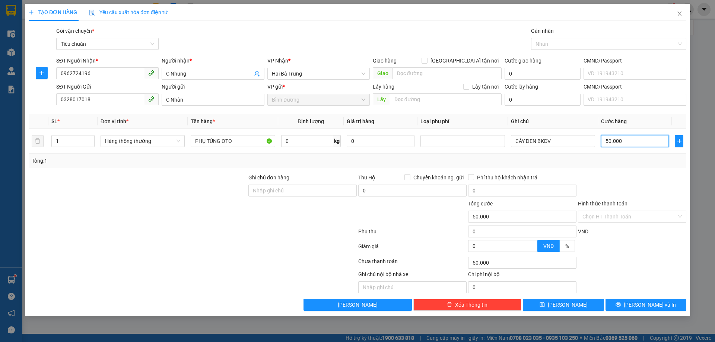
type input "4"
type input "40"
type input "40.000"
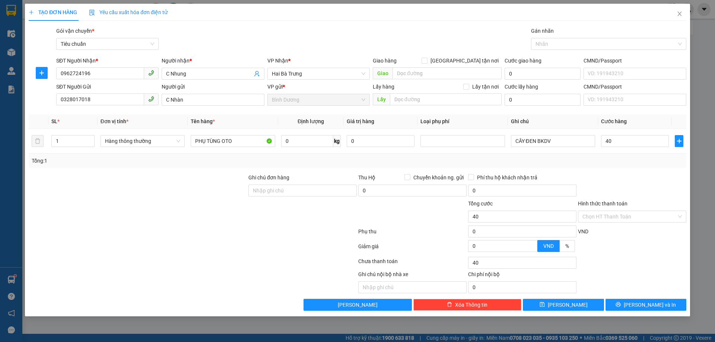
type input "40.000"
click at [652, 172] on div "Transit Pickup Surcharge Ids Transit Deliver Surcharge Ids Transit Deliver Surc…" at bounding box center [358, 169] width 658 height 284
click at [650, 305] on span "[PERSON_NAME] và In" at bounding box center [650, 305] width 52 height 8
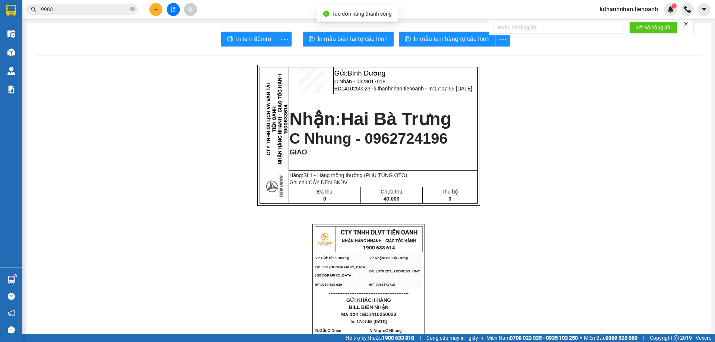
click at [442, 42] on span "In mẫu tem hàng tự cấu hình" at bounding box center [452, 38] width 76 height 9
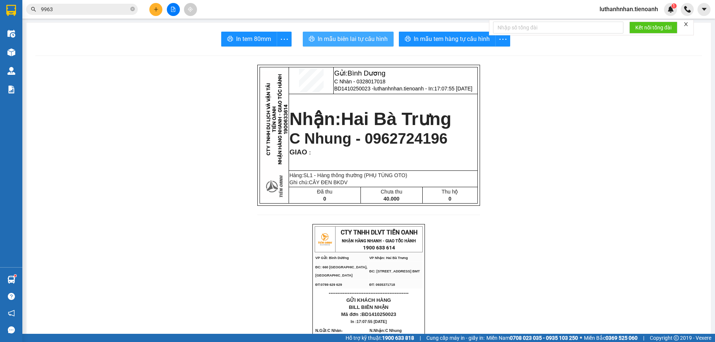
click at [361, 41] on span "In mẫu biên lai tự cấu hình" at bounding box center [353, 38] width 70 height 9
click at [85, 9] on input "9963" at bounding box center [85, 9] width 88 height 8
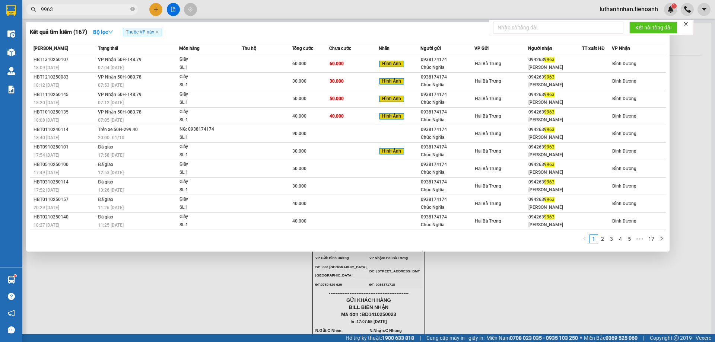
click at [85, 9] on input "9963" at bounding box center [85, 9] width 88 height 8
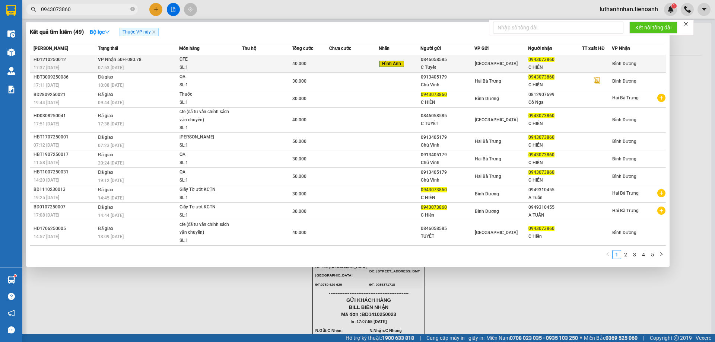
type input "0943073860"
click at [123, 61] on span "VP Nhận 50H-080.78" at bounding box center [120, 59] width 44 height 5
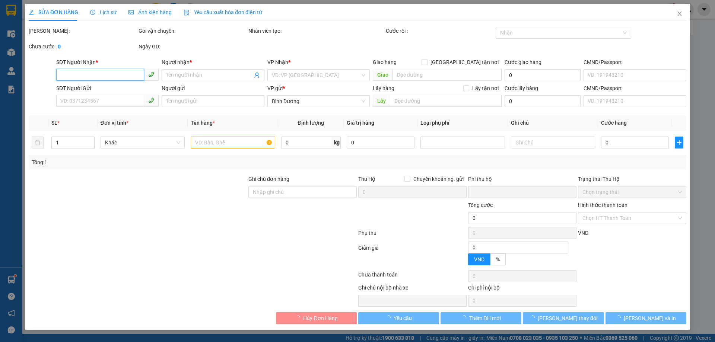
type input "0943073860"
type input "C HIỀN"
type input "0846058585"
type input "C Tuyết"
type input "0"
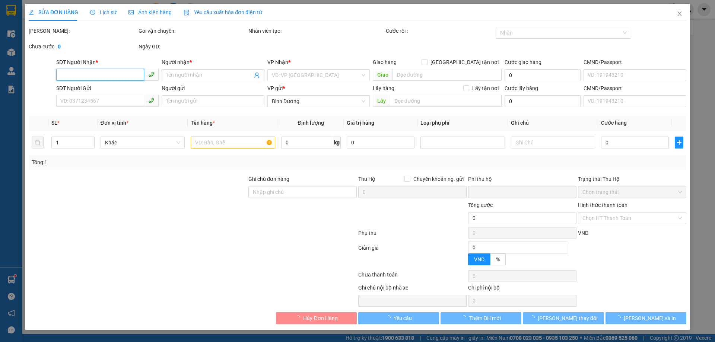
type input "40.000"
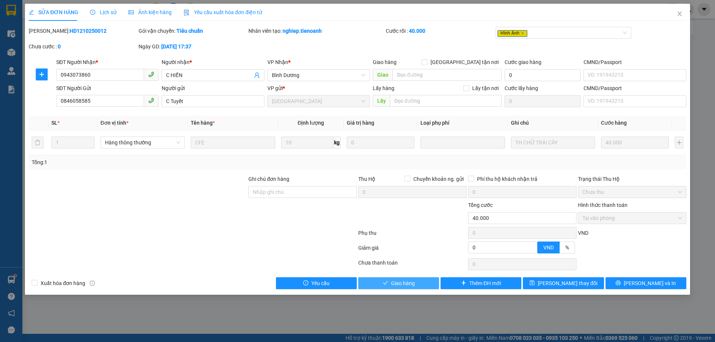
click at [407, 287] on span "Giao hàng" at bounding box center [403, 283] width 24 height 8
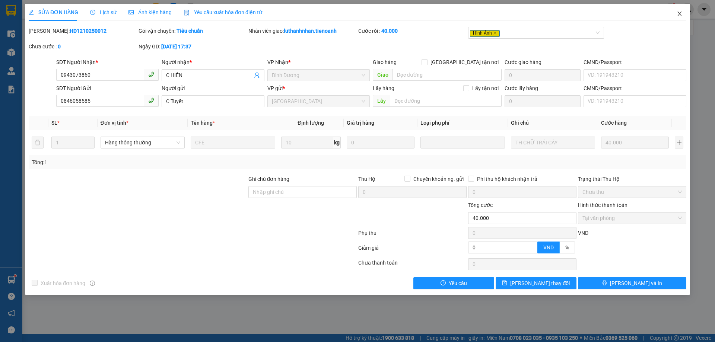
click at [683, 13] on span "Close" at bounding box center [679, 14] width 21 height 21
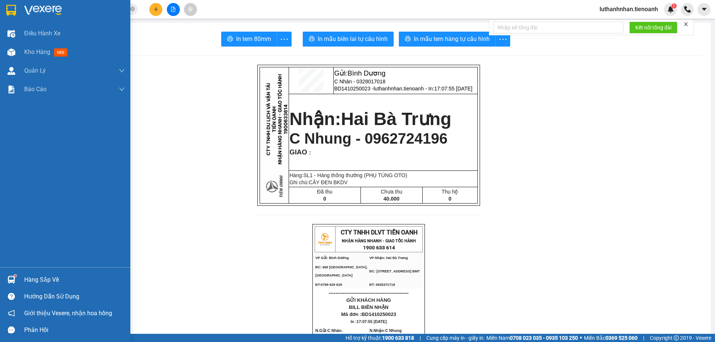
click at [22, 57] on div "Kho hàng mới" at bounding box center [65, 52] width 130 height 19
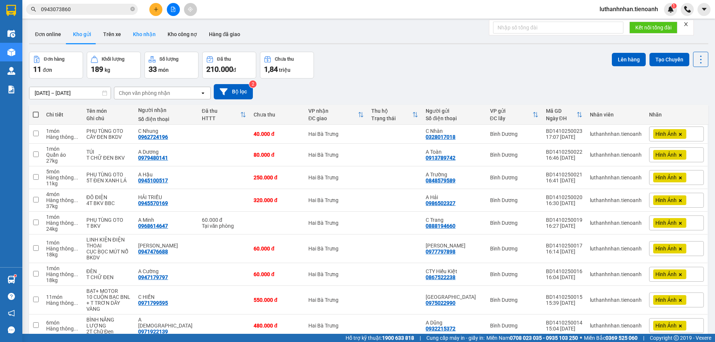
click at [146, 32] on button "Kho nhận" at bounding box center [144, 34] width 35 height 18
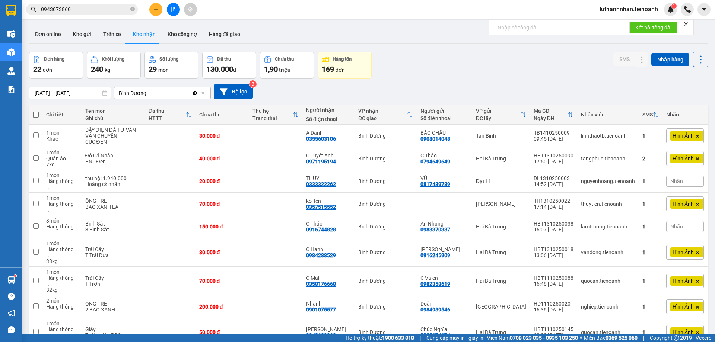
scroll to position [308, 0]
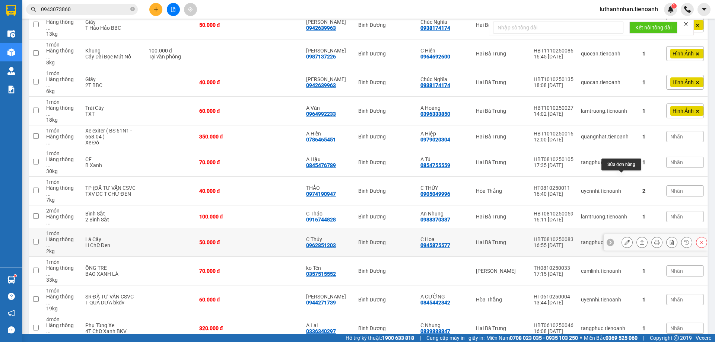
click at [625, 240] on icon at bounding box center [627, 242] width 5 height 5
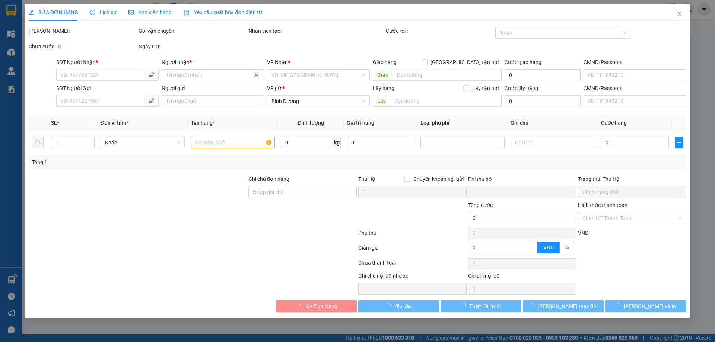
type input "0962851203"
type input "C Thủy"
type input "0945875577"
type input "C Hoa"
type input "0"
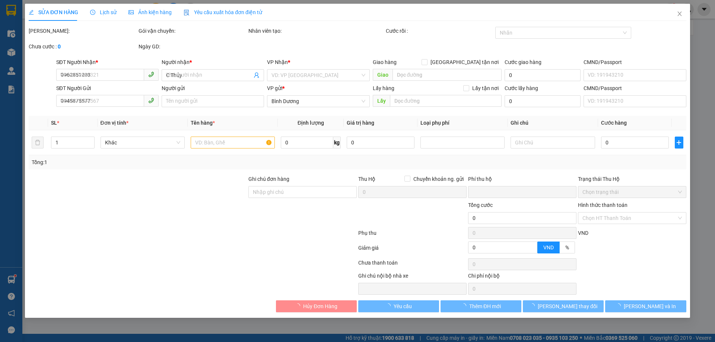
type input "50.000"
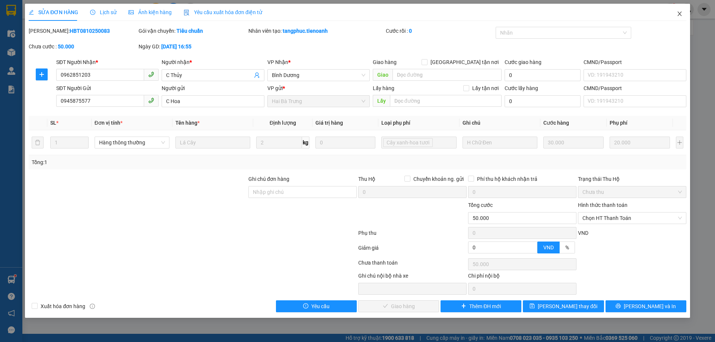
click at [677, 14] on icon "close" at bounding box center [680, 14] width 6 height 6
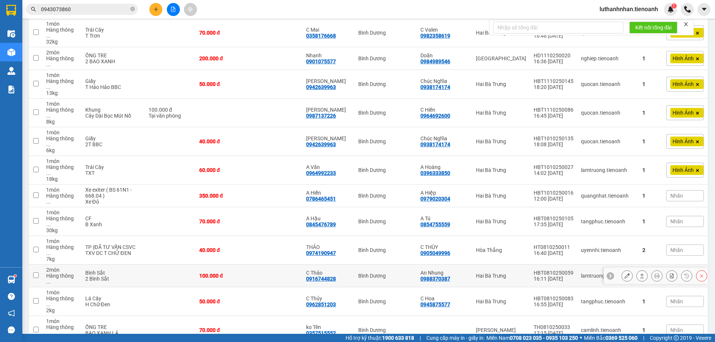
scroll to position [308, 0]
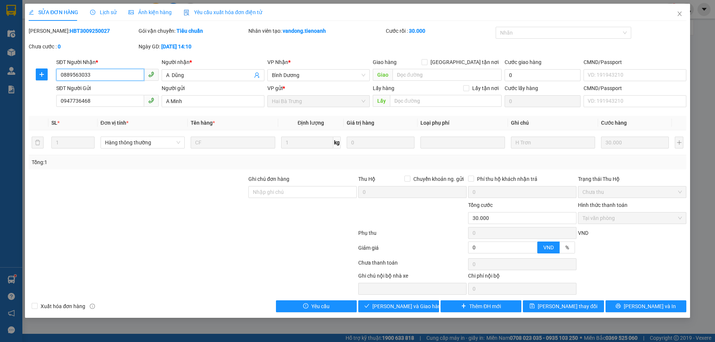
type input "0889563033"
type input "A Dũng"
type input "0947736468"
type input "A Minh"
type input "0"
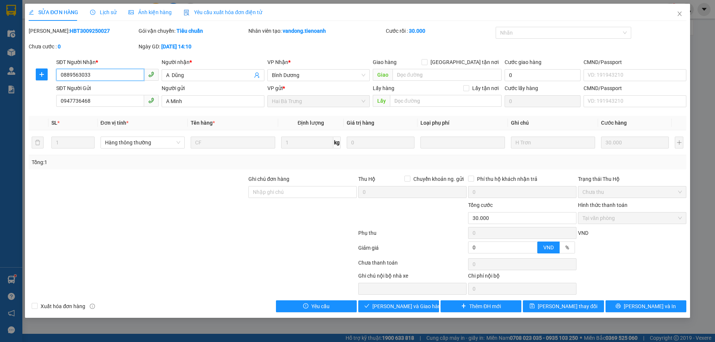
type input "30.000"
click at [68, 74] on input "0889563033" at bounding box center [100, 75] width 88 height 12
click at [81, 74] on input "0889563033" at bounding box center [100, 75] width 88 height 12
click at [71, 74] on input "0889563033" at bounding box center [100, 75] width 88 height 12
click at [77, 75] on input "0889563033" at bounding box center [100, 75] width 88 height 12
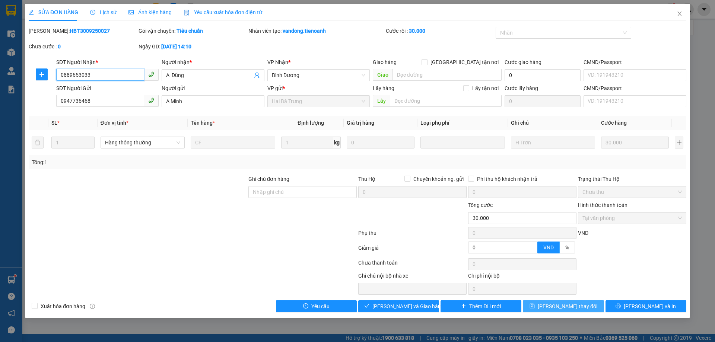
type input "0889653033"
click at [571, 305] on span "[PERSON_NAME] thay đổi" at bounding box center [568, 306] width 60 height 8
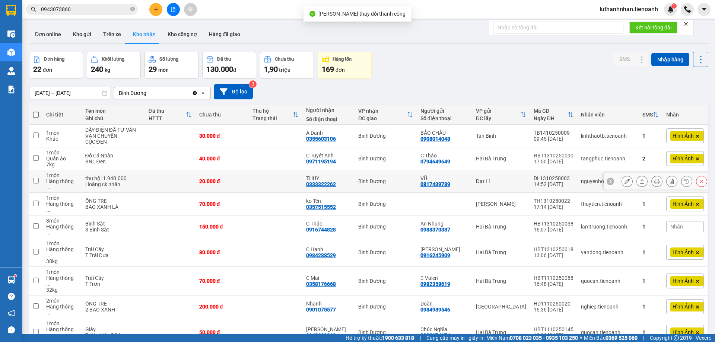
scroll to position [308, 0]
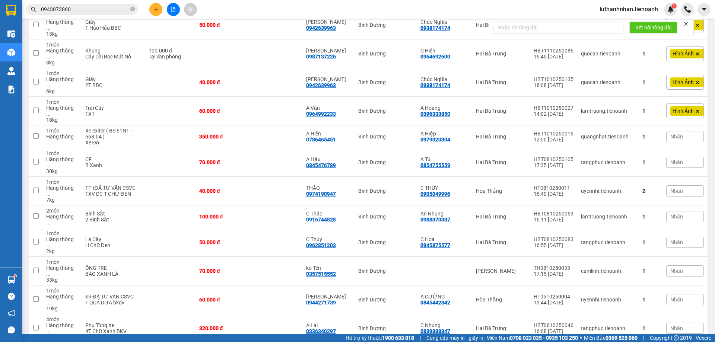
checkbox input "true"
click at [155, 6] on button at bounding box center [155, 9] width 13 height 13
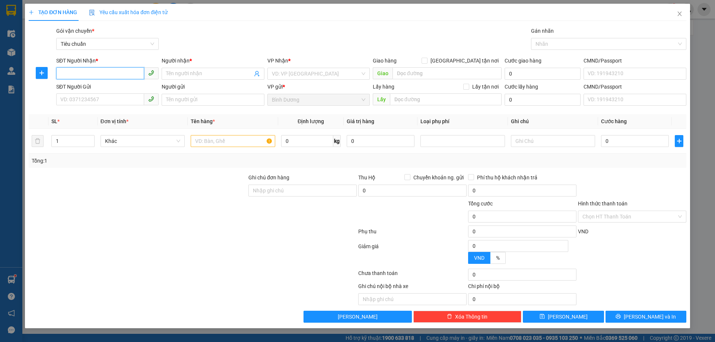
click at [115, 73] on input "SĐT Người Nhận *" at bounding box center [100, 73] width 88 height 12
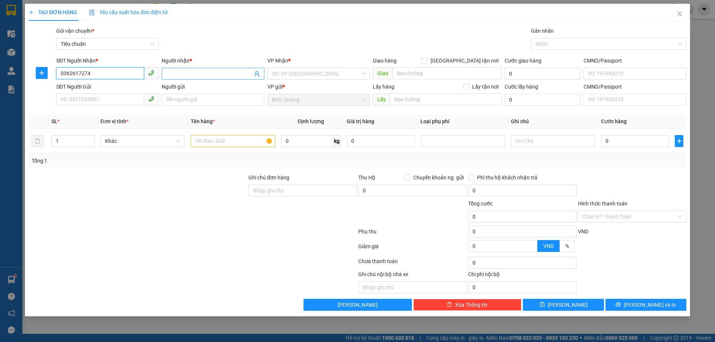
type input "0362617274"
click at [177, 71] on input "Người nhận *" at bounding box center [209, 74] width 86 height 8
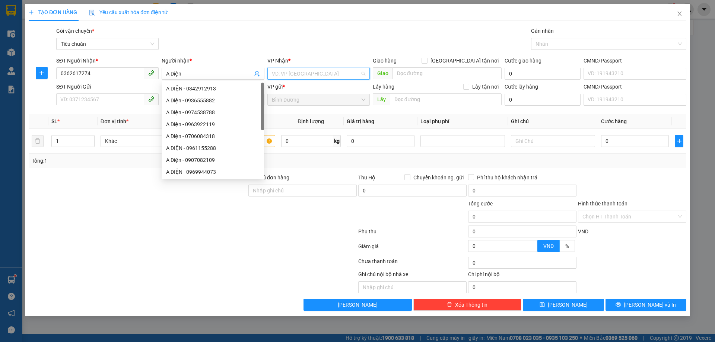
click at [283, 73] on input "search" at bounding box center [316, 73] width 88 height 11
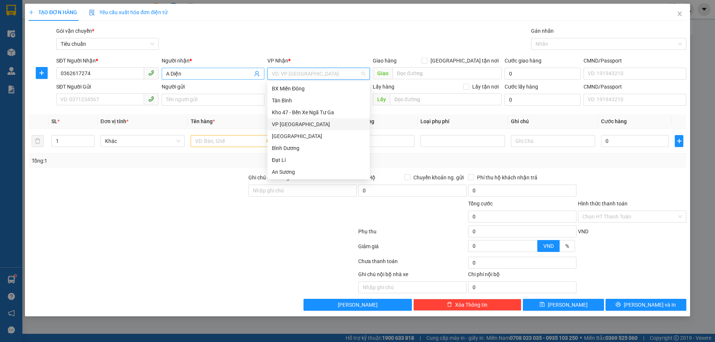
click at [204, 74] on input "A Diện" at bounding box center [209, 74] width 86 height 8
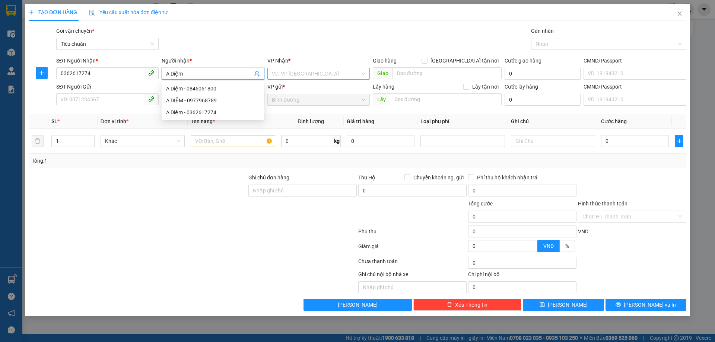
type input "A Diệm"
click at [304, 73] on input "search" at bounding box center [316, 73] width 88 height 11
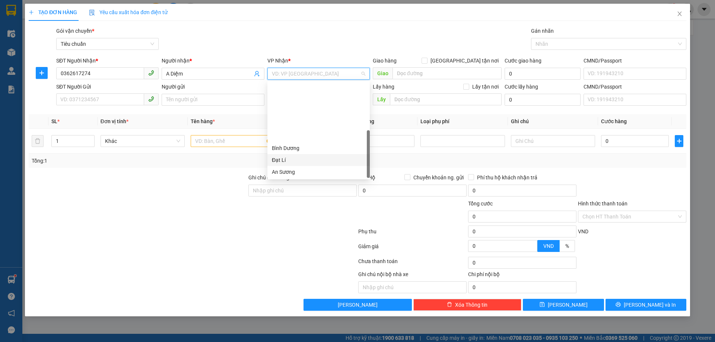
scroll to position [72, 0]
click at [303, 107] on div "Hai Bà Trưng" at bounding box center [318, 113] width 102 height 12
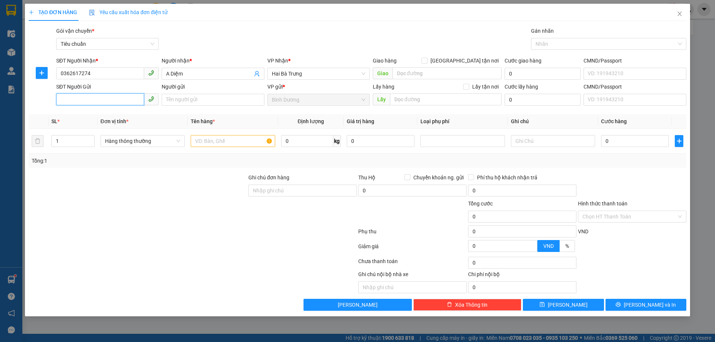
click at [92, 101] on input "SĐT Người Gửi" at bounding box center [100, 99] width 88 height 12
type input "0947552187"
click at [173, 100] on input "Người gửi" at bounding box center [213, 100] width 102 height 12
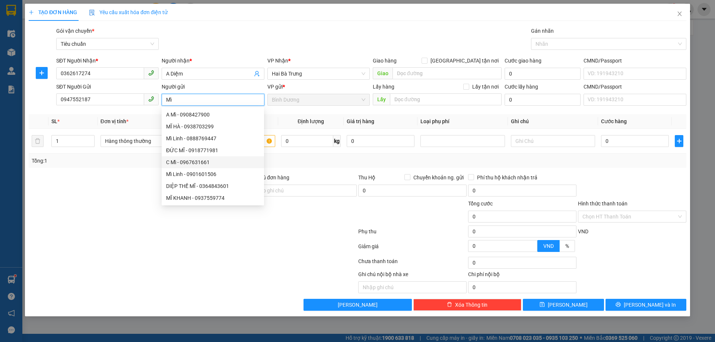
type input "Mĩ"
click at [96, 207] on div at bounding box center [138, 213] width 220 height 26
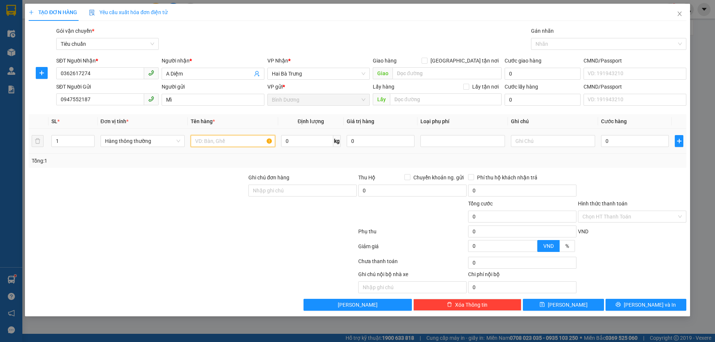
click at [228, 142] on input "text" at bounding box center [233, 141] width 84 height 12
type input "GRAP GỬI"
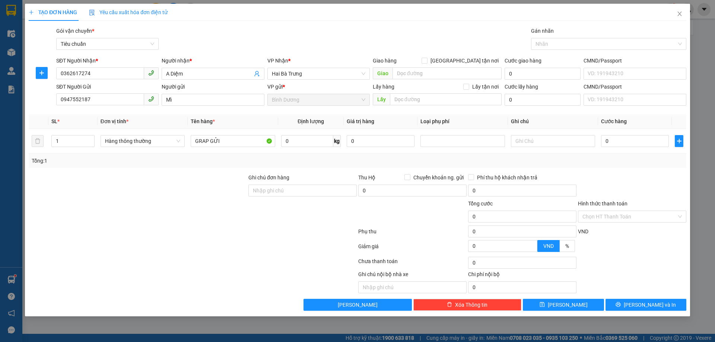
click at [260, 163] on div "Tổng: 1" at bounding box center [154, 161] width 244 height 8
click at [539, 142] on input "text" at bounding box center [553, 141] width 84 height 12
type input "T CHỮ ĐEN BBC"
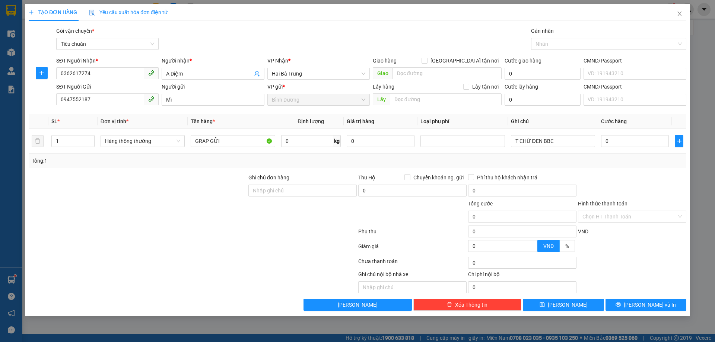
drag, startPoint x: 581, startPoint y: 169, endPoint x: 599, endPoint y: 170, distance: 17.9
click at [583, 169] on div "Transit Pickup Surcharge Ids Transit Deliver Surcharge Ids Transit Deliver Surc…" at bounding box center [358, 169] width 658 height 284
click at [633, 144] on input "0" at bounding box center [635, 141] width 68 height 12
click at [326, 140] on input "0" at bounding box center [307, 141] width 52 height 12
type input "45"
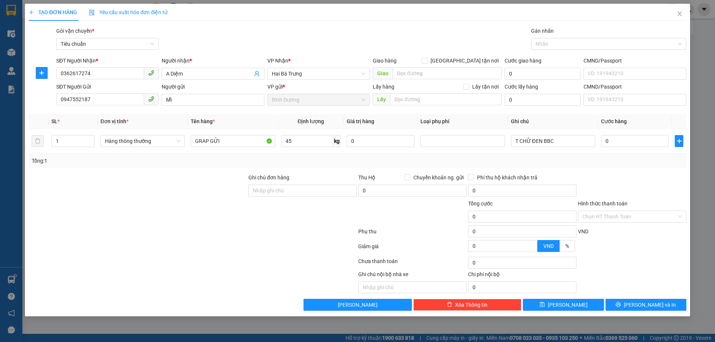
click at [363, 160] on div "Tổng: 1" at bounding box center [358, 161] width 652 height 8
type input "90.000"
click at [410, 163] on div "Tổng: 1" at bounding box center [358, 161] width 652 height 8
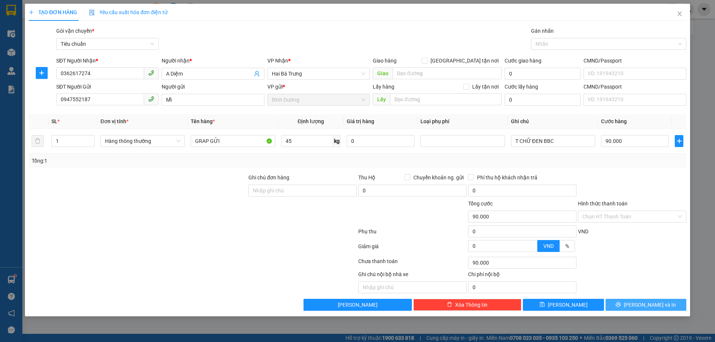
click at [621, 305] on icon "printer" at bounding box center [618, 304] width 5 height 5
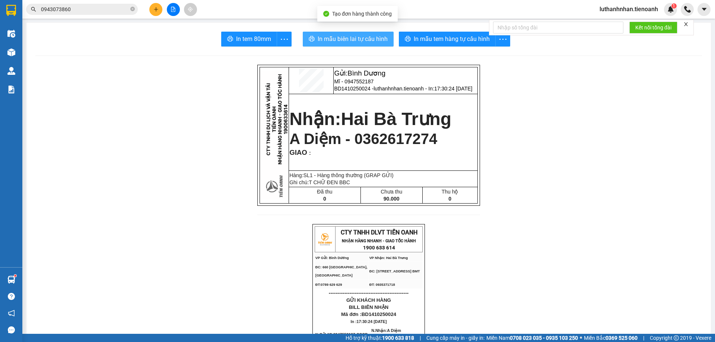
click at [340, 39] on span "In mẫu biên lai tự cấu hình" at bounding box center [353, 38] width 70 height 9
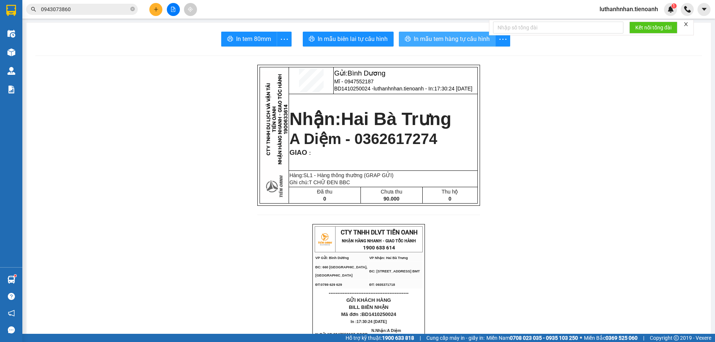
click at [451, 45] on button "In mẫu tem hàng tự cấu hình" at bounding box center [447, 39] width 97 height 15
click at [158, 11] on icon "plus" at bounding box center [155, 9] width 5 height 5
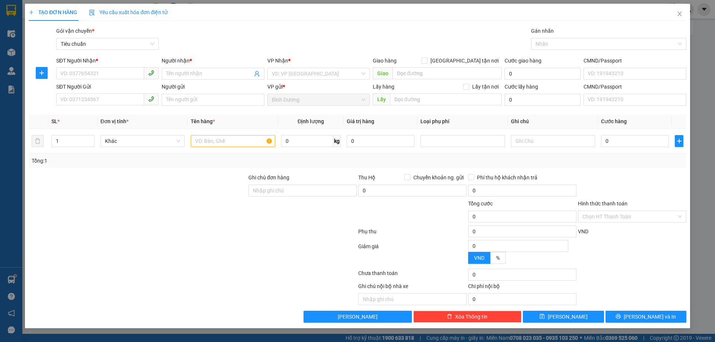
click at [107, 67] on div "SĐT Người Nhận *" at bounding box center [107, 62] width 102 height 11
click at [110, 73] on input "SĐT Người Nhận *" at bounding box center [100, 73] width 88 height 12
click at [111, 73] on input "SĐT Người Nhận *" at bounding box center [100, 73] width 88 height 12
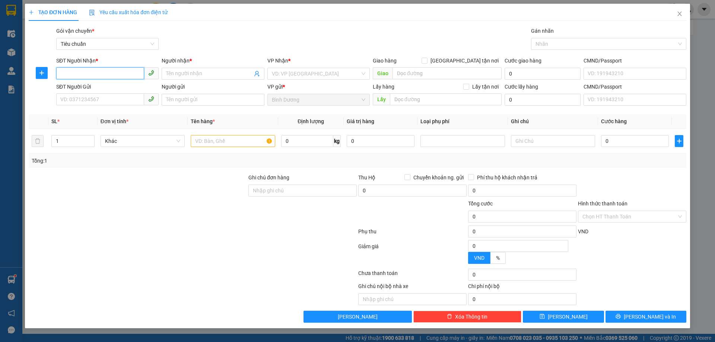
click at [111, 73] on input "SĐT Người Nhận *" at bounding box center [100, 73] width 88 height 12
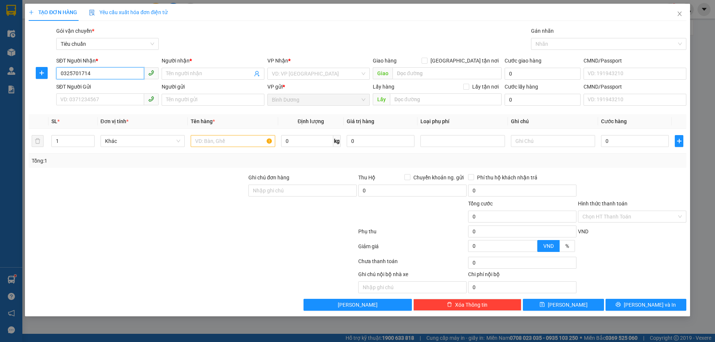
drag, startPoint x: 77, startPoint y: 71, endPoint x: 111, endPoint y: 64, distance: 34.3
click at [78, 71] on input "0325701714" at bounding box center [100, 73] width 88 height 12
type input "0325713714"
click at [130, 87] on div "0325713714 - SOFA Đăk Lăk" at bounding box center [107, 89] width 93 height 8
type input "SOFA Đăk Lăk"
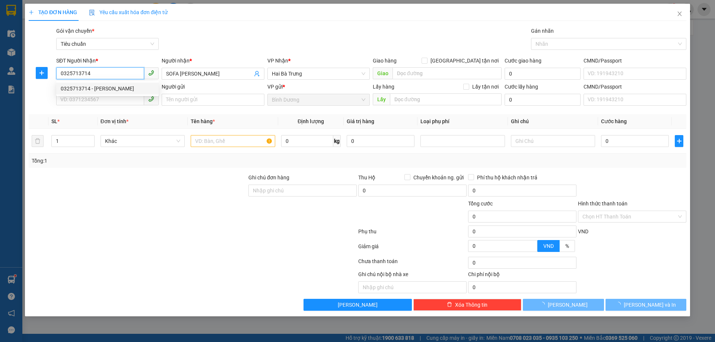
type input "150.000"
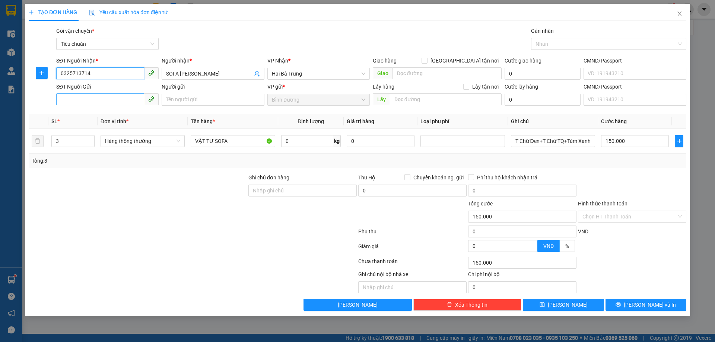
type input "0325713714"
click at [119, 98] on input "SĐT Người Gửi" at bounding box center [100, 99] width 88 height 12
click at [116, 117] on div "0392823567 - A Thiệt" at bounding box center [107, 115] width 93 height 8
type input "0392823567"
type input "A Thiệt"
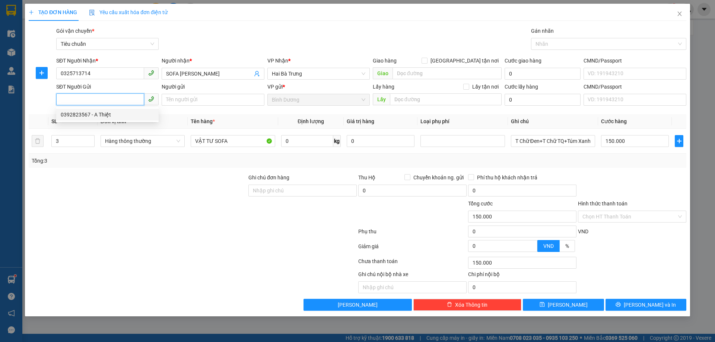
type input "205780205"
click at [92, 144] on span "down" at bounding box center [90, 144] width 4 height 4
type input "1"
click at [92, 144] on span "down" at bounding box center [90, 144] width 4 height 4
drag, startPoint x: 166, startPoint y: 143, endPoint x: 130, endPoint y: 150, distance: 36.9
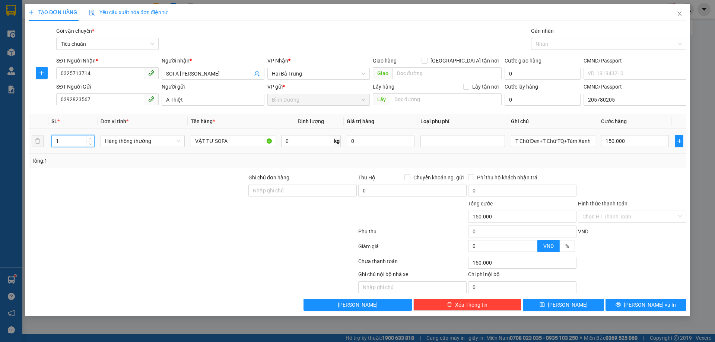
click at [166, 143] on span "Hàng thông thường" at bounding box center [142, 141] width 75 height 11
type input "0"
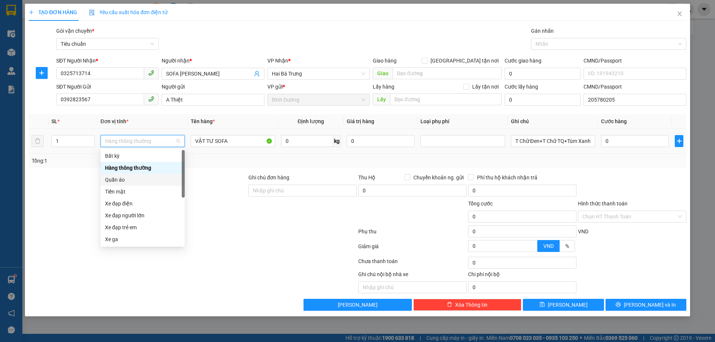
click at [129, 180] on div "Quần áo" at bounding box center [142, 180] width 75 height 8
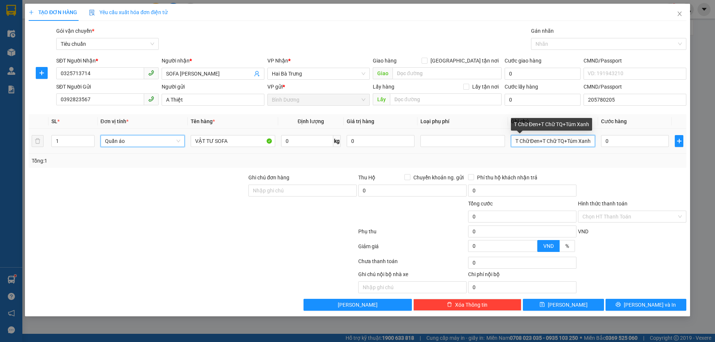
click at [528, 145] on input "T Chữ Đen+T Chữ TQ+Túm Xanh" at bounding box center [553, 141] width 84 height 12
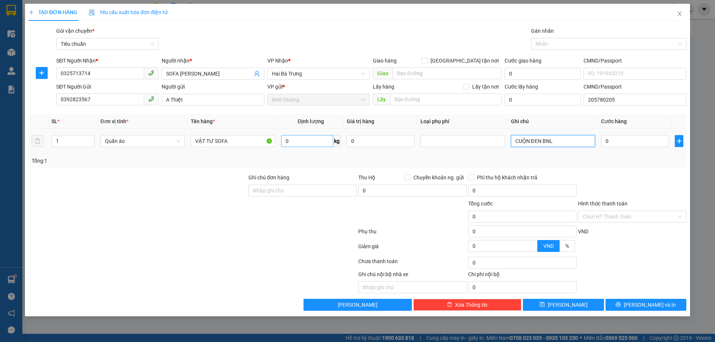
type input "CUỘN ĐEN BNL"
click at [286, 144] on input "0" at bounding box center [307, 141] width 52 height 12
type input "38"
click at [304, 157] on div "Tổng: 1" at bounding box center [358, 161] width 652 height 8
type input "75.000"
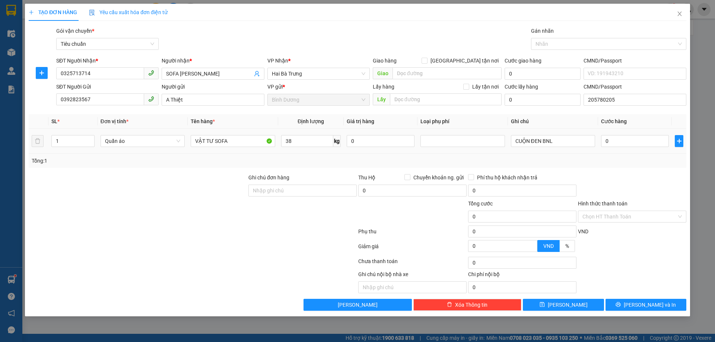
type input "75.000"
click at [627, 145] on input "75.000" at bounding box center [635, 141] width 68 height 12
type input "8"
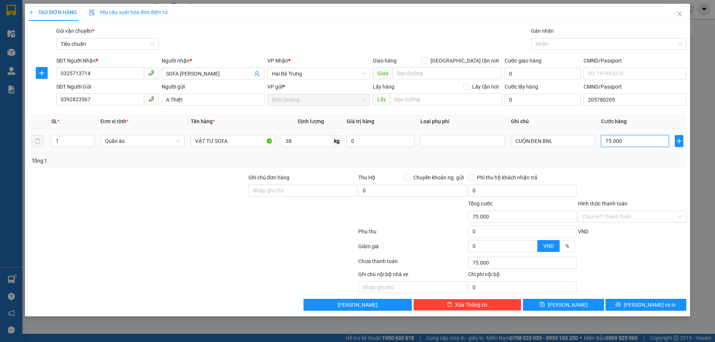
type input "8"
type input "80"
type input "80.000"
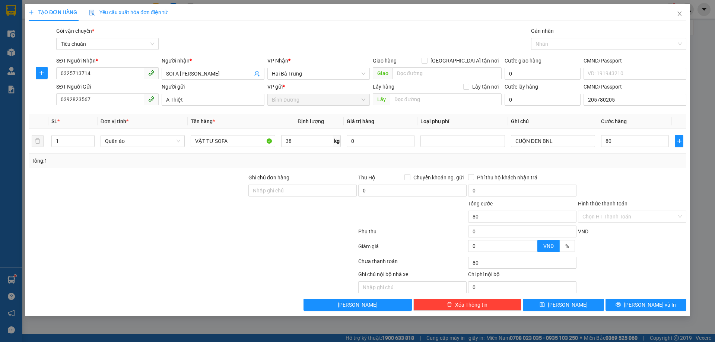
type input "80.000"
click at [633, 163] on div "Tổng: 1" at bounding box center [358, 161] width 652 height 8
click at [622, 158] on div "Tổng: 1" at bounding box center [358, 161] width 652 height 8
click at [653, 302] on span "[PERSON_NAME] và In" at bounding box center [650, 305] width 52 height 8
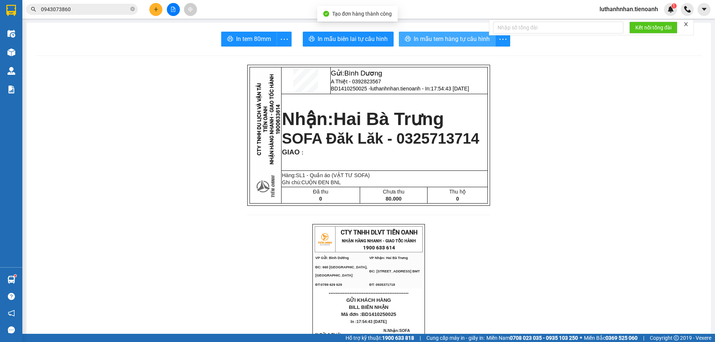
click at [418, 42] on span "In mẫu tem hàng tự cấu hình" at bounding box center [452, 38] width 76 height 9
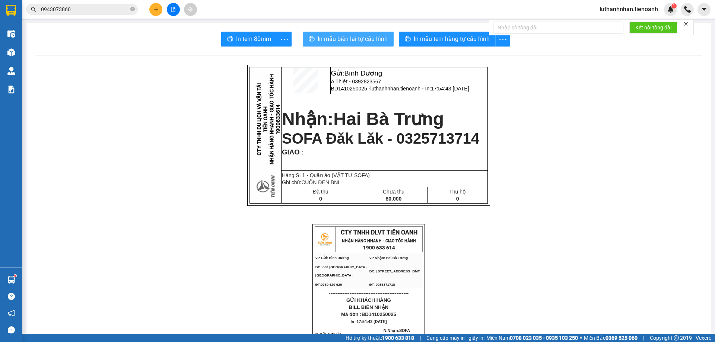
click at [358, 40] on span "In mẫu biên lai tự cấu hình" at bounding box center [353, 38] width 70 height 9
click at [155, 9] on icon "plus" at bounding box center [155, 9] width 5 height 5
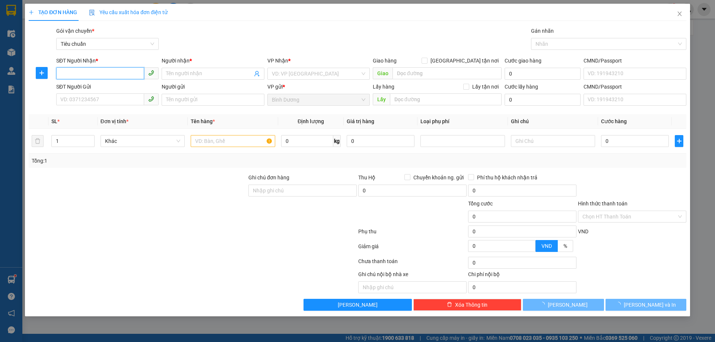
click at [89, 74] on input "SĐT Người Nhận *" at bounding box center [100, 73] width 88 height 12
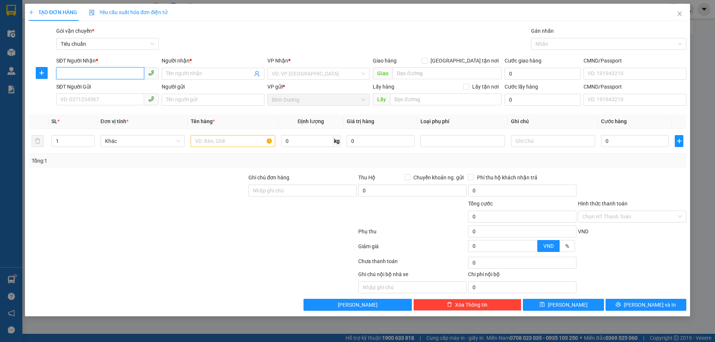
click at [89, 74] on input "SĐT Người Nhận *" at bounding box center [100, 73] width 88 height 12
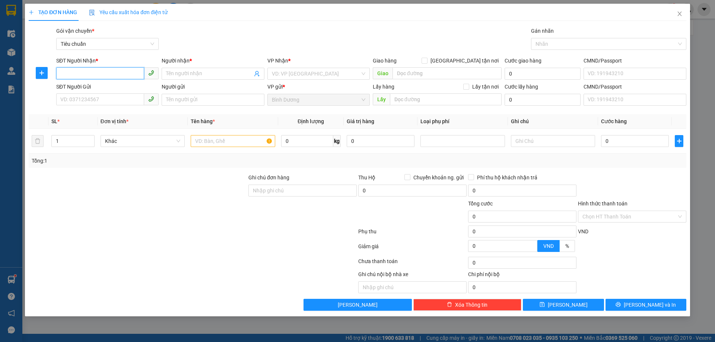
click at [89, 74] on input "SĐT Người Nhận *" at bounding box center [100, 73] width 88 height 12
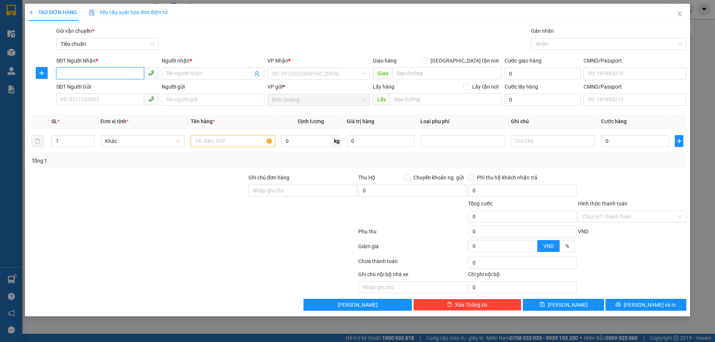
click at [89, 74] on input "SĐT Người Nhận *" at bounding box center [100, 73] width 88 height 12
type input "0947143768"
click at [177, 72] on input "Người nhận *" at bounding box center [209, 74] width 86 height 8
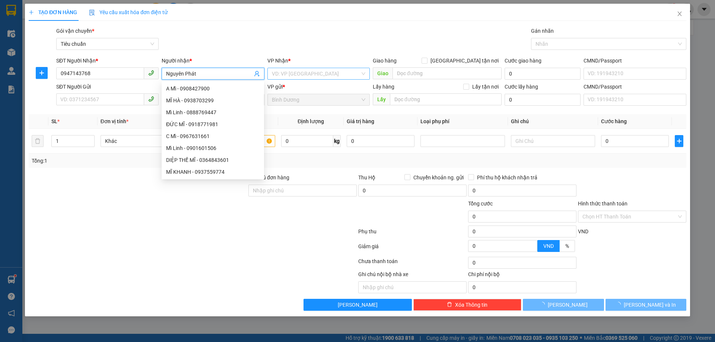
type input "Nguyên Phát"
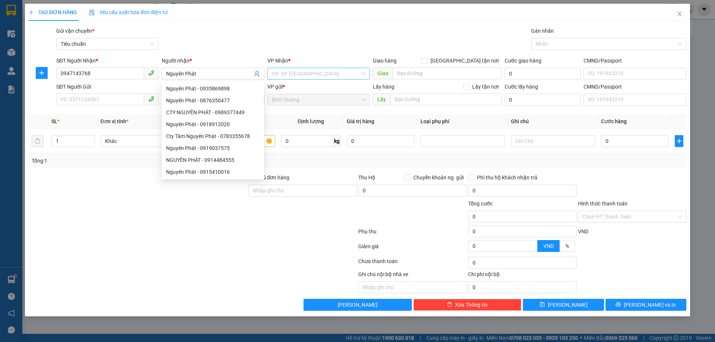
click at [298, 73] on input "search" at bounding box center [316, 73] width 88 height 11
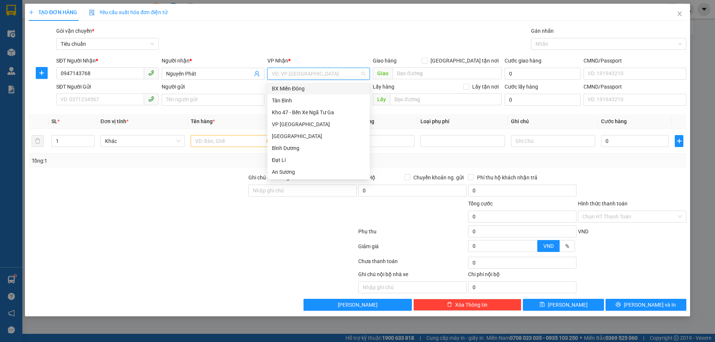
click at [298, 73] on input "search" at bounding box center [316, 73] width 88 height 11
type input "ha"
click at [304, 96] on div "Hòa Thắng" at bounding box center [318, 101] width 102 height 12
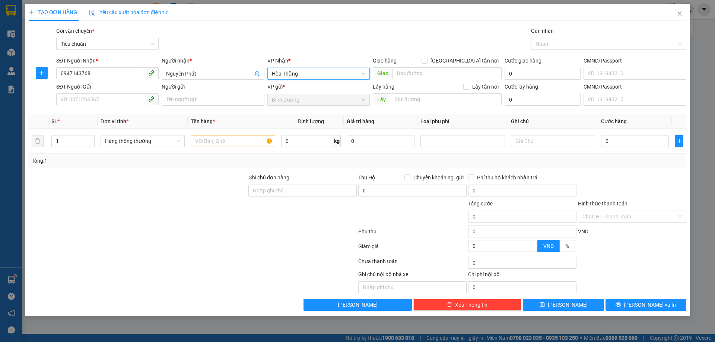
click at [278, 72] on span "Hòa Thắng" at bounding box center [318, 73] width 93 height 11
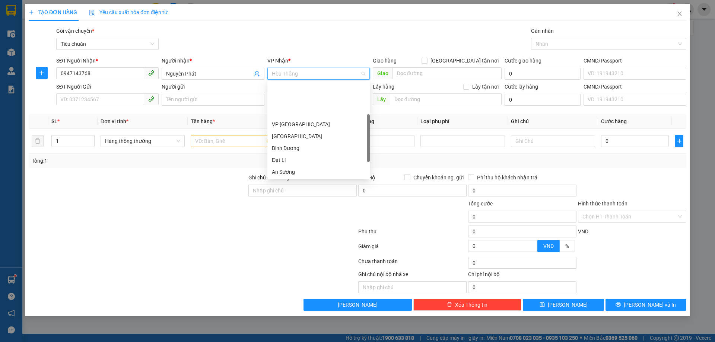
scroll to position [48, 0]
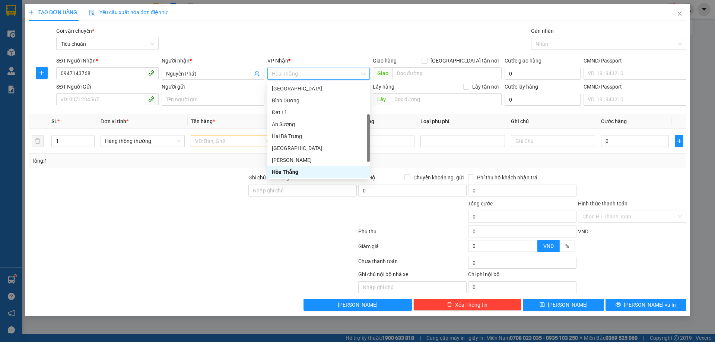
click at [278, 72] on span "Hòa Thắng" at bounding box center [318, 73] width 93 height 11
type input "ha"
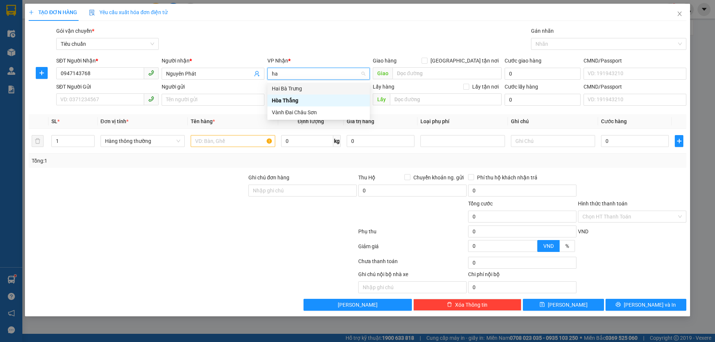
click at [307, 88] on div "Hai Bà Trưng" at bounding box center [318, 89] width 93 height 8
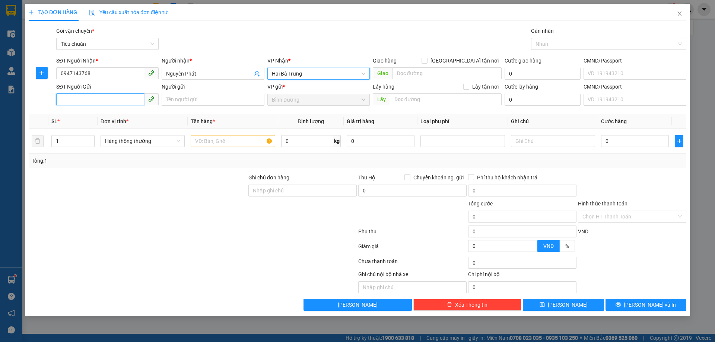
click at [85, 101] on input "SĐT Người Gửi" at bounding box center [100, 99] width 88 height 12
type input "0933403406"
click at [168, 97] on input "Người gửi" at bounding box center [213, 100] width 102 height 12
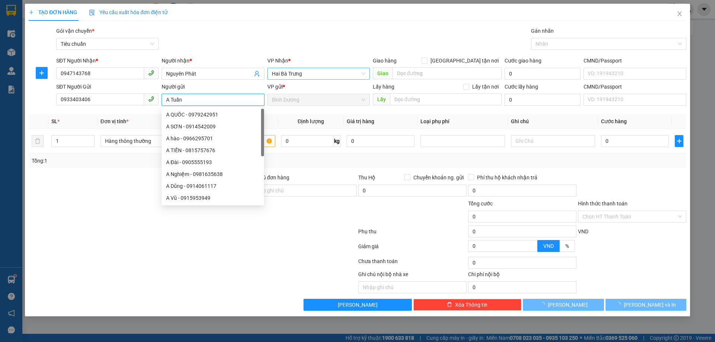
type input "A Tuấn"
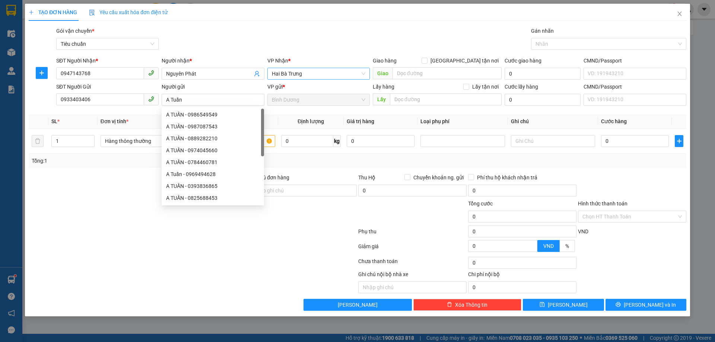
click at [89, 192] on div at bounding box center [138, 187] width 220 height 26
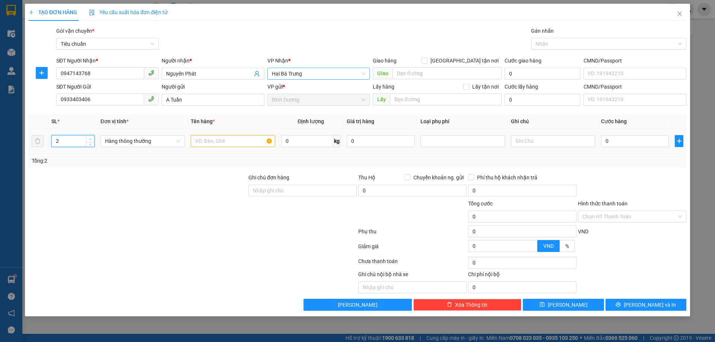
click at [90, 138] on icon "up" at bounding box center [90, 139] width 3 height 3
type input "3"
click at [92, 144] on icon "down" at bounding box center [90, 143] width 3 height 3
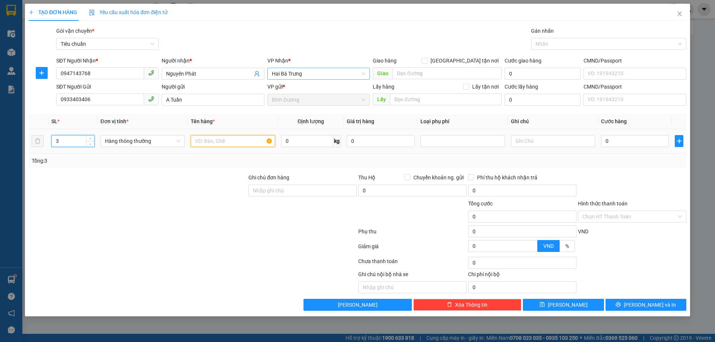
click at [201, 143] on input "text" at bounding box center [233, 141] width 84 height 12
click at [206, 139] on input "text" at bounding box center [233, 141] width 84 height 12
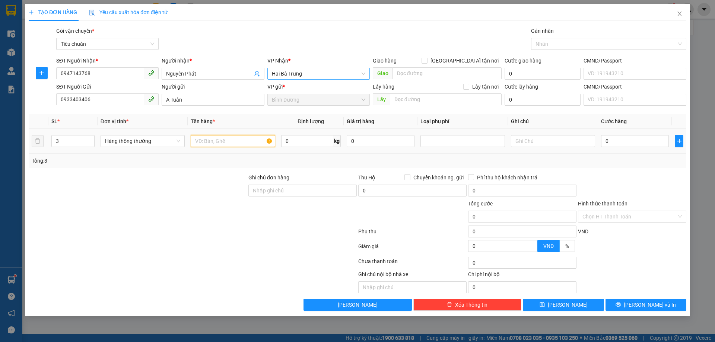
click at [211, 139] on input "text" at bounding box center [233, 141] width 84 height 12
click at [220, 140] on input "text" at bounding box center [233, 141] width 84 height 12
click at [225, 142] on input "text" at bounding box center [233, 141] width 84 height 12
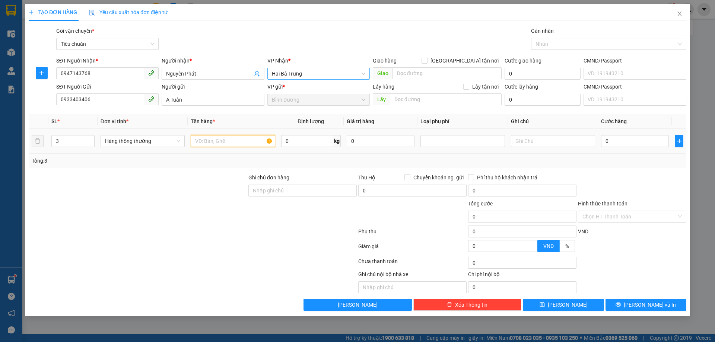
click at [225, 142] on input "text" at bounding box center [233, 141] width 84 height 12
type input "MÁY HÚT SỮA"
click at [224, 161] on div "Tổng: 3" at bounding box center [154, 161] width 244 height 8
click at [299, 161] on div "Tổng: 3" at bounding box center [358, 161] width 652 height 8
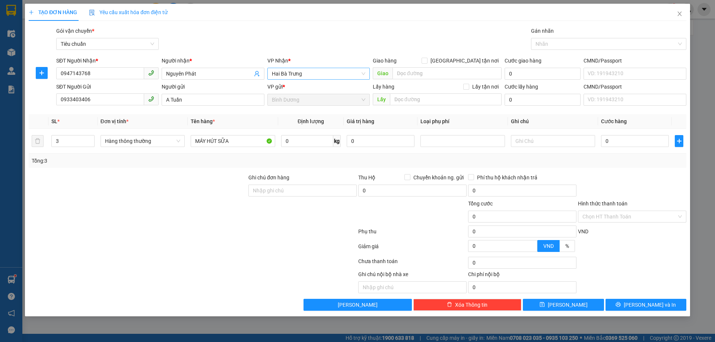
click at [299, 161] on div "Tổng: 3" at bounding box center [358, 161] width 652 height 8
click at [524, 141] on input "text" at bounding box center [553, 141] width 84 height 12
click at [524, 140] on input "text" at bounding box center [553, 141] width 84 height 12
click at [309, 144] on input "0" at bounding box center [307, 141] width 52 height 12
click at [524, 146] on input "text" at bounding box center [553, 141] width 84 height 12
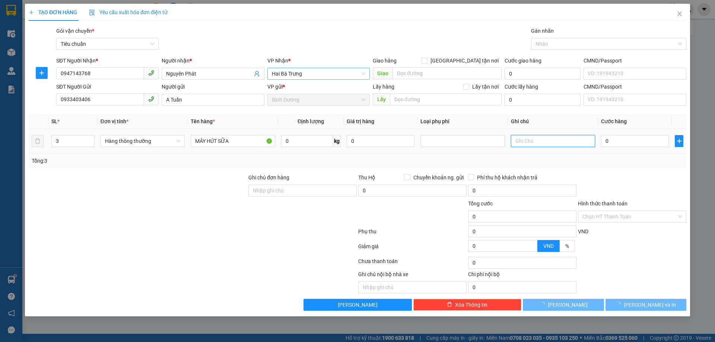
click at [525, 146] on input "text" at bounding box center [553, 141] width 84 height 12
click at [525, 143] on input "text" at bounding box center [553, 141] width 84 height 12
type input "3T BBC BKDV"
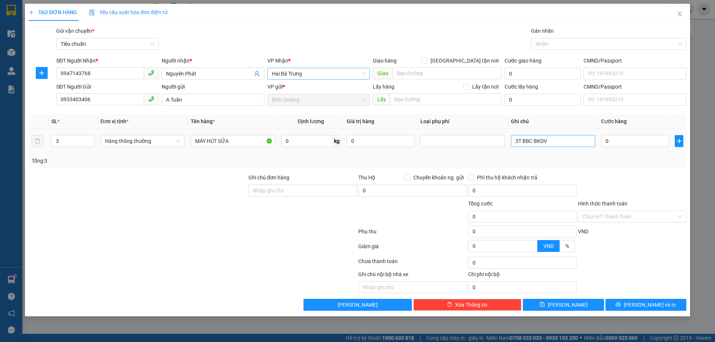
drag, startPoint x: 562, startPoint y: 158, endPoint x: 591, endPoint y: 146, distance: 31.6
click at [562, 158] on div "Tổng: 3" at bounding box center [358, 161] width 652 height 8
click at [614, 138] on input "0" at bounding box center [635, 141] width 68 height 12
type input "1"
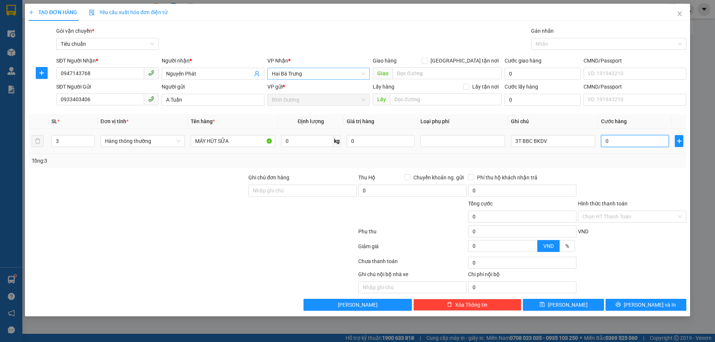
type input "1"
type input "18"
type input "180"
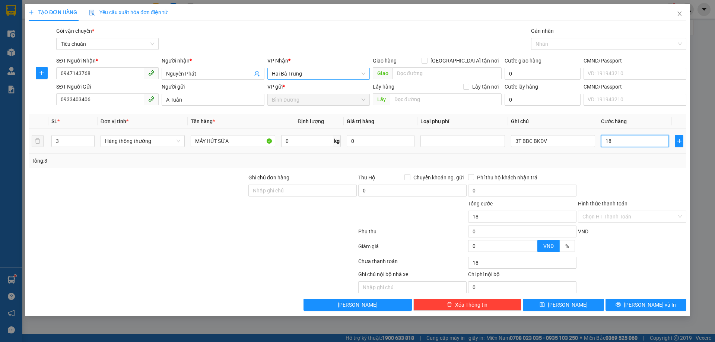
type input "180"
type input "180.000"
click at [640, 149] on td "180.000" at bounding box center [635, 141] width 74 height 25
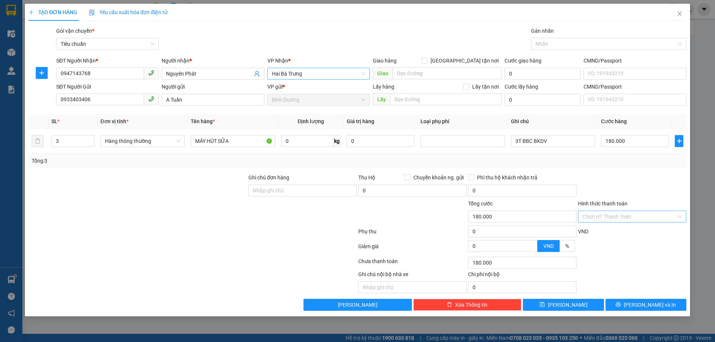
click at [619, 217] on input "Hình thức thanh toán" at bounding box center [629, 216] width 94 height 11
click at [618, 231] on div "Tại văn phòng" at bounding box center [631, 232] width 99 height 8
type input "0"
click at [651, 306] on span "[PERSON_NAME] và In" at bounding box center [650, 305] width 52 height 8
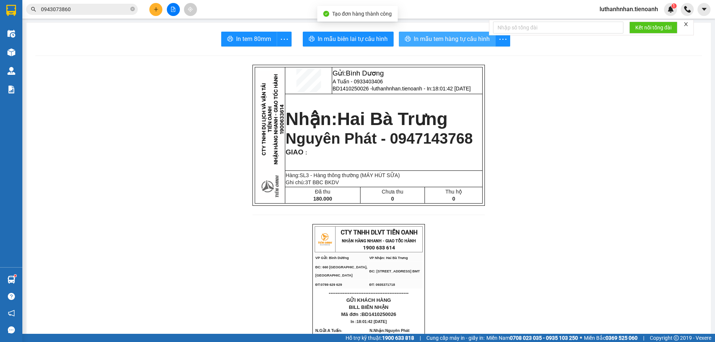
click at [431, 36] on span "In mẫu tem hàng tự cấu hình" at bounding box center [452, 38] width 76 height 9
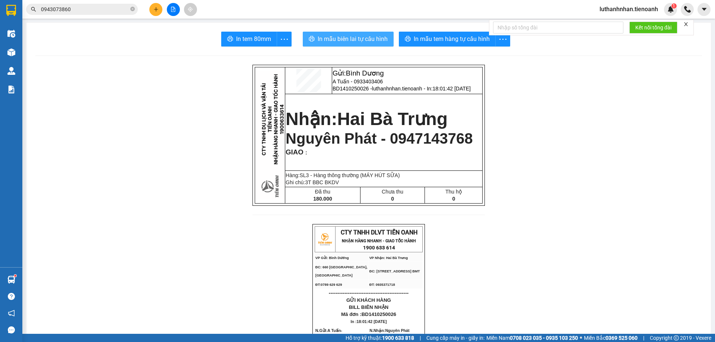
click at [381, 38] on span "In mẫu biên lai tự cấu hình" at bounding box center [353, 38] width 70 height 9
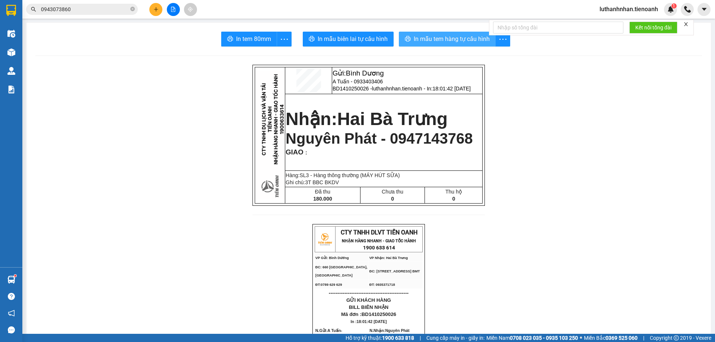
click at [457, 39] on span "In mẫu tem hàng tự cấu hình" at bounding box center [452, 38] width 76 height 9
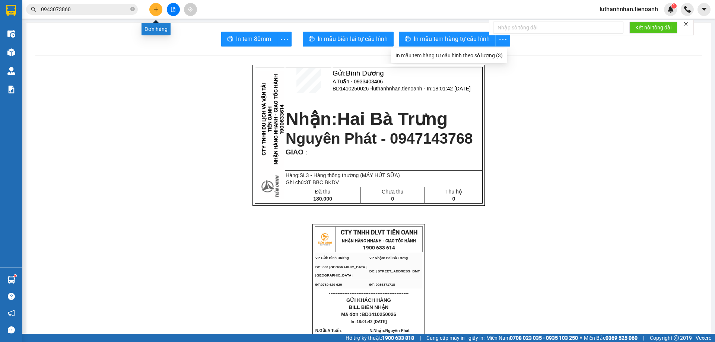
click at [158, 11] on icon "plus" at bounding box center [155, 9] width 5 height 5
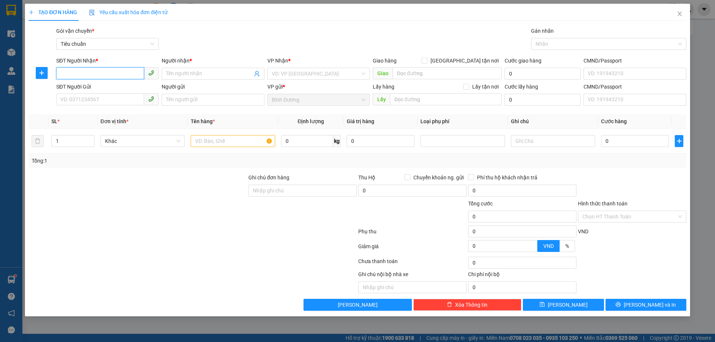
click at [100, 70] on input "SĐT Người Nhận *" at bounding box center [100, 73] width 88 height 12
click at [106, 70] on input "SĐT Người Nhận *" at bounding box center [100, 73] width 88 height 12
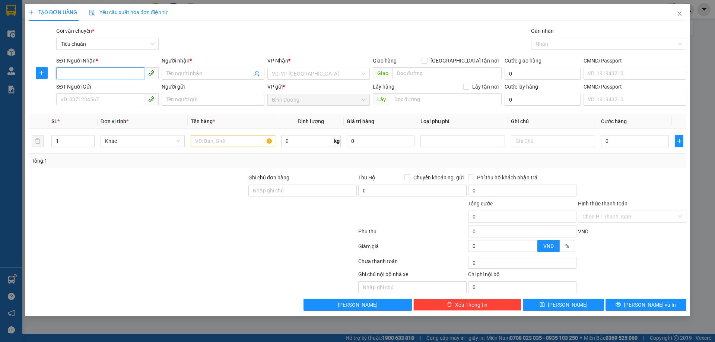
click at [108, 74] on input "SĐT Người Nhận *" at bounding box center [100, 73] width 88 height 12
type input "0915742605"
click at [118, 88] on div "0915742605 - Gia Minh" at bounding box center [107, 89] width 93 height 8
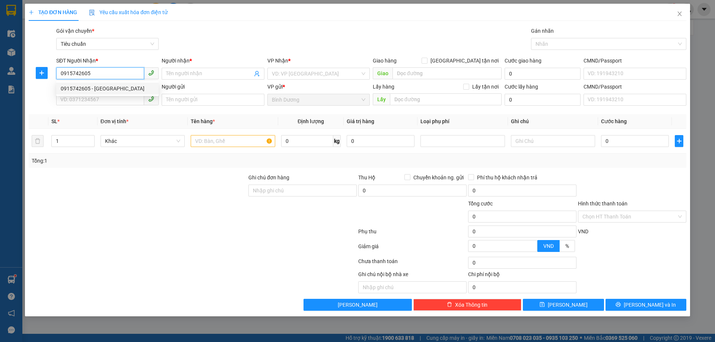
type input "Gia Minh"
type input "650.000"
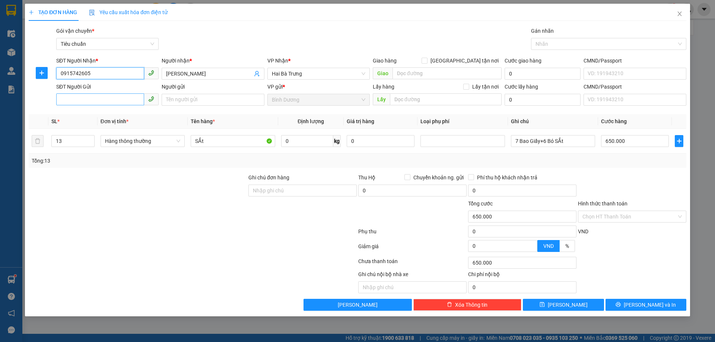
type input "0915742605"
click at [108, 96] on input "SĐT Người Gửi" at bounding box center [100, 99] width 88 height 12
click at [81, 96] on input "03695211799" at bounding box center [100, 99] width 88 height 12
type input "0369521799"
click at [90, 144] on icon "down" at bounding box center [90, 143] width 3 height 3
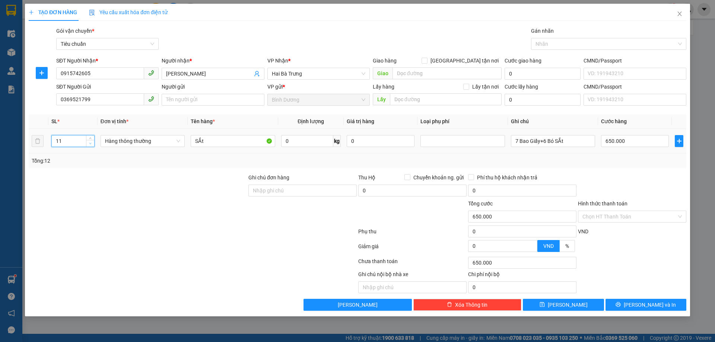
click at [90, 144] on icon "down" at bounding box center [90, 143] width 3 height 3
click at [91, 143] on icon "down" at bounding box center [90, 143] width 3 height 3
click at [92, 143] on icon "down" at bounding box center [90, 143] width 3 height 3
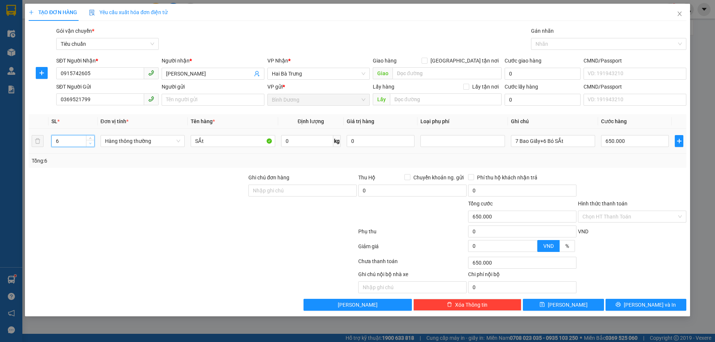
click at [92, 143] on icon "down" at bounding box center [90, 143] width 3 height 3
type input "2"
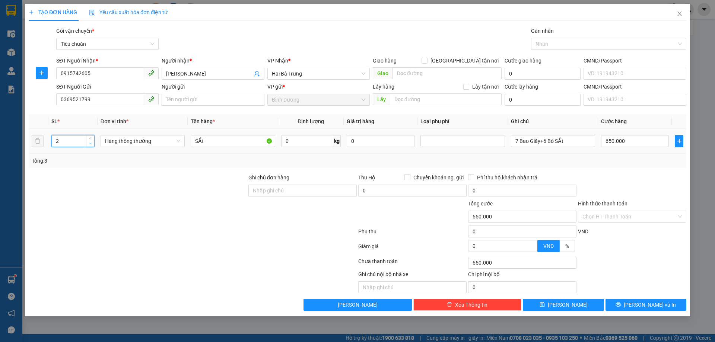
click at [92, 143] on icon "down" at bounding box center [90, 143] width 3 height 3
click at [208, 146] on input "SẮt" at bounding box center [233, 141] width 84 height 12
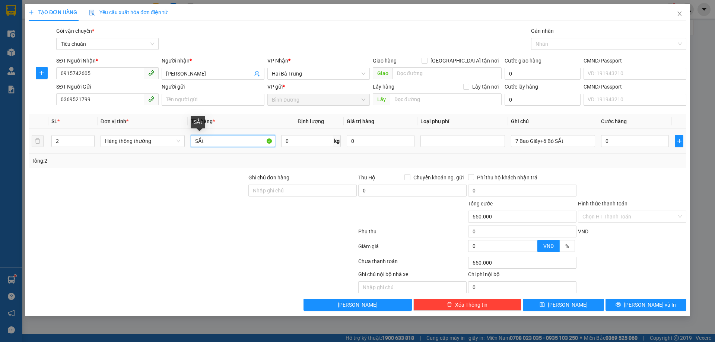
type input "0"
type input "BẠC"
click at [241, 174] on div at bounding box center [138, 187] width 220 height 26
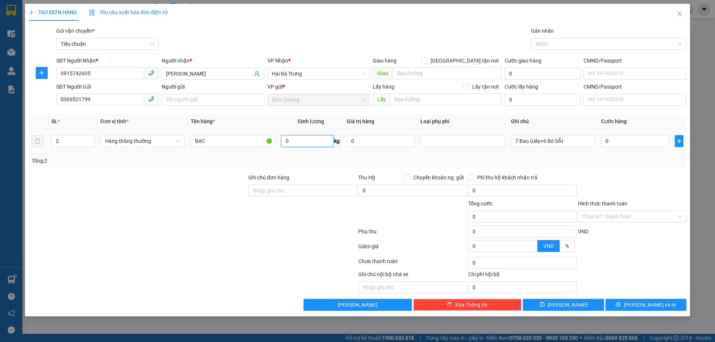
click at [298, 146] on input "0" at bounding box center [307, 141] width 52 height 12
type input "35"
click at [331, 155] on div "Tổng: 2" at bounding box center [358, 161] width 658 height 14
type input "70.000"
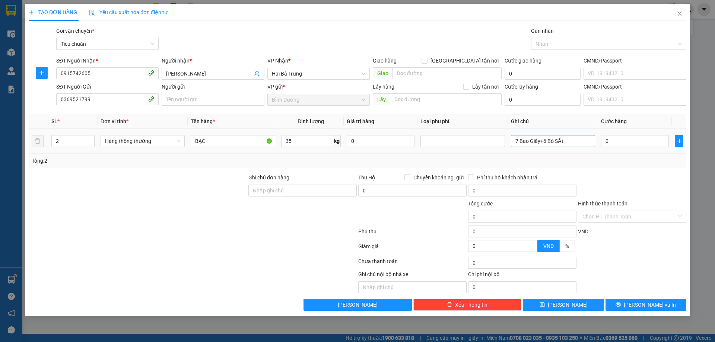
type input "70.000"
click at [547, 137] on input "7 Bao Giấy+6 Bó SẮt" at bounding box center [553, 141] width 84 height 12
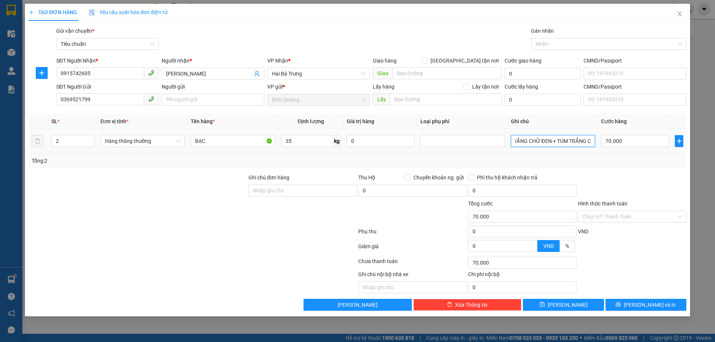
scroll to position [0, 41]
type input "T BỌC BAO TRẮNG CHỮ ĐEN + TÚM TRẮNG CAM"
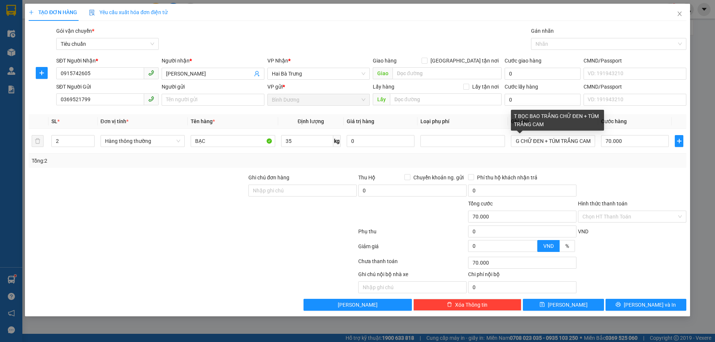
click at [590, 163] on div "Tổng: 2" at bounding box center [358, 161] width 652 height 8
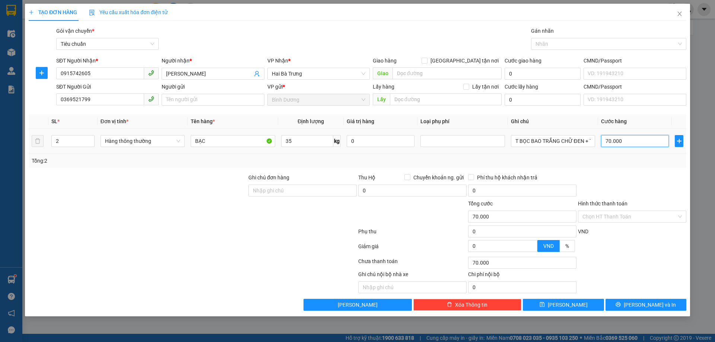
click at [618, 138] on input "70.000" at bounding box center [635, 141] width 68 height 12
type input "1"
type input "14"
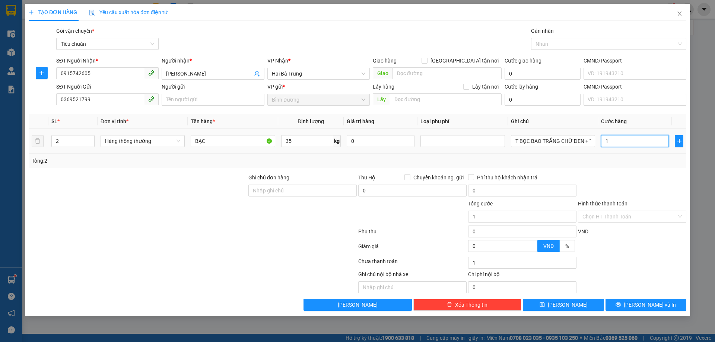
type input "14"
type input "140"
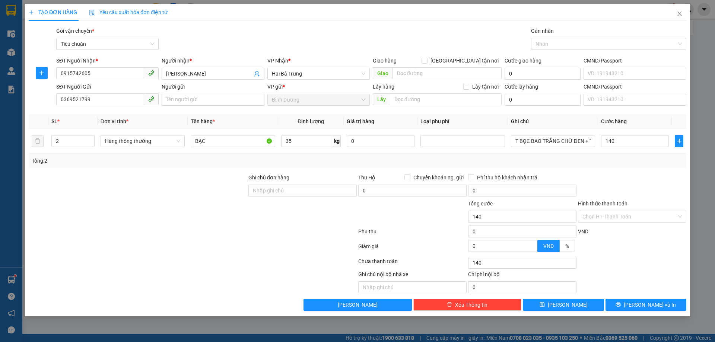
type input "140.000"
click at [628, 159] on div "Tổng: 2" at bounding box center [358, 161] width 652 height 8
click at [639, 304] on span "[PERSON_NAME] và In" at bounding box center [650, 305] width 52 height 8
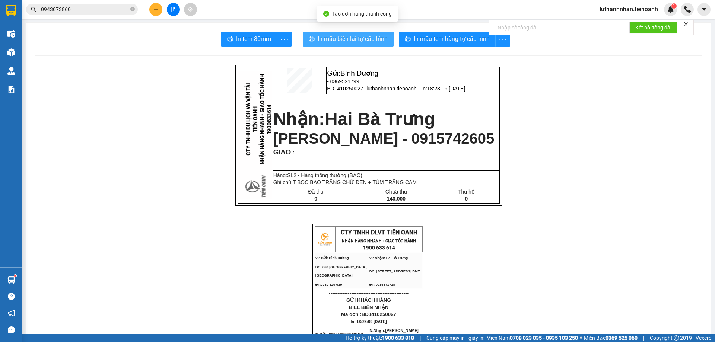
click at [379, 42] on span "In mẫu biên lai tự cấu hình" at bounding box center [353, 38] width 70 height 9
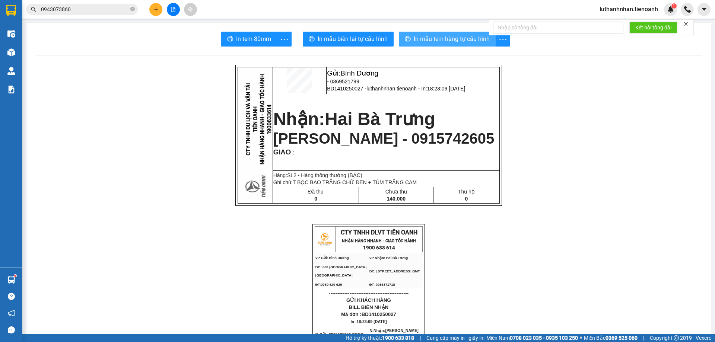
click at [458, 41] on span "In mẫu tem hàng tự cấu hình" at bounding box center [452, 38] width 76 height 9
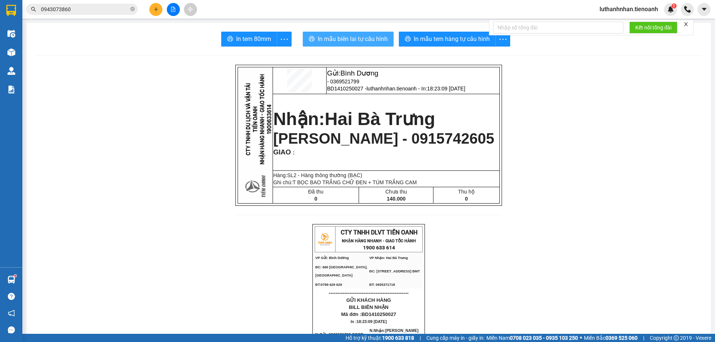
click at [371, 42] on span "In mẫu biên lai tự cấu hình" at bounding box center [353, 38] width 70 height 9
